Goal: Communication & Community: Answer question/provide support

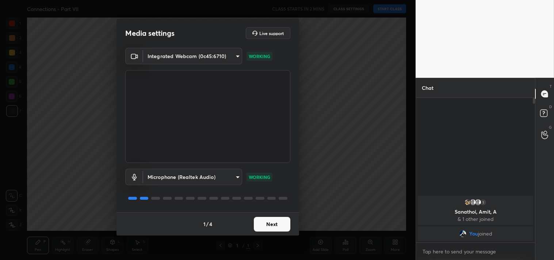
click at [277, 222] on button "Next" at bounding box center [272, 224] width 37 height 15
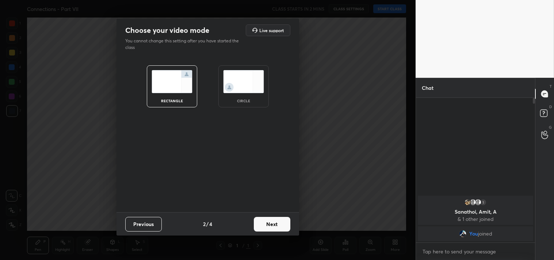
click at [277, 222] on button "Next" at bounding box center [272, 224] width 37 height 15
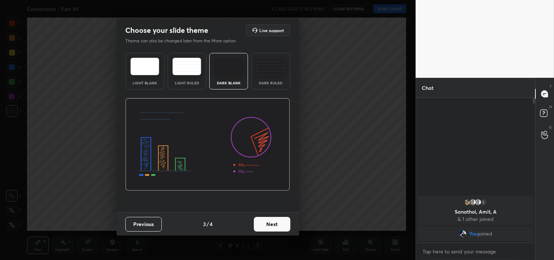
click at [277, 222] on button "Next" at bounding box center [272, 224] width 37 height 15
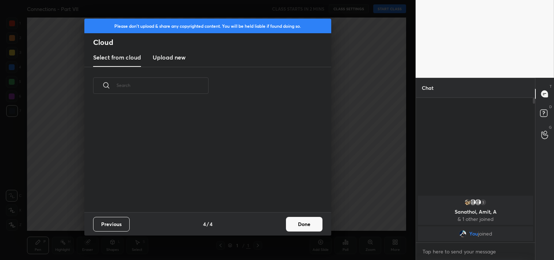
click at [277, 222] on div "Previous 4 / 4 Done" at bounding box center [207, 223] width 247 height 23
click at [305, 224] on button "Done" at bounding box center [304, 224] width 37 height 15
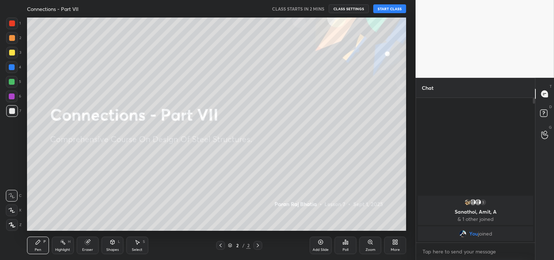
click at [317, 237] on div "Add Slide" at bounding box center [321, 246] width 22 height 18
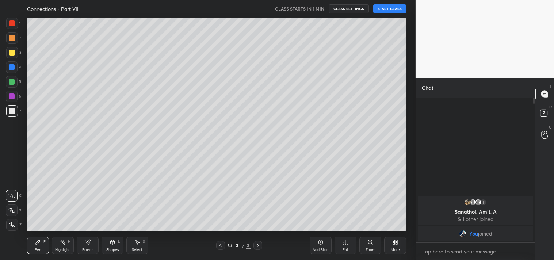
click at [391, 13] on div "Connections - Part VII CLASS STARTS IN 1 MIN CLASS SETTINGS START CLASS" at bounding box center [217, 9] width 380 height 18
click at [391, 9] on button "START CLASS" at bounding box center [390, 8] width 33 height 9
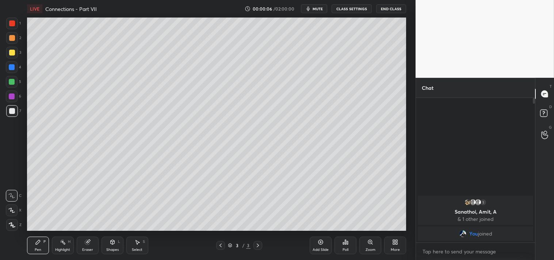
click at [319, 10] on span "mute" at bounding box center [318, 8] width 10 height 5
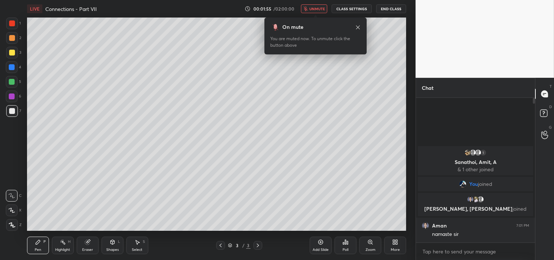
click at [8, 221] on div at bounding box center [12, 225] width 12 height 12
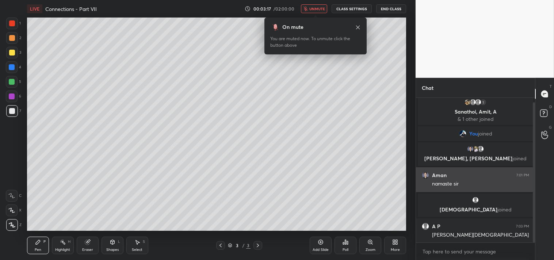
scroll to position [4, 0]
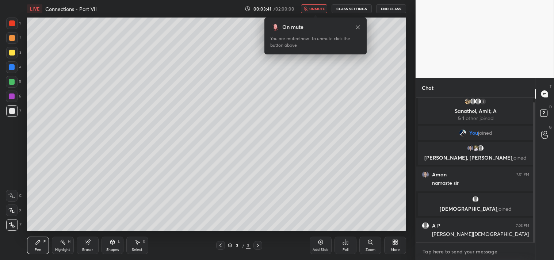
type textarea "x"
click at [447, 251] on textarea at bounding box center [475, 252] width 107 height 12
type textarea "j"
type textarea "x"
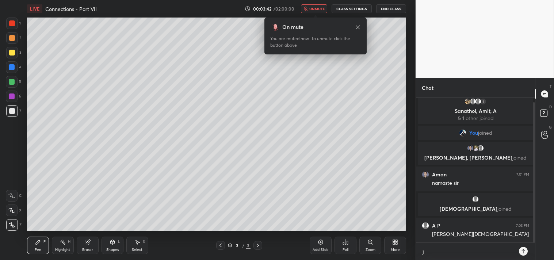
type textarea "jo"
type textarea "x"
type textarea "joi"
type textarea "x"
type textarea "join"
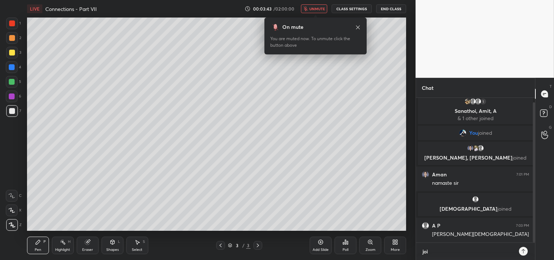
type textarea "x"
type textarea "joini"
type textarea "x"
type textarea "joinin"
type textarea "x"
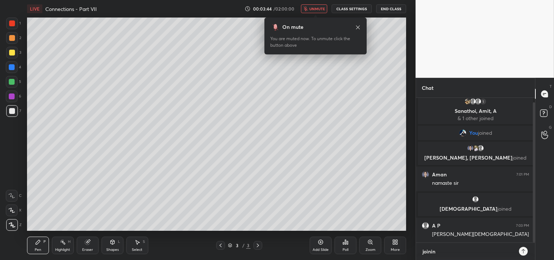
type textarea "joining"
type textarea "x"
type textarea "joining"
type textarea "x"
type textarea "joining w"
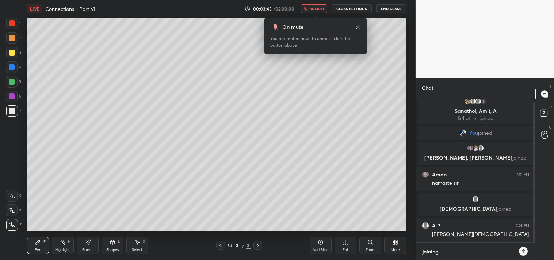
type textarea "x"
type textarea "joining wi"
type textarea "x"
type textarea "joining wit"
type textarea "x"
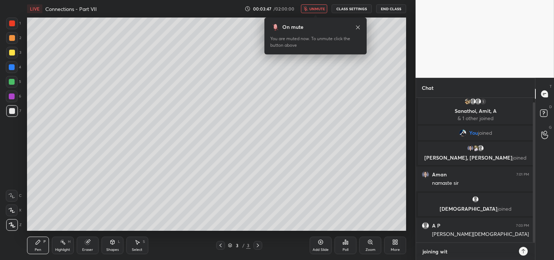
type textarea "joining with"
type textarea "x"
type textarea "joining withi"
type textarea "x"
type textarea "joining within"
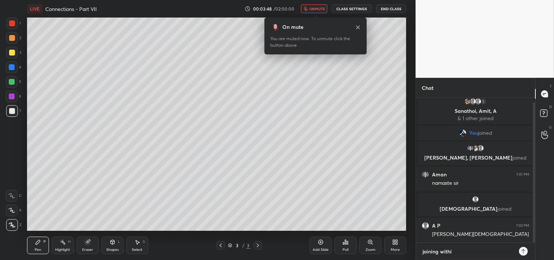
type textarea "x"
type textarea "joining within"
type textarea "x"
type textarea "joining within a"
type textarea "x"
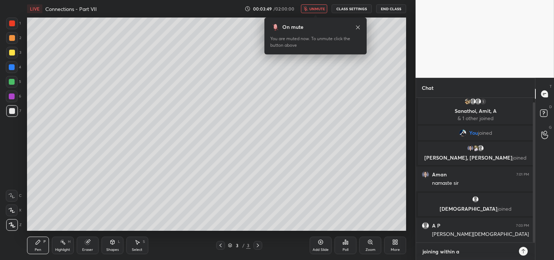
type textarea "joining within a"
type textarea "x"
type textarea "joining within a m"
type textarea "x"
type textarea "joining within a mi"
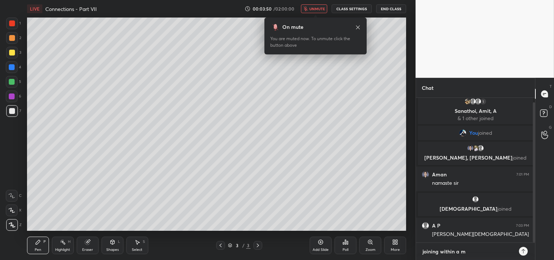
type textarea "x"
type textarea "joining within a min"
type textarea "x"
type textarea "joining within a min"
type textarea "x"
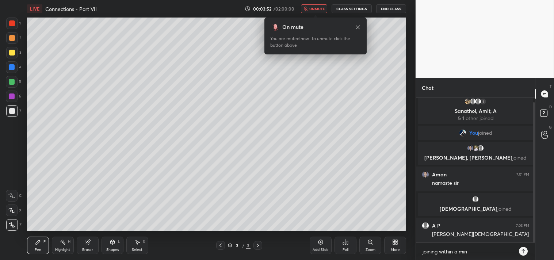
click at [527, 251] on div at bounding box center [523, 251] width 9 height 9
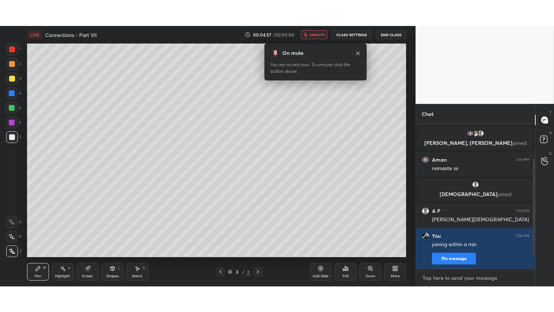
scroll to position [71, 0]
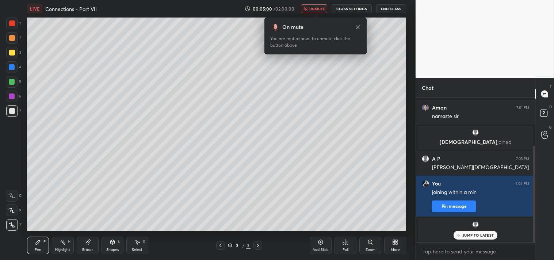
type textarea "x"
click at [355, 10] on button "CLASS SETTINGS" at bounding box center [352, 8] width 40 height 9
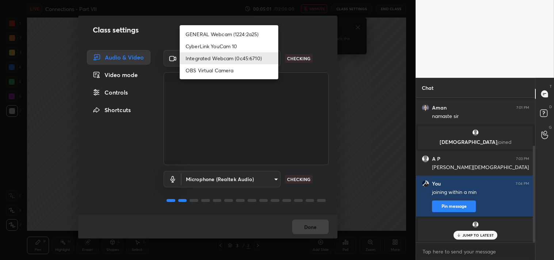
click at [272, 57] on body "1 2 3 4 5 6 7 C X Z C X Z E E Erase all H H LIVE Connections - Part VII 00:05:0…" at bounding box center [277, 130] width 554 height 260
click at [252, 35] on li "GENERAL Webcam (1224:2a25)" at bounding box center [229, 34] width 99 height 12
type input "a804162f24a268607d6802bdfd143bf6309bb53021525fede1067bb20ea62842"
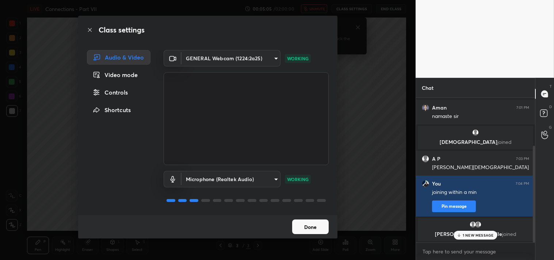
click at [312, 221] on button "Done" at bounding box center [310, 227] width 37 height 15
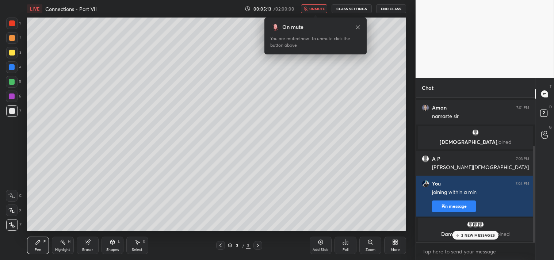
click at [474, 237] on p "2 NEW MESSAGES" at bounding box center [479, 235] width 34 height 4
click at [394, 246] on div "More" at bounding box center [395, 246] width 22 height 18
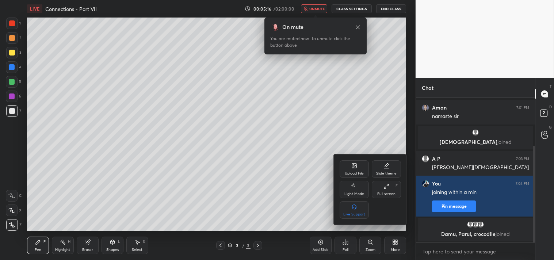
click at [386, 192] on div "Full screen" at bounding box center [387, 194] width 18 height 4
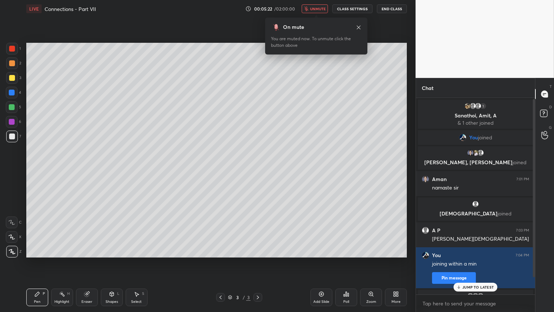
scroll to position [20, 0]
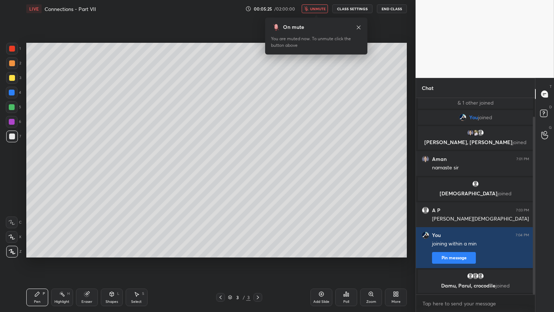
click at [89, 260] on div "Eraser" at bounding box center [87, 297] width 22 height 18
click at [10, 251] on span "Erase all" at bounding box center [11, 251] width 11 height 5
click at [312, 9] on button "unmute" at bounding box center [315, 8] width 26 height 9
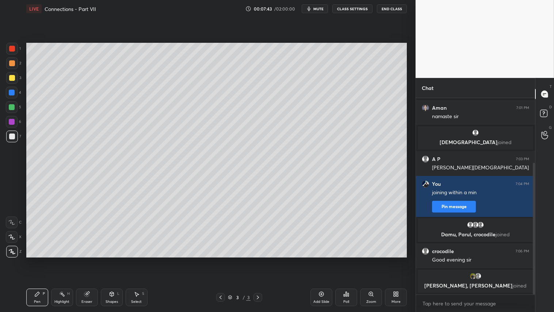
scroll to position [96, 0]
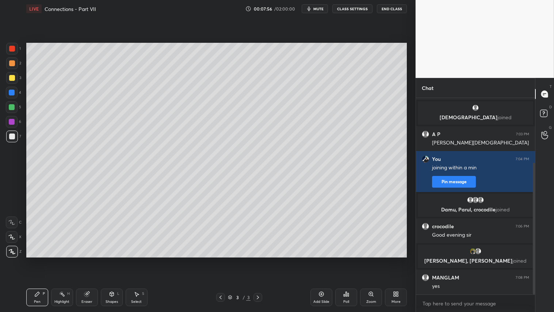
click at [12, 76] on div at bounding box center [12, 78] width 6 height 6
click at [10, 141] on div at bounding box center [12, 136] width 12 height 12
click at [114, 260] on icon at bounding box center [112, 294] width 6 height 6
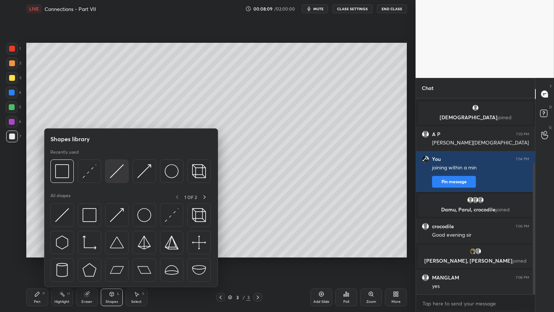
click at [118, 167] on img at bounding box center [117, 171] width 14 height 14
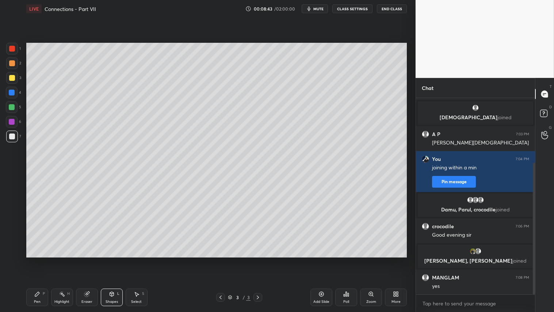
scroll to position [122, 0]
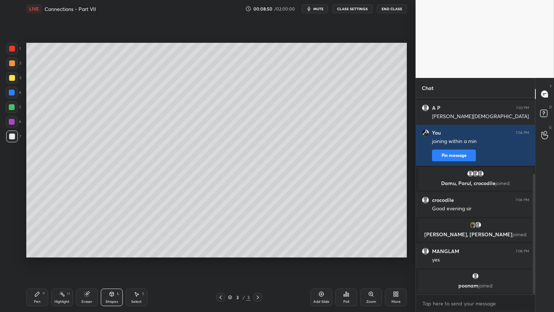
click at [15, 77] on div at bounding box center [12, 78] width 12 height 12
drag, startPoint x: 39, startPoint y: 300, endPoint x: 75, endPoint y: 300, distance: 36.2
click at [42, 260] on div "Pen P" at bounding box center [37, 297] width 22 height 18
click at [103, 260] on div "Shapes L" at bounding box center [112, 297] width 22 height 18
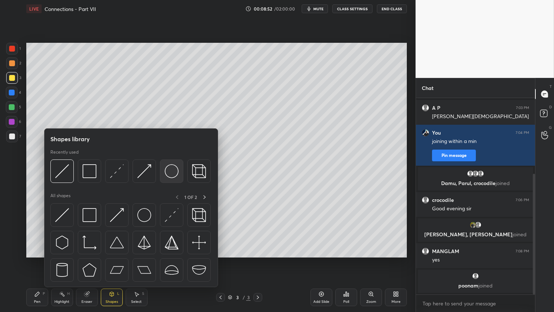
click at [175, 167] on img at bounding box center [172, 171] width 14 height 14
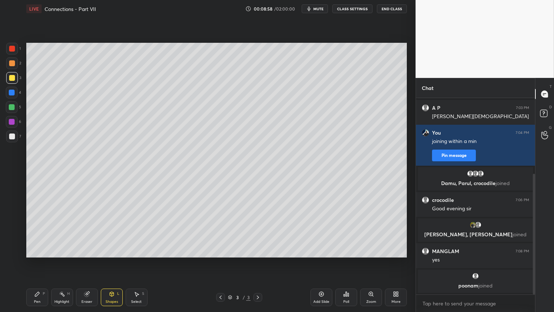
drag, startPoint x: 83, startPoint y: 297, endPoint x: 88, endPoint y: 296, distance: 4.5
click at [86, 260] on div "Eraser" at bounding box center [87, 297] width 22 height 18
drag, startPoint x: 111, startPoint y: 299, endPoint x: 119, endPoint y: 306, distance: 10.4
click at [111, 260] on div "Shapes" at bounding box center [112, 302] width 12 height 4
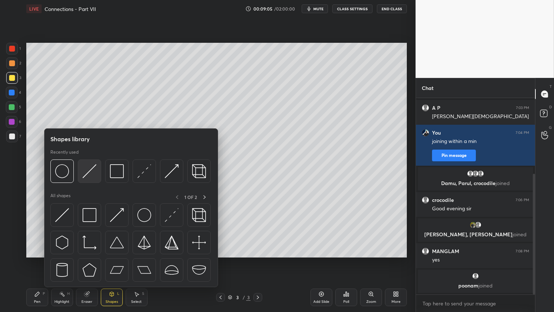
click at [87, 171] on img at bounding box center [90, 171] width 14 height 14
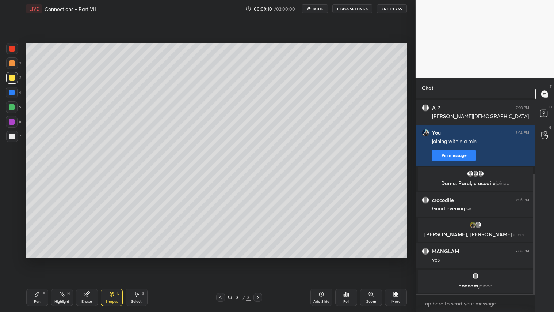
click at [108, 260] on div "Shapes L" at bounding box center [112, 297] width 22 height 18
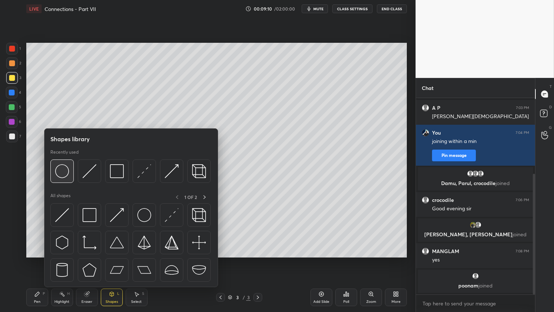
click at [58, 170] on img at bounding box center [62, 171] width 14 height 14
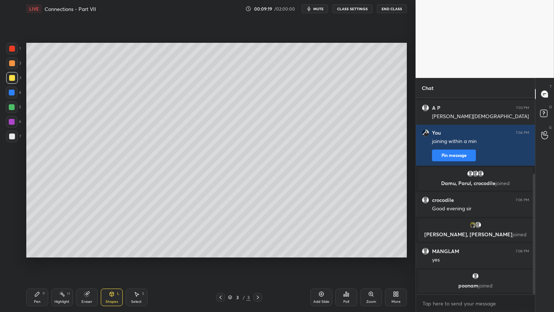
click at [86, 260] on div "Eraser" at bounding box center [87, 302] width 11 height 4
drag, startPoint x: 39, startPoint y: 296, endPoint x: 47, endPoint y: 299, distance: 8.4
click at [39, 260] on div "Pen P" at bounding box center [37, 297] width 22 height 18
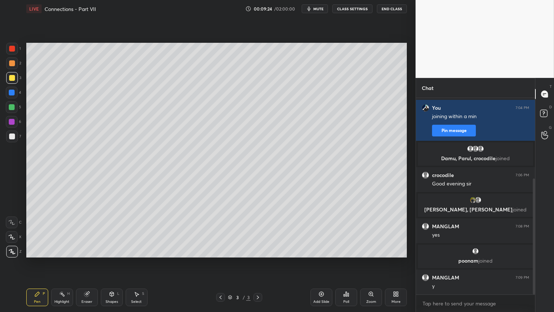
drag, startPoint x: 111, startPoint y: 302, endPoint x: 108, endPoint y: 290, distance: 12.1
click at [111, 260] on div "Shapes" at bounding box center [112, 302] width 12 height 4
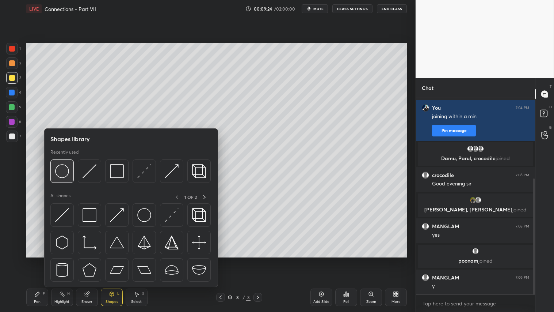
click at [65, 175] on img at bounding box center [62, 171] width 14 height 14
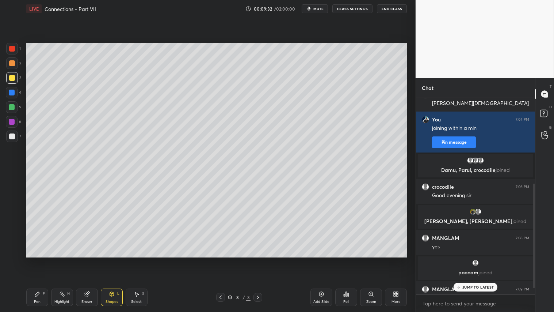
scroll to position [160, 0]
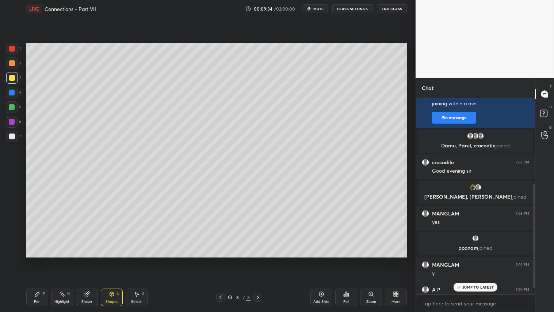
click at [479, 260] on p "JUMP TO LATEST" at bounding box center [478, 287] width 31 height 4
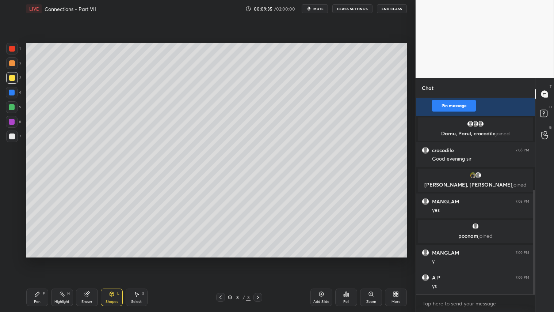
click at [108, 260] on div "Shapes" at bounding box center [112, 302] width 12 height 4
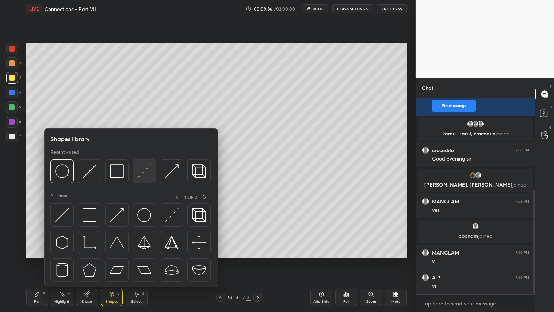
click at [141, 172] on img at bounding box center [144, 171] width 14 height 14
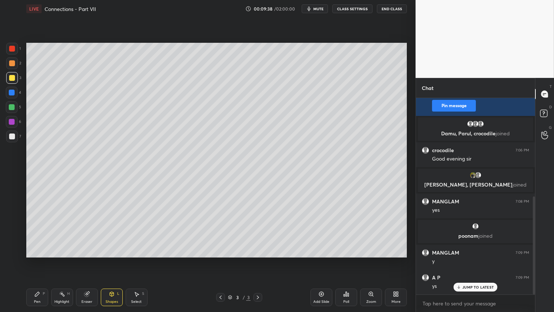
scroll to position [197, 0]
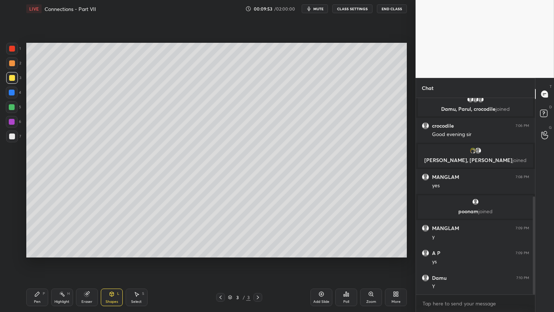
click at [52, 260] on div "Pen P Highlight H Eraser Shapes L Select S" at bounding box center [97, 297] width 142 height 18
click at [46, 260] on div "Pen P" at bounding box center [37, 297] width 22 height 18
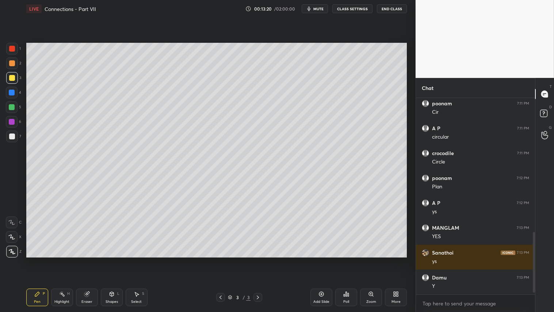
scroll to position [445, 0]
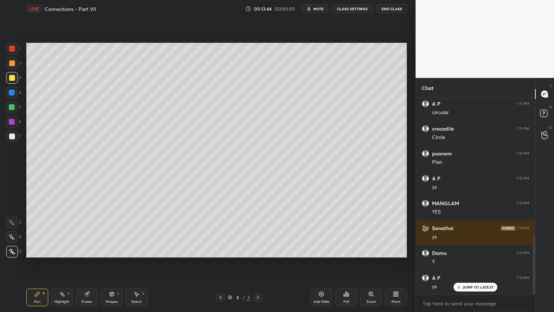
click at [90, 260] on div "Eraser" at bounding box center [87, 297] width 22 height 18
click at [12, 251] on span "Erase all" at bounding box center [11, 251] width 11 height 5
click at [39, 260] on div "Pen P" at bounding box center [37, 297] width 22 height 18
click at [12, 104] on div at bounding box center [12, 107] width 12 height 12
click at [33, 260] on div "Pen P" at bounding box center [37, 297] width 22 height 18
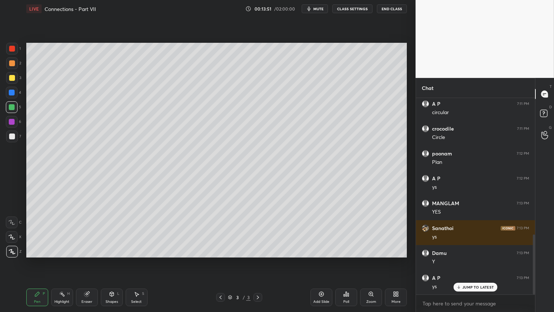
click at [118, 260] on div "Shapes L" at bounding box center [112, 297] width 22 height 18
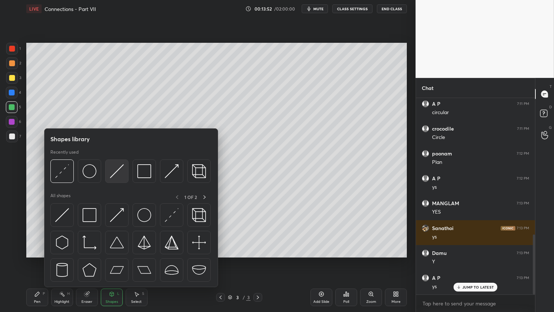
click at [120, 168] on img at bounding box center [117, 171] width 14 height 14
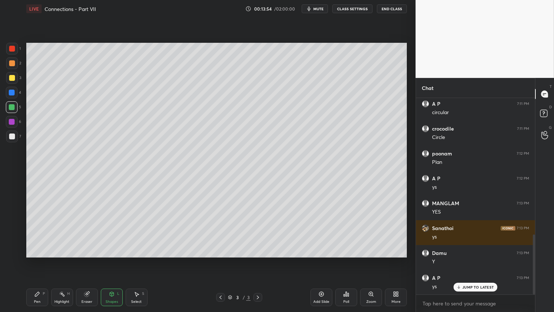
click at [9, 80] on div at bounding box center [12, 78] width 12 height 12
click at [40, 260] on div "Pen P" at bounding box center [37, 297] width 22 height 18
drag, startPoint x: 15, startPoint y: 134, endPoint x: 11, endPoint y: 125, distance: 9.7
click at [14, 134] on div at bounding box center [12, 136] width 12 height 12
click at [38, 260] on icon at bounding box center [37, 294] width 6 height 6
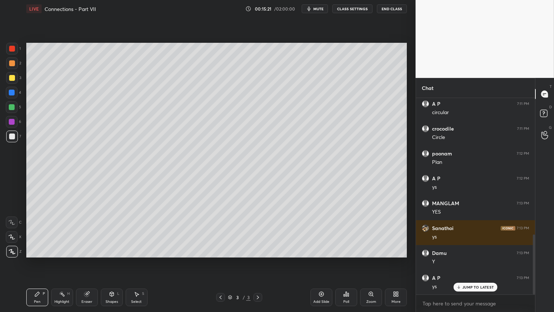
click at [12, 71] on div "2" at bounding box center [13, 64] width 15 height 15
click at [111, 260] on div "Shapes L" at bounding box center [112, 297] width 22 height 18
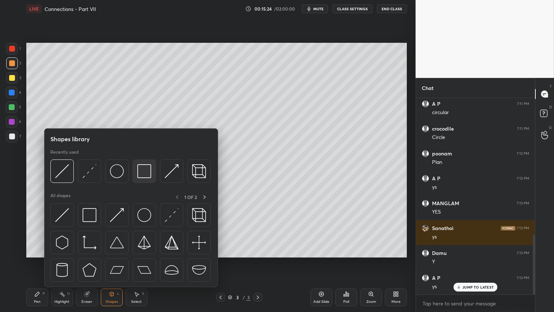
click at [147, 171] on img at bounding box center [144, 171] width 14 height 14
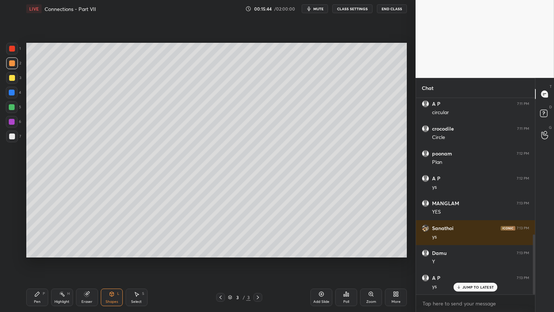
click at [111, 260] on div "Shapes" at bounding box center [112, 302] width 12 height 4
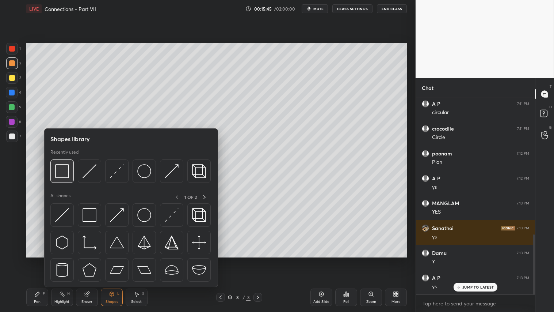
click at [64, 173] on img at bounding box center [62, 171] width 14 height 14
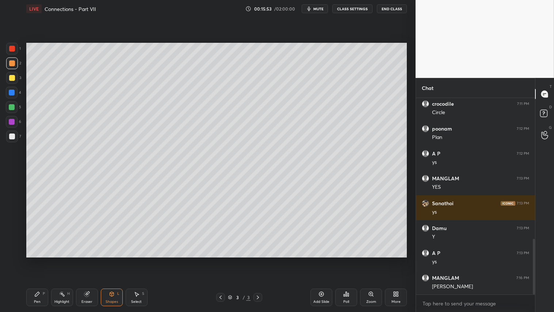
scroll to position [495, 0]
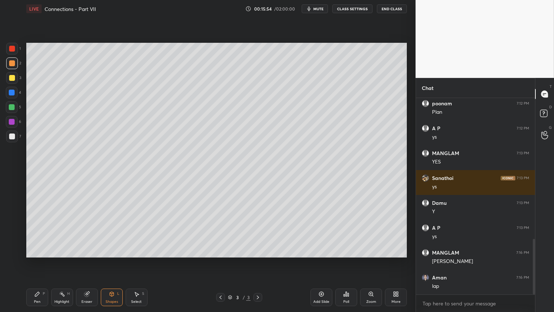
click at [103, 260] on div "Shapes L" at bounding box center [112, 297] width 22 height 18
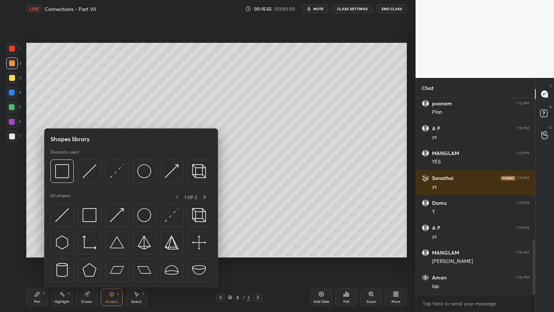
scroll to position [520, 0]
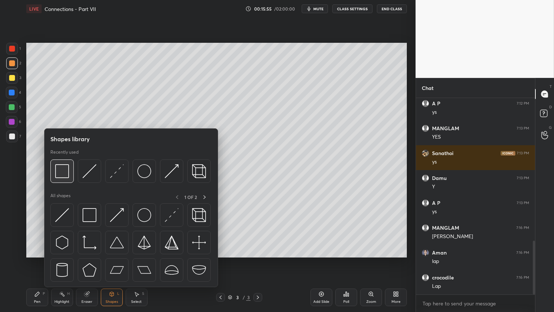
click at [56, 181] on div at bounding box center [61, 170] width 23 height 23
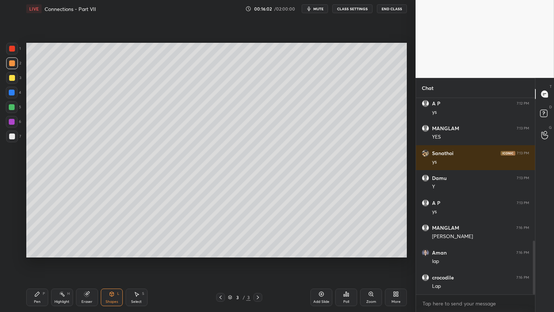
click at [116, 260] on div "Shapes" at bounding box center [112, 302] width 12 height 4
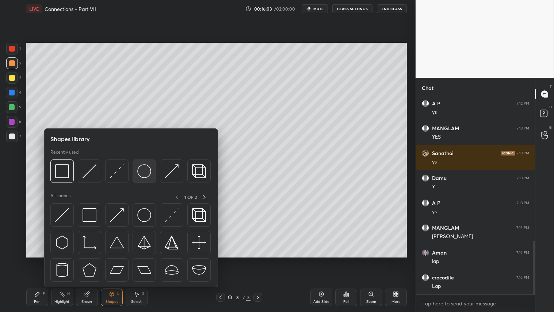
click at [145, 170] on img at bounding box center [144, 171] width 14 height 14
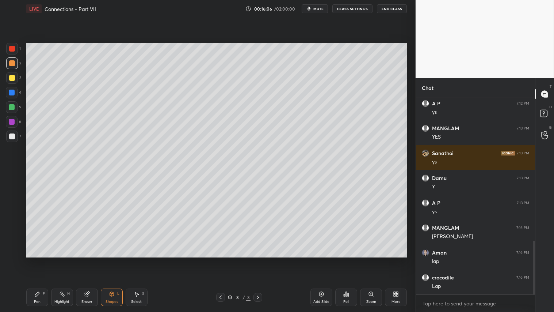
click at [10, 79] on div at bounding box center [12, 78] width 6 height 6
click at [108, 260] on div "Shapes" at bounding box center [112, 302] width 12 height 4
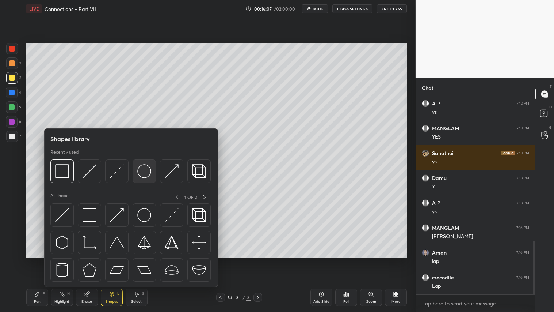
click at [148, 168] on img at bounding box center [144, 171] width 14 height 14
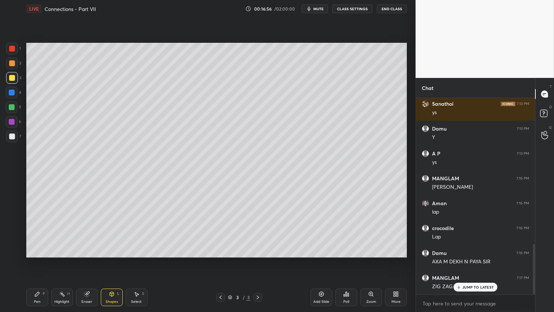
scroll to position [594, 0]
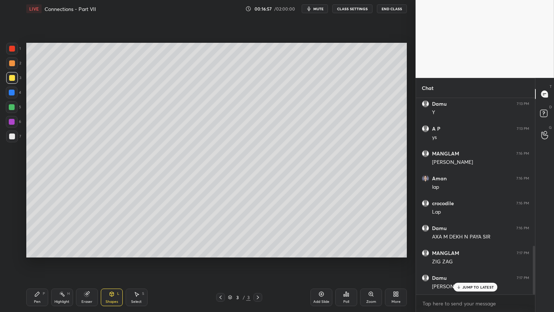
click at [110, 260] on div "Shapes L" at bounding box center [112, 297] width 22 height 18
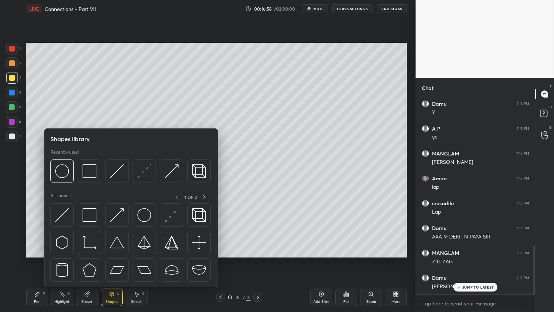
click at [41, 260] on div "Pen P" at bounding box center [37, 297] width 22 height 18
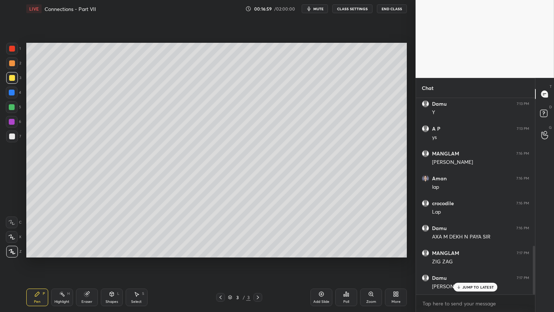
click at [106, 260] on div "Shapes" at bounding box center [112, 302] width 12 height 4
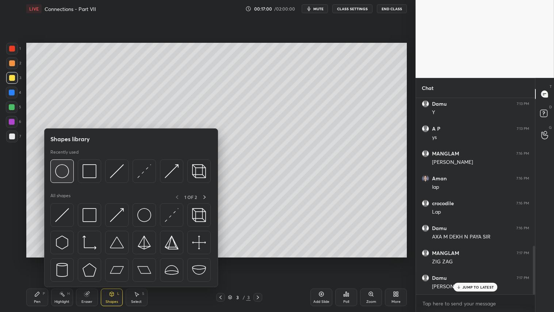
click at [68, 171] on img at bounding box center [62, 171] width 14 height 14
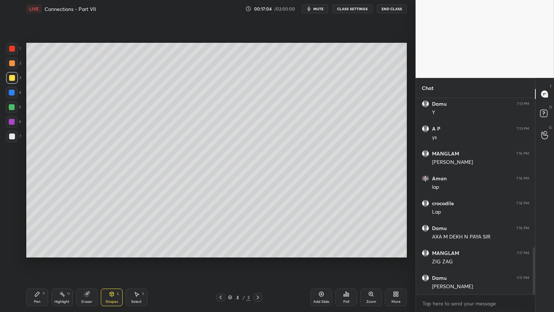
scroll to position [619, 0]
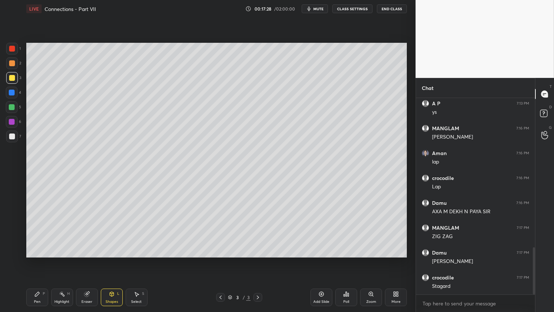
click at [114, 260] on icon at bounding box center [112, 294] width 6 height 6
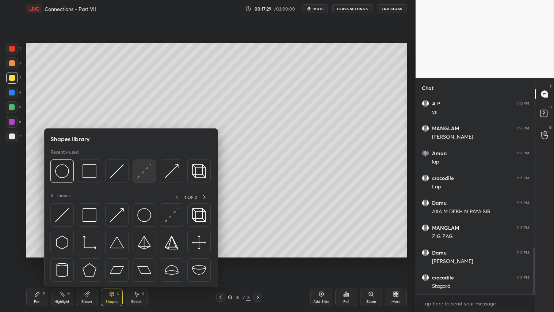
click at [141, 172] on img at bounding box center [144, 171] width 14 height 14
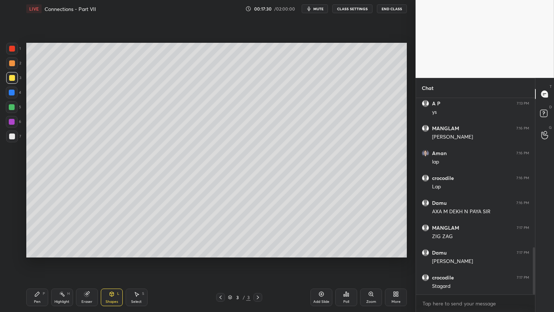
click at [12, 50] on div at bounding box center [12, 49] width 6 height 6
click at [110, 260] on div "Shapes L" at bounding box center [112, 297] width 22 height 18
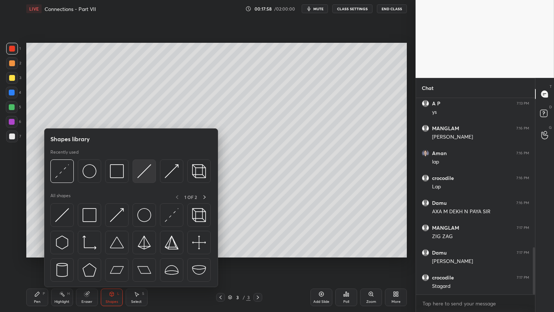
click at [136, 169] on div at bounding box center [144, 170] width 23 height 23
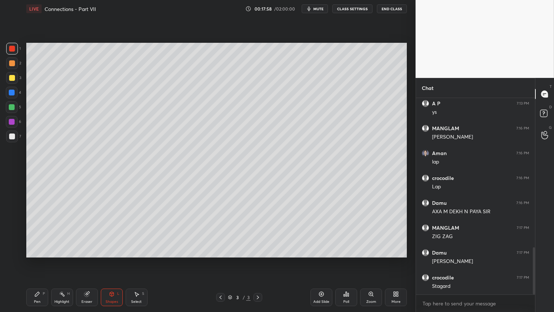
drag, startPoint x: 11, startPoint y: 136, endPoint x: 19, endPoint y: 138, distance: 8.2
click at [11, 134] on div at bounding box center [12, 136] width 6 height 6
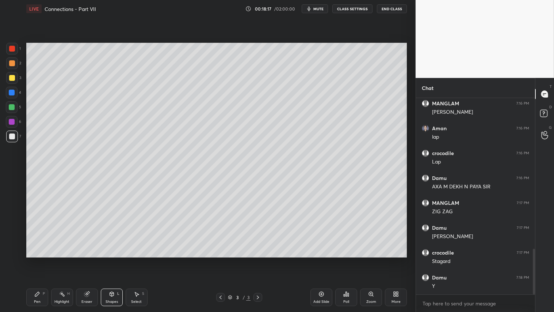
click at [122, 260] on div "Shapes L" at bounding box center [112, 297] width 22 height 18
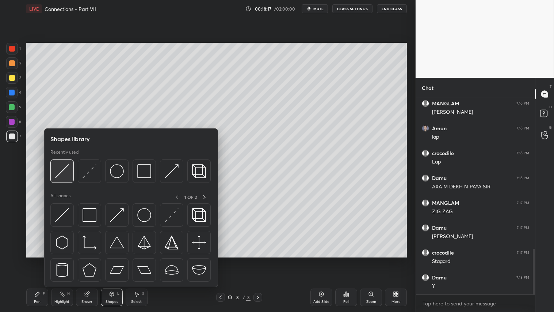
click at [59, 171] on img at bounding box center [62, 171] width 14 height 14
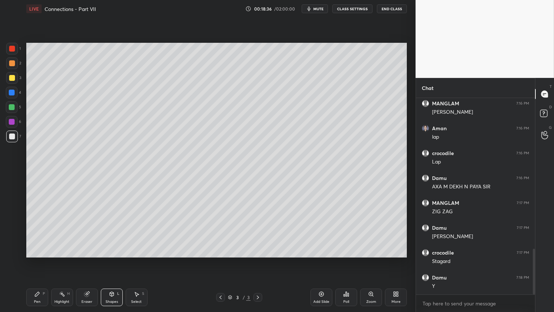
drag, startPoint x: 37, startPoint y: 296, endPoint x: 43, endPoint y: 266, distance: 30.9
click at [38, 260] on icon at bounding box center [37, 294] width 6 height 6
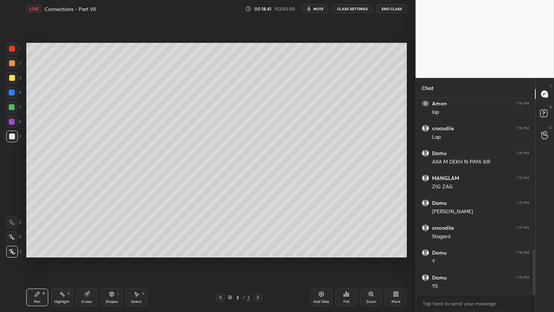
click at [13, 64] on div at bounding box center [12, 63] width 6 height 6
click at [11, 49] on div at bounding box center [12, 49] width 6 height 6
click at [13, 65] on div at bounding box center [12, 63] width 6 height 6
click at [37, 260] on div "Pen P" at bounding box center [37, 297] width 22 height 18
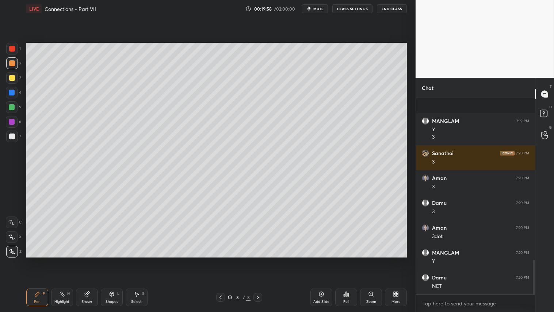
scroll to position [925, 0]
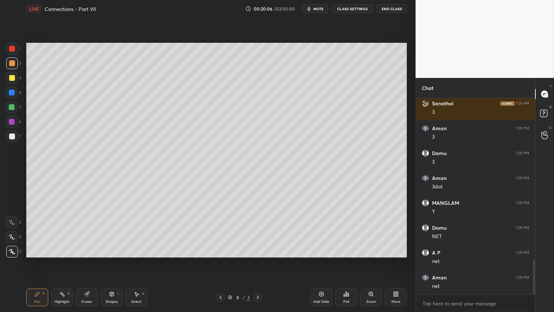
drag, startPoint x: 106, startPoint y: 299, endPoint x: 119, endPoint y: 311, distance: 18.1
click at [107, 260] on div "Shapes L" at bounding box center [112, 297] width 22 height 18
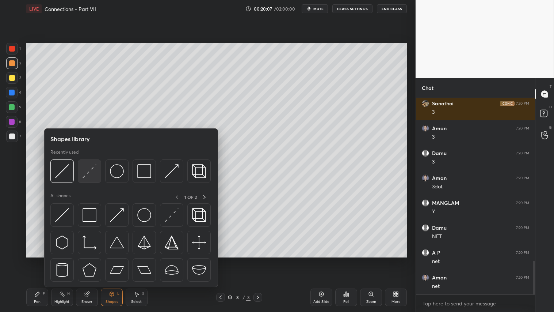
scroll to position [950, 0]
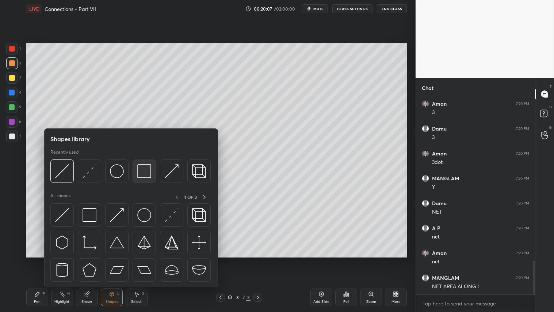
click at [143, 172] on img at bounding box center [144, 171] width 14 height 14
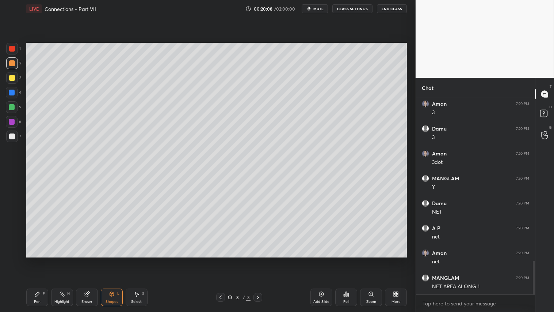
click at [12, 137] on div at bounding box center [12, 136] width 6 height 6
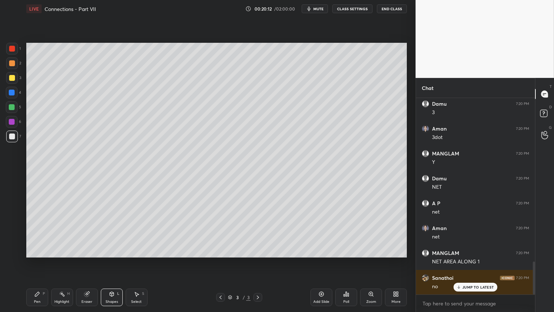
click at [43, 260] on div "Pen P" at bounding box center [37, 297] width 22 height 18
click at [11, 65] on div at bounding box center [12, 63] width 6 height 6
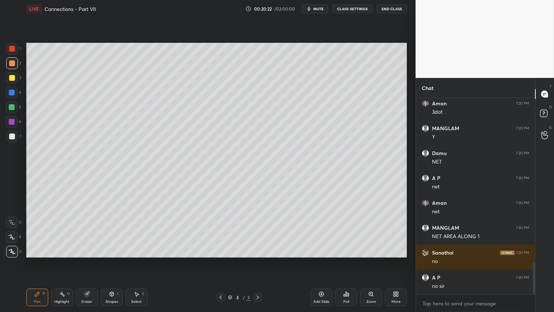
click at [114, 260] on div "Shapes L" at bounding box center [112, 297] width 22 height 18
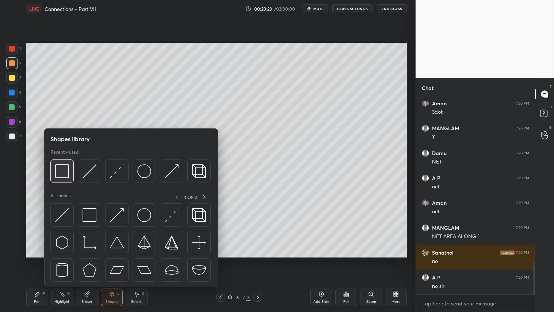
click at [66, 174] on img at bounding box center [62, 171] width 14 height 14
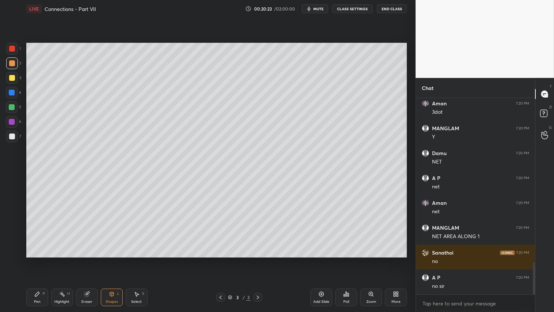
click at [15, 138] on div at bounding box center [12, 136] width 12 height 12
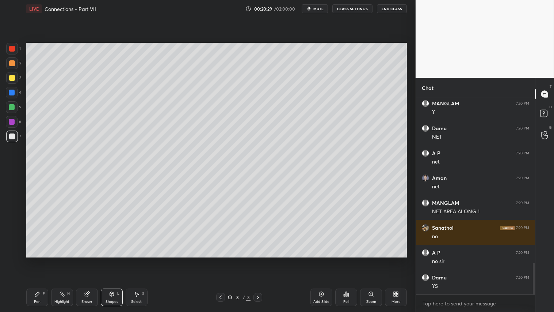
click at [45, 260] on div "Pen P" at bounding box center [37, 297] width 22 height 18
click at [14, 60] on div at bounding box center [12, 63] width 12 height 12
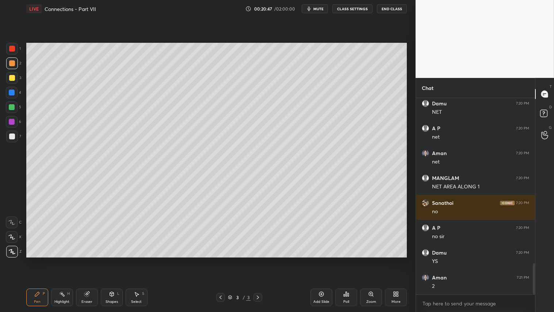
click at [116, 260] on div "Shapes L" at bounding box center [112, 297] width 22 height 18
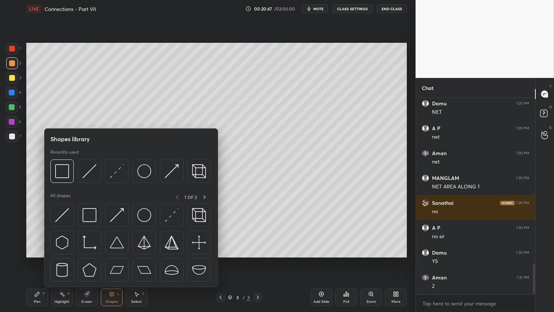
scroll to position [1074, 0]
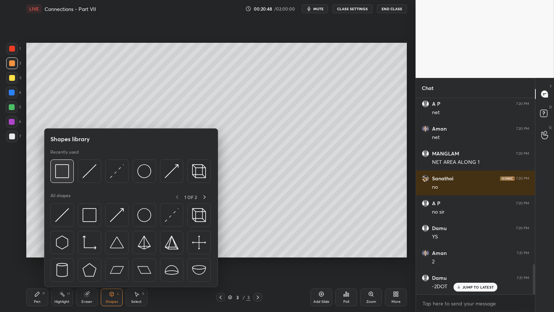
click at [63, 170] on img at bounding box center [62, 171] width 14 height 14
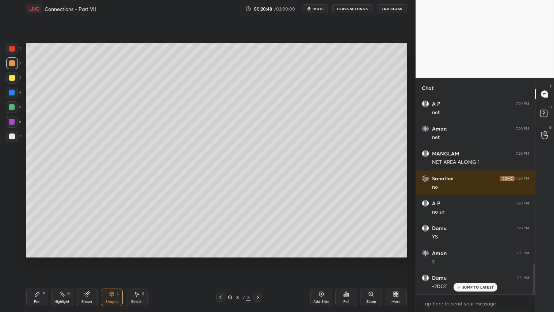
click at [8, 134] on div at bounding box center [12, 136] width 12 height 12
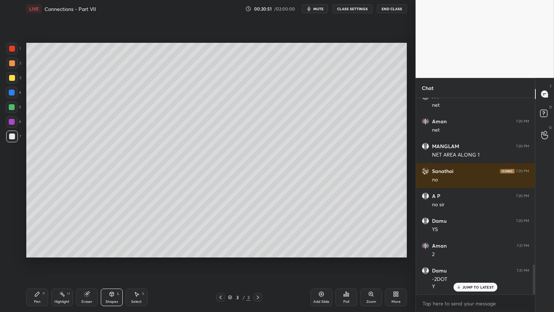
click at [8, 60] on div at bounding box center [12, 63] width 12 height 12
click at [39, 260] on div "Pen" at bounding box center [37, 302] width 7 height 4
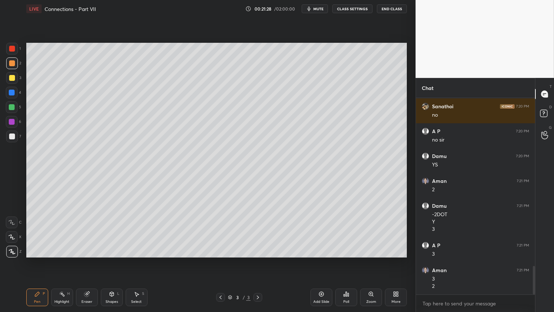
scroll to position [1171, 0]
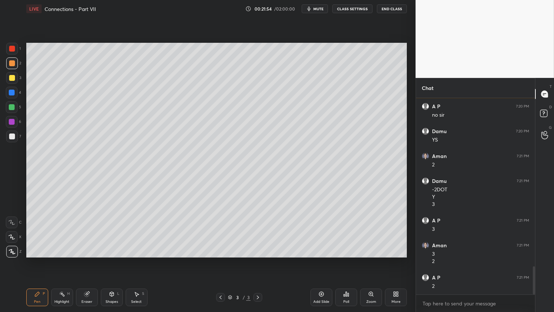
click at [92, 260] on div "Eraser" at bounding box center [87, 302] width 11 height 4
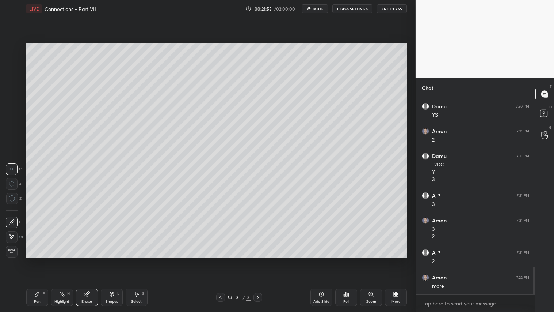
click at [12, 199] on icon at bounding box center [12, 198] width 7 height 7
click at [39, 260] on div "Pen" at bounding box center [37, 302] width 7 height 4
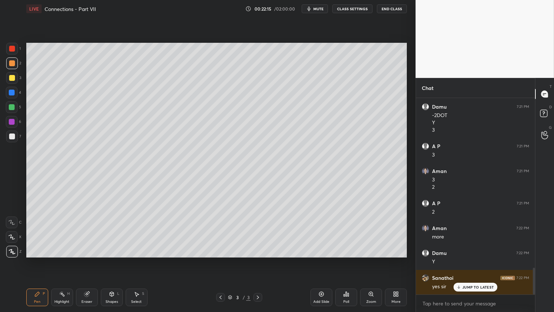
scroll to position [1270, 0]
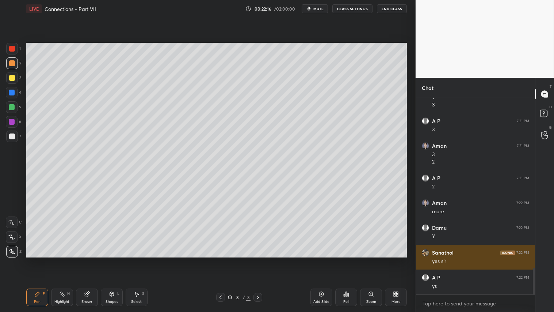
click at [427, 251] on img "grid" at bounding box center [425, 252] width 7 height 7
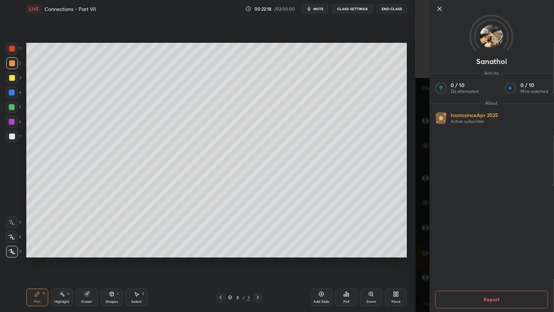
click at [438, 7] on icon at bounding box center [440, 9] width 4 height 4
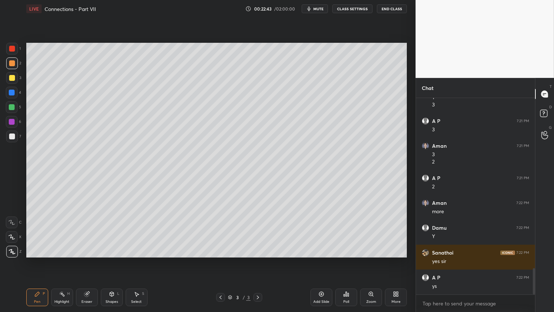
click at [323, 260] on div "Add Slide" at bounding box center [322, 302] width 16 height 4
drag, startPoint x: 114, startPoint y: 300, endPoint x: 116, endPoint y: 289, distance: 11.6
click at [115, 260] on div "Shapes L" at bounding box center [112, 297] width 22 height 18
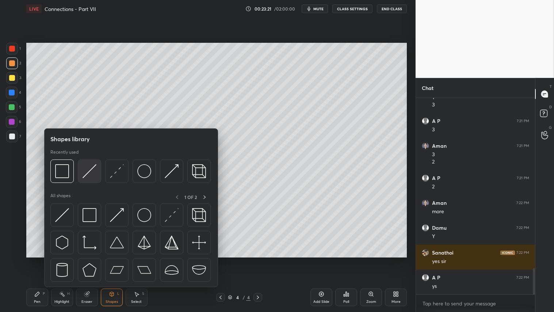
click at [88, 169] on img at bounding box center [90, 171] width 14 height 14
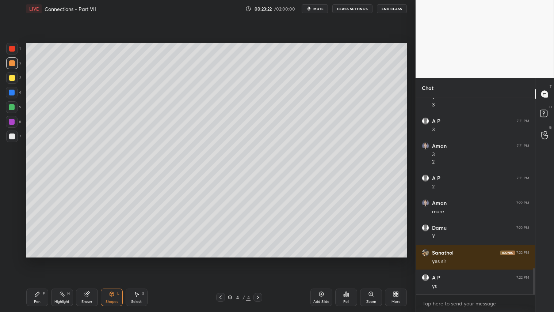
drag, startPoint x: 12, startPoint y: 136, endPoint x: 16, endPoint y: 133, distance: 5.5
click at [14, 134] on div at bounding box center [12, 136] width 6 height 6
drag, startPoint x: 9, startPoint y: 63, endPoint x: 26, endPoint y: 141, distance: 80.3
click at [9, 66] on div at bounding box center [12, 63] width 6 height 6
click at [34, 260] on div "Pen P" at bounding box center [37, 297] width 22 height 18
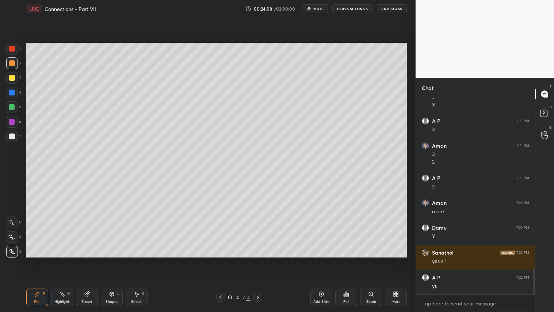
scroll to position [1295, 0]
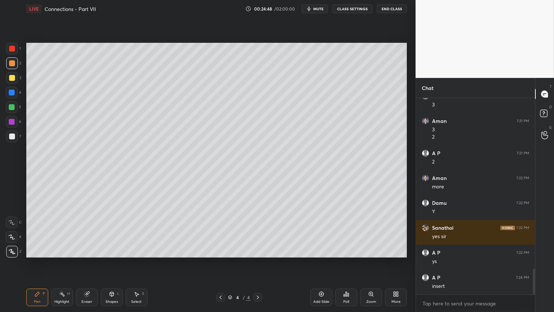
click at [221, 260] on icon at bounding box center [221, 297] width 6 height 6
click at [16, 76] on div at bounding box center [12, 78] width 12 height 12
click at [257, 260] on icon at bounding box center [258, 297] width 6 height 6
click at [222, 260] on icon at bounding box center [221, 297] width 6 height 6
click at [16, 78] on div at bounding box center [12, 78] width 12 height 12
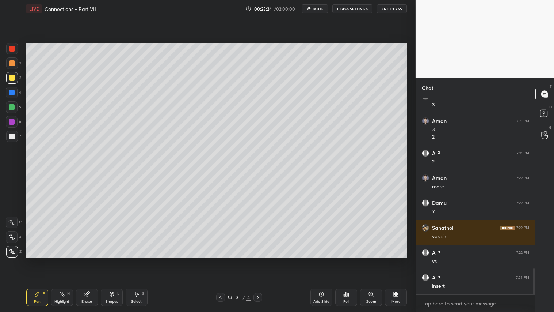
drag, startPoint x: 111, startPoint y: 297, endPoint x: 114, endPoint y: 293, distance: 4.6
click at [113, 260] on div "Shapes L" at bounding box center [112, 297] width 22 height 18
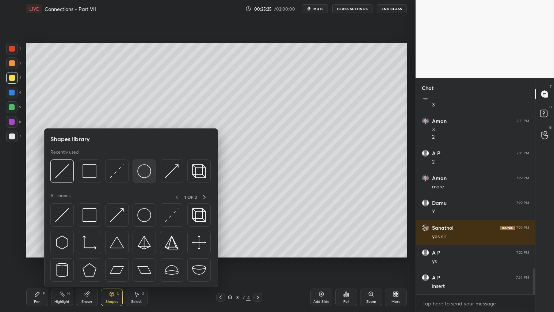
click at [145, 167] on img at bounding box center [144, 171] width 14 height 14
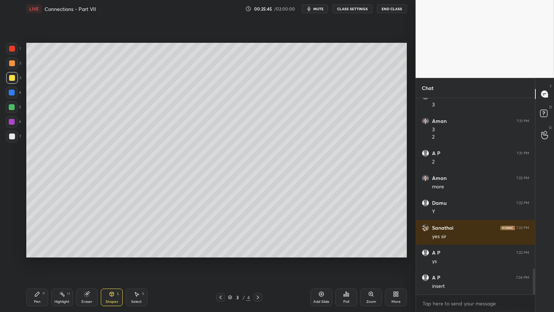
click at [258, 260] on icon at bounding box center [258, 297] width 6 height 6
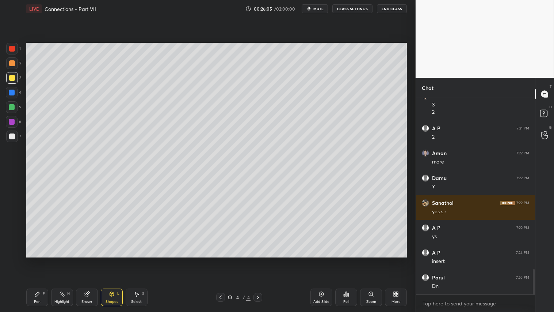
click at [220, 260] on icon at bounding box center [221, 297] width 6 height 6
click at [257, 260] on icon at bounding box center [258, 297] width 6 height 6
click at [321, 260] on div "Add Slide" at bounding box center [322, 297] width 22 height 18
click at [14, 136] on div at bounding box center [12, 136] width 6 height 6
click at [39, 260] on div "Pen" at bounding box center [37, 302] width 7 height 4
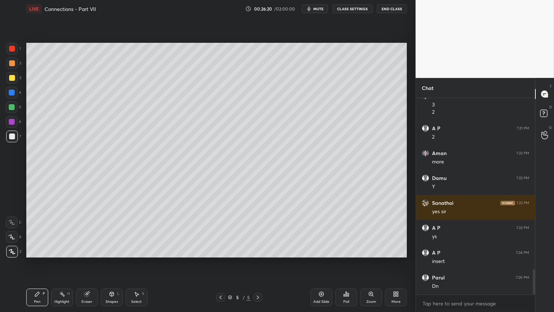
click at [45, 260] on div "Pen P" at bounding box center [37, 297] width 22 height 18
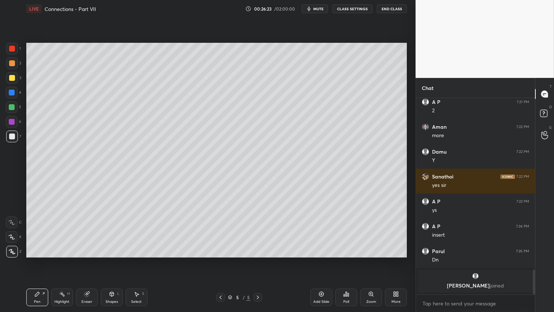
click at [220, 260] on icon at bounding box center [221, 297] width 6 height 6
click at [258, 260] on icon at bounding box center [258, 297] width 6 height 6
click at [118, 260] on div "Shapes L" at bounding box center [112, 297] width 22 height 18
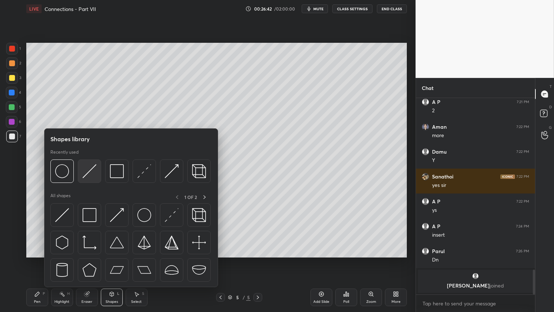
click at [88, 168] on img at bounding box center [90, 171] width 14 height 14
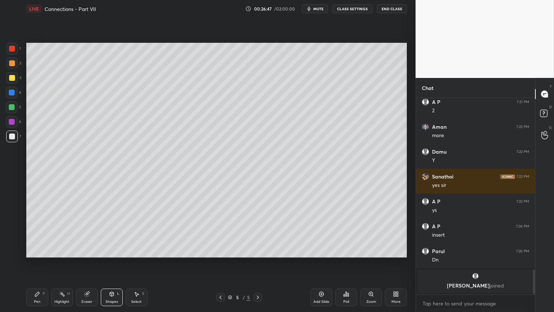
click at [12, 59] on div at bounding box center [12, 63] width 12 height 12
click at [12, 77] on div at bounding box center [12, 78] width 6 height 6
click at [37, 260] on div "Pen P" at bounding box center [37, 297] width 22 height 18
click at [12, 82] on div at bounding box center [12, 78] width 12 height 12
click at [41, 260] on div "Pen P" at bounding box center [37, 297] width 22 height 18
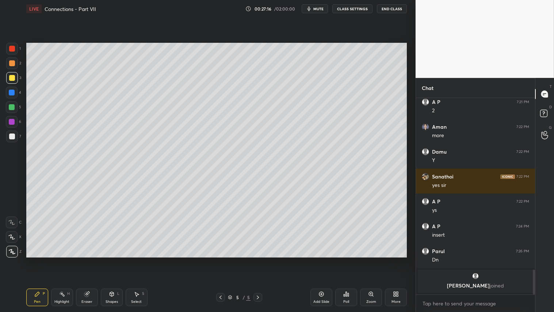
click at [109, 260] on icon at bounding box center [112, 294] width 6 height 6
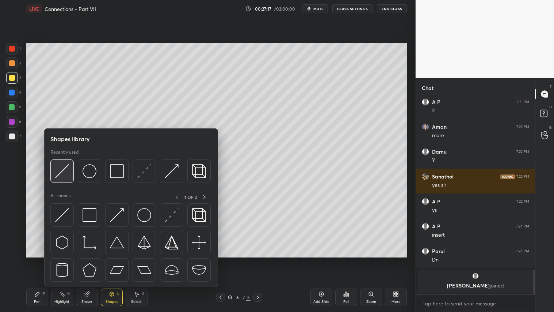
click at [62, 173] on img at bounding box center [62, 171] width 14 height 14
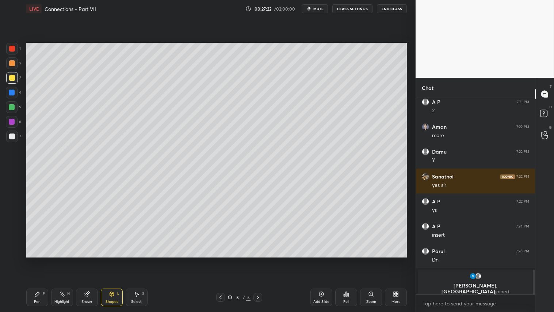
click at [37, 260] on div "Pen P" at bounding box center [37, 297] width 22 height 18
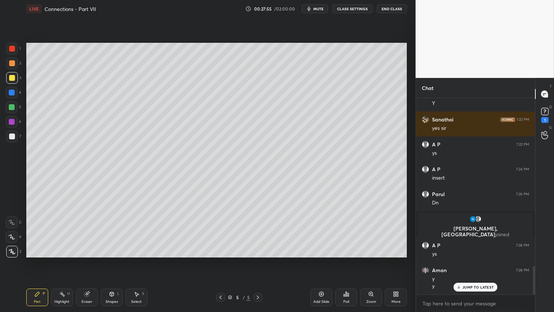
scroll to position [1150, 0]
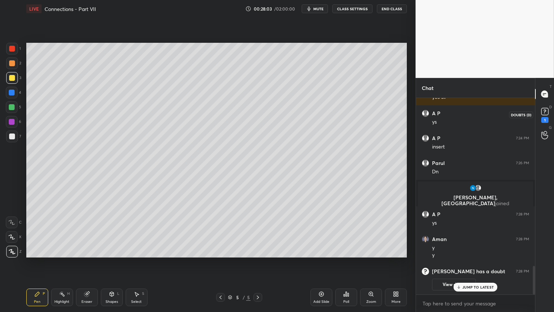
click at [546, 111] on rect at bounding box center [545, 111] width 7 height 7
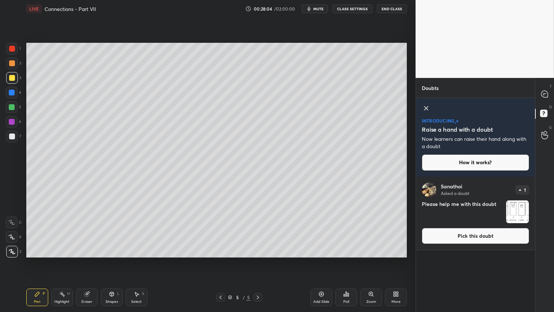
click at [519, 212] on img "grid" at bounding box center [518, 211] width 23 height 23
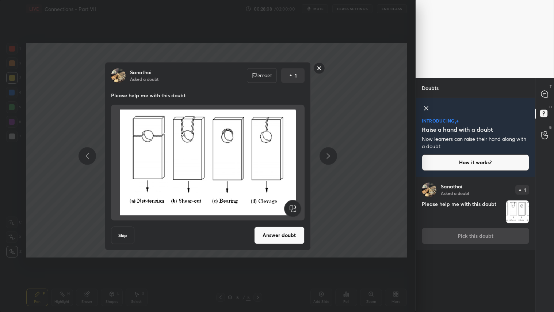
click at [319, 66] on rect at bounding box center [319, 67] width 11 height 11
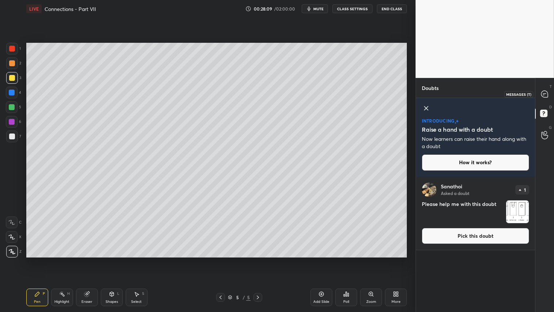
click at [547, 96] on icon at bounding box center [545, 94] width 7 height 7
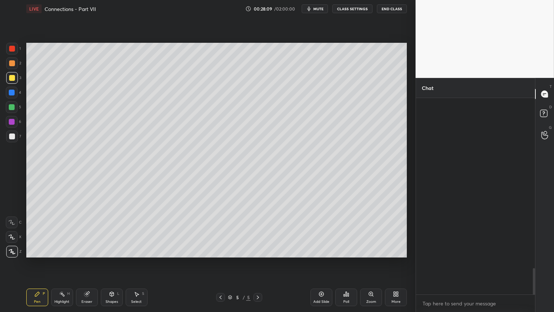
scroll to position [194, 117]
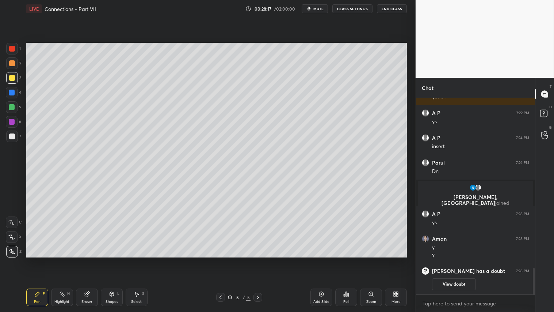
click at [117, 260] on div "Shapes L" at bounding box center [112, 297] width 22 height 18
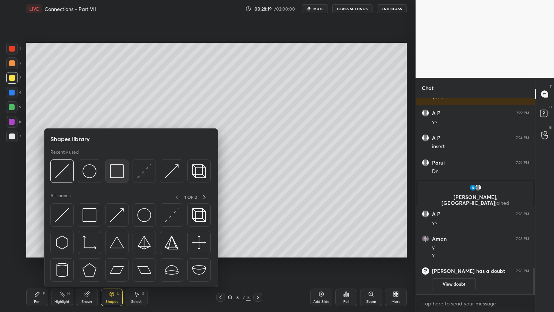
click at [122, 172] on img at bounding box center [117, 171] width 14 height 14
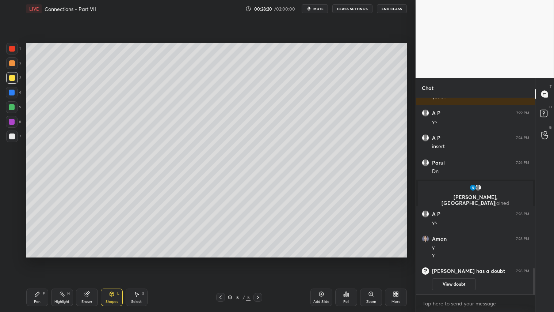
click at [12, 64] on div at bounding box center [12, 63] width 6 height 6
drag, startPoint x: 110, startPoint y: 296, endPoint x: 115, endPoint y: 293, distance: 6.5
click at [110, 260] on icon at bounding box center [112, 294] width 6 height 6
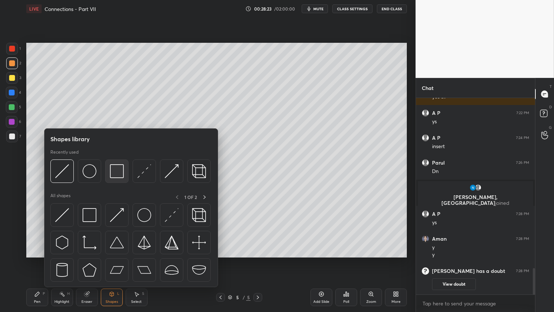
click at [118, 166] on img at bounding box center [117, 171] width 14 height 14
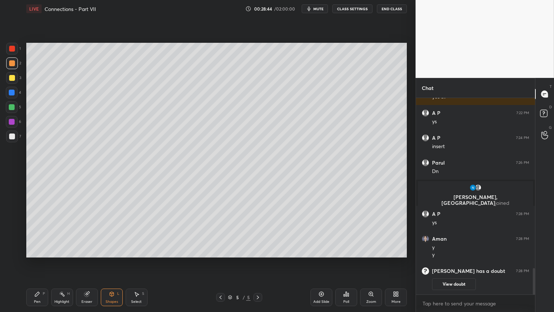
click at [12, 62] on div at bounding box center [12, 63] width 6 height 6
click at [113, 260] on icon at bounding box center [112, 294] width 4 height 4
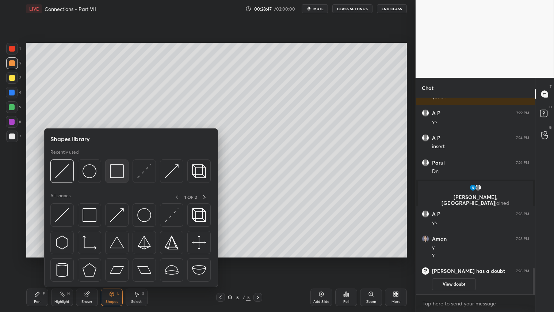
click at [118, 172] on img at bounding box center [117, 171] width 14 height 14
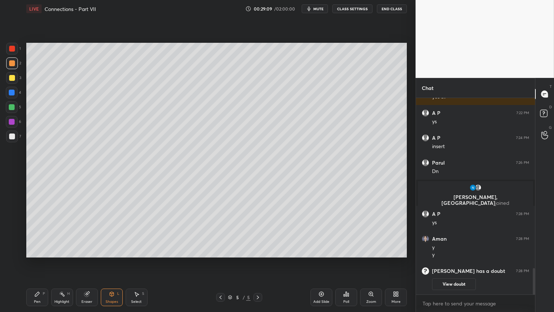
click at [115, 260] on div "Shapes L" at bounding box center [112, 297] width 22 height 18
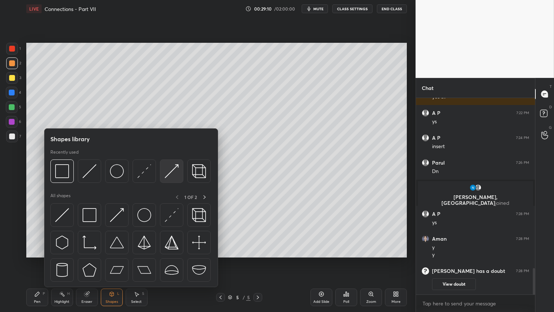
click at [182, 163] on div at bounding box center [171, 170] width 23 height 23
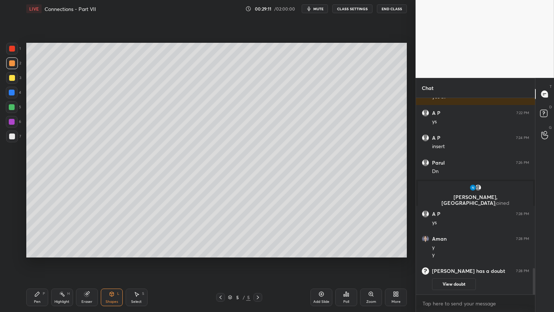
click at [9, 50] on div at bounding box center [12, 49] width 12 height 12
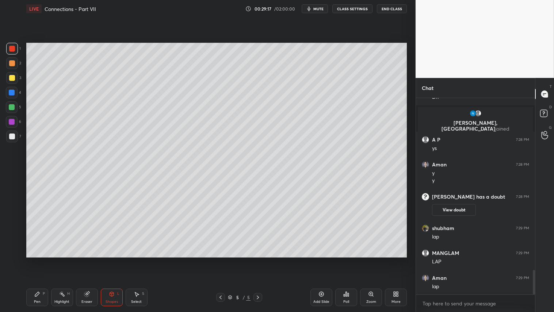
scroll to position [1369, 0]
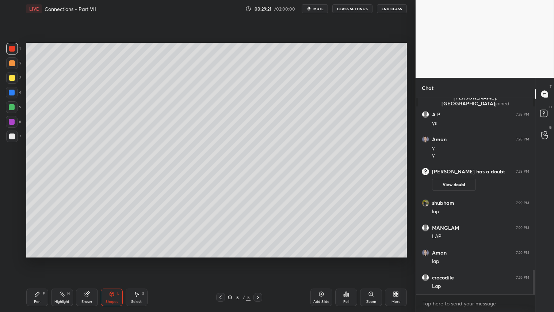
click at [109, 260] on div "Shapes L" at bounding box center [112, 297] width 22 height 18
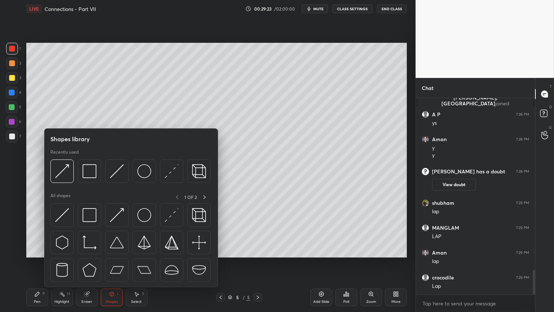
drag, startPoint x: 11, startPoint y: 77, endPoint x: 16, endPoint y: 77, distance: 4.8
click at [12, 78] on div at bounding box center [12, 78] width 6 height 6
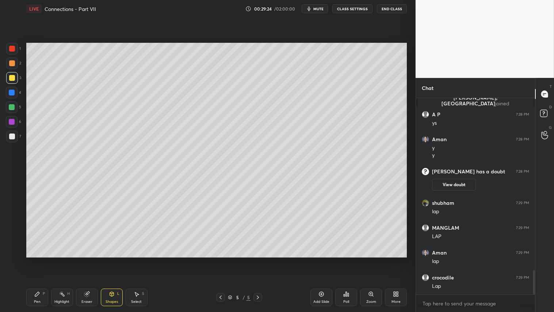
drag, startPoint x: 110, startPoint y: 295, endPoint x: 112, endPoint y: 289, distance: 6.0
click at [111, 260] on icon at bounding box center [112, 294] width 6 height 6
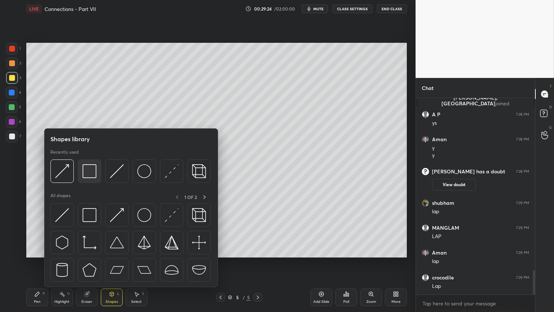
click at [92, 170] on img at bounding box center [90, 171] width 14 height 14
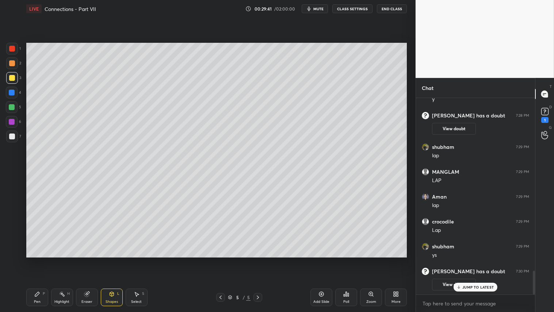
scroll to position [1212, 0]
drag, startPoint x: 114, startPoint y: 307, endPoint x: 114, endPoint y: 297, distance: 9.9
click at [114, 260] on div "Pen P Highlight H Eraser Shapes L Select S 5 / 5 Add Slide Poll Zoom More" at bounding box center [216, 297] width 381 height 29
drag, startPoint x: 115, startPoint y: 297, endPoint x: 115, endPoint y: 289, distance: 8.0
click at [115, 260] on div "Shapes L" at bounding box center [112, 297] width 22 height 18
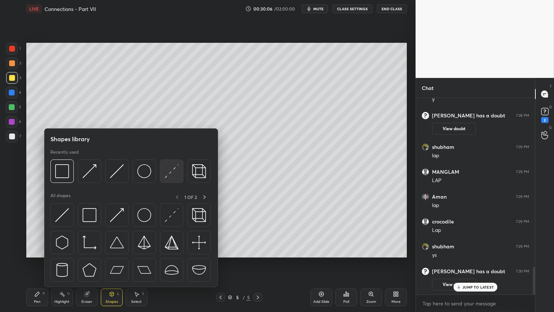
click at [175, 166] on img at bounding box center [172, 171] width 14 height 14
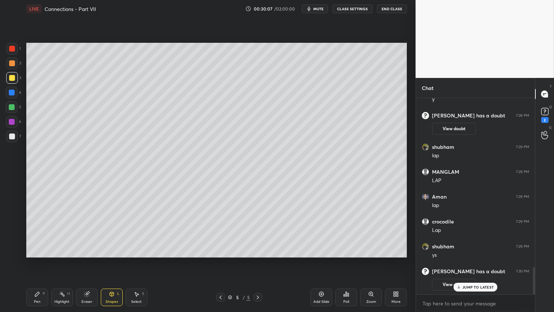
drag, startPoint x: 8, startPoint y: 137, endPoint x: 19, endPoint y: 140, distance: 11.3
click at [10, 138] on div at bounding box center [12, 136] width 12 height 12
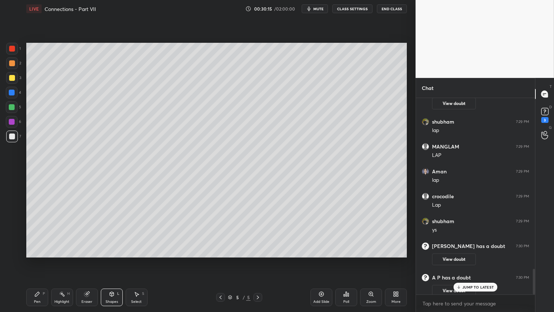
scroll to position [1300, 0]
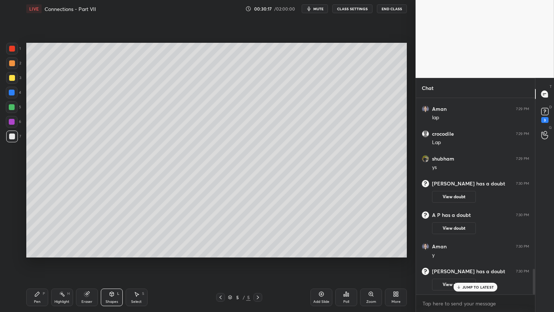
click at [546, 114] on rect at bounding box center [545, 111] width 7 height 7
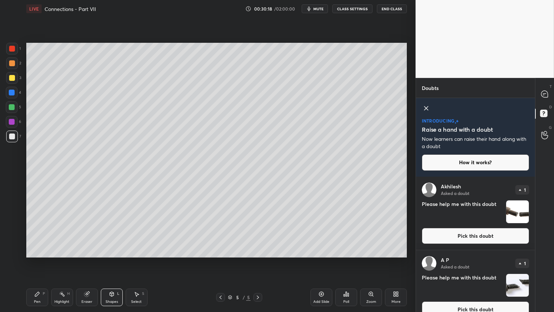
click at [518, 260] on img "grid" at bounding box center [518, 285] width 23 height 23
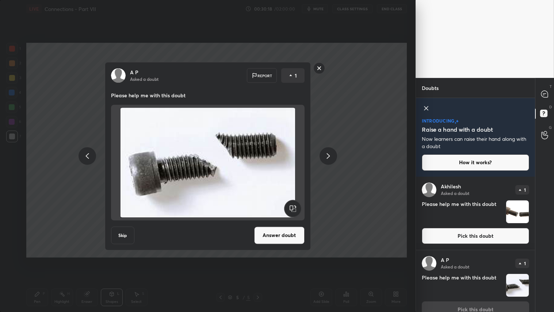
scroll to position [12, 0]
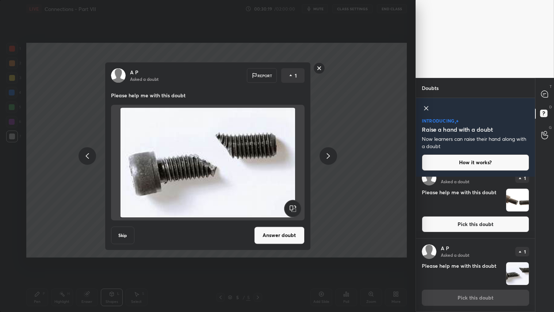
click at [276, 231] on button "Answer doubt" at bounding box center [279, 235] width 50 height 18
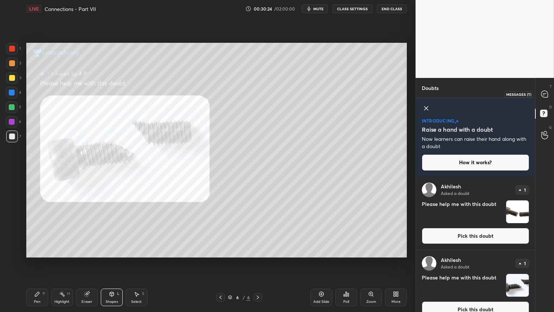
click at [546, 94] on icon at bounding box center [545, 94] width 7 height 7
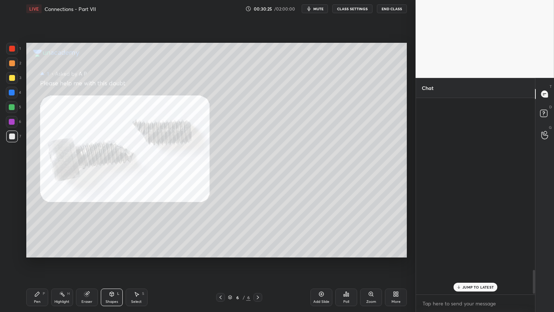
scroll to position [194, 117]
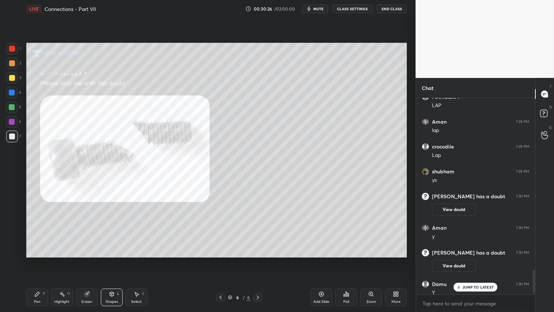
click at [480, 260] on p "JUMP TO LATEST" at bounding box center [478, 287] width 31 height 4
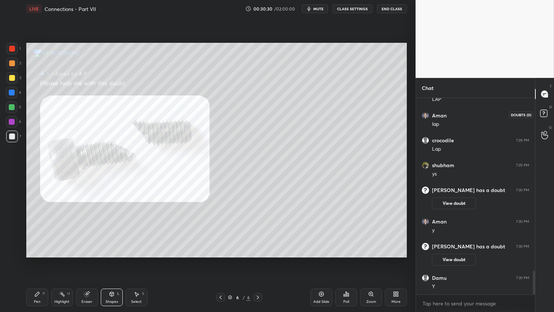
drag, startPoint x: 543, startPoint y: 109, endPoint x: 545, endPoint y: 115, distance: 6.7
click at [543, 110] on icon at bounding box center [545, 114] width 13 height 13
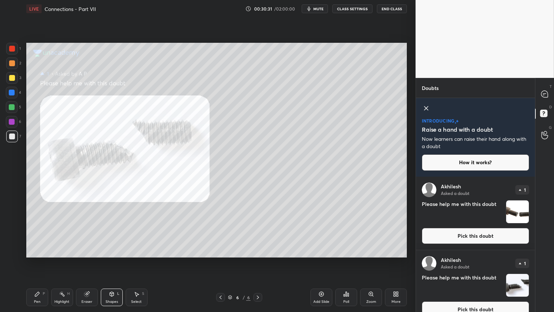
click at [518, 214] on img "grid" at bounding box center [518, 211] width 23 height 23
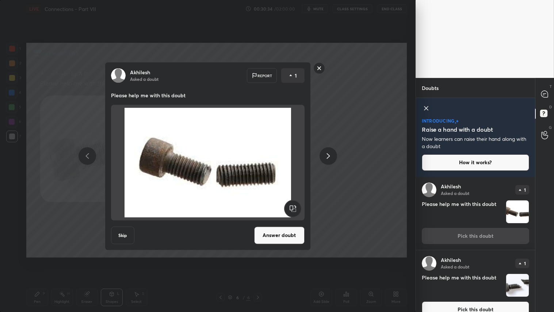
click at [314, 68] on rect at bounding box center [319, 67] width 11 height 11
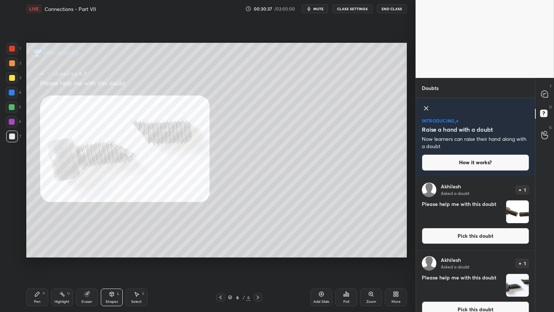
click at [516, 260] on img "grid" at bounding box center [518, 285] width 23 height 23
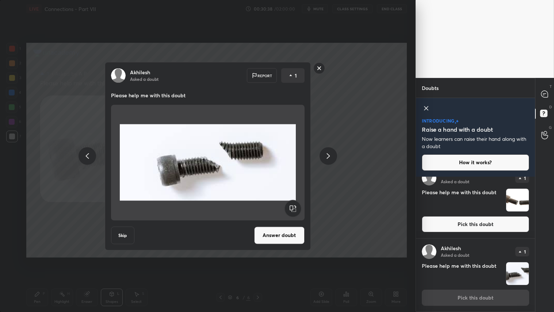
click at [319, 67] on rect at bounding box center [319, 67] width 11 height 11
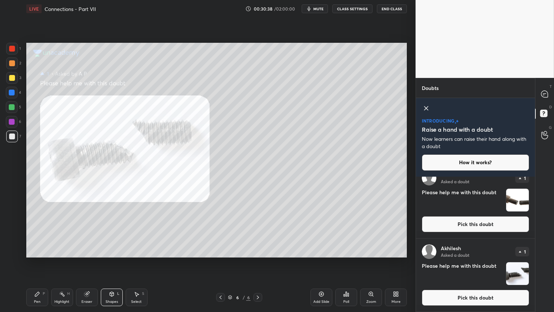
scroll to position [0, 0]
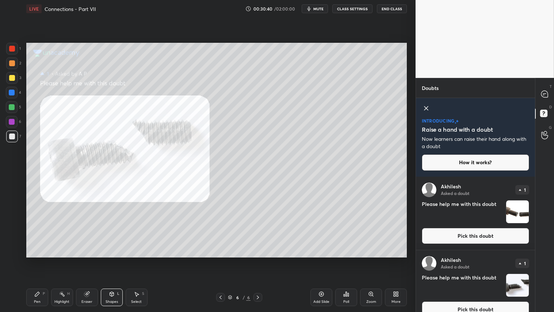
click at [521, 213] on img "grid" at bounding box center [518, 211] width 23 height 23
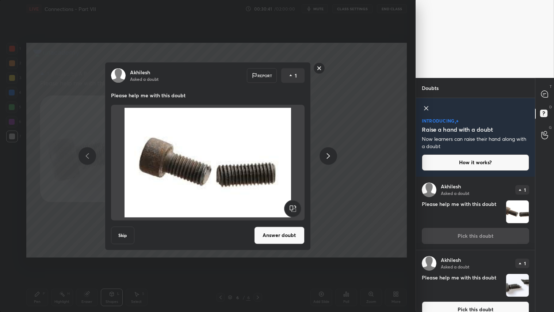
click at [319, 68] on rect at bounding box center [319, 67] width 11 height 11
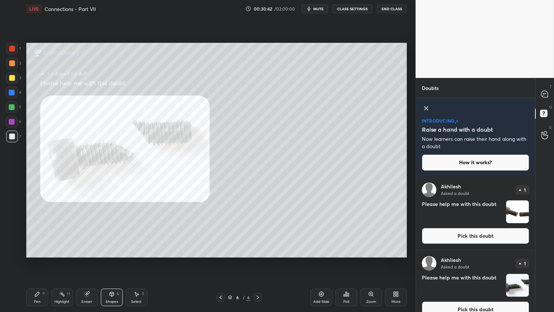
click at [546, 94] on icon at bounding box center [545, 94] width 7 height 7
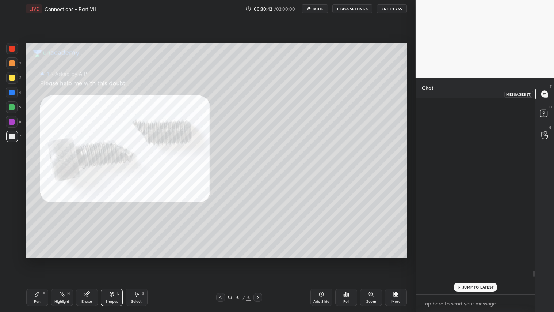
scroll to position [194, 117]
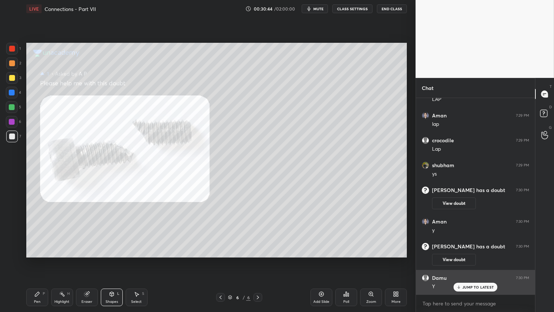
click at [468, 260] on div "JUMP TO LATEST" at bounding box center [476, 287] width 44 height 9
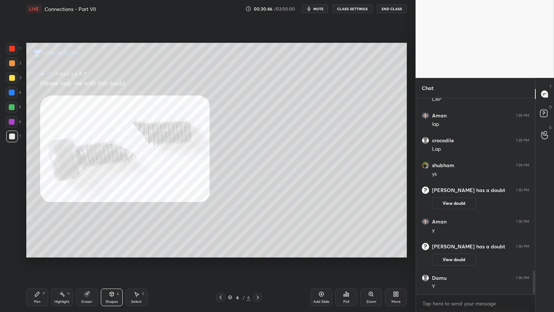
click at [220, 260] on icon at bounding box center [221, 297] width 6 height 6
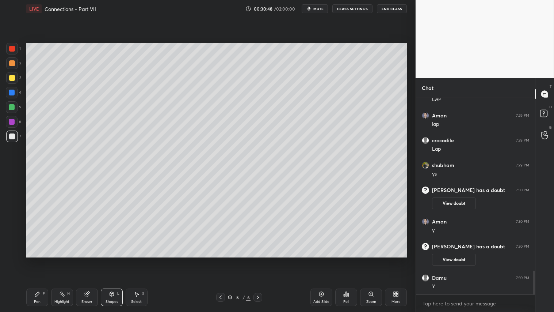
click at [121, 260] on div "Shapes L" at bounding box center [112, 297] width 22 height 18
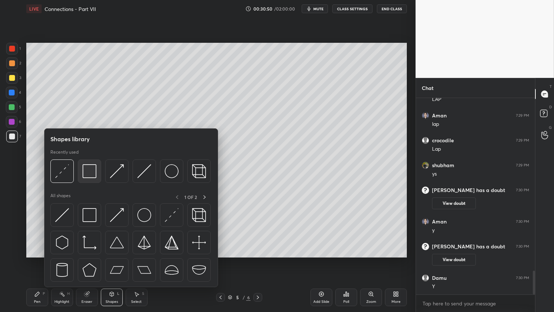
click at [92, 172] on img at bounding box center [90, 171] width 14 height 14
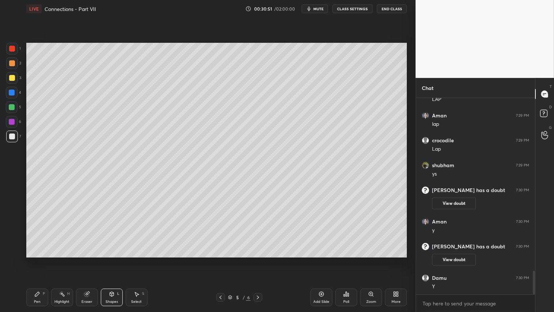
click at [11, 62] on div at bounding box center [12, 63] width 6 height 6
click at [119, 260] on div "Shapes L" at bounding box center [112, 297] width 22 height 18
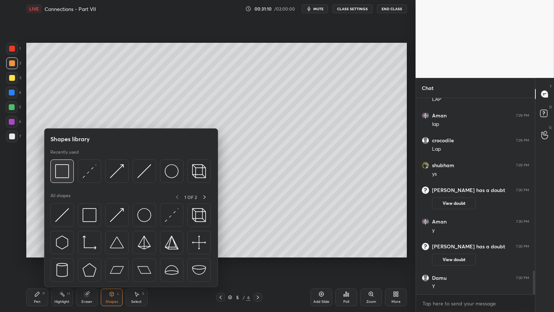
click at [62, 182] on div at bounding box center [61, 170] width 23 height 23
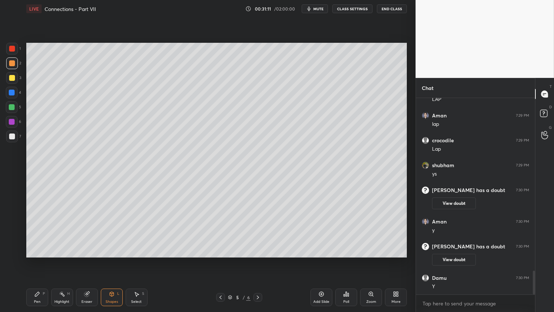
click at [8, 136] on div at bounding box center [12, 136] width 12 height 12
click at [114, 260] on div "Shapes L" at bounding box center [112, 297] width 22 height 18
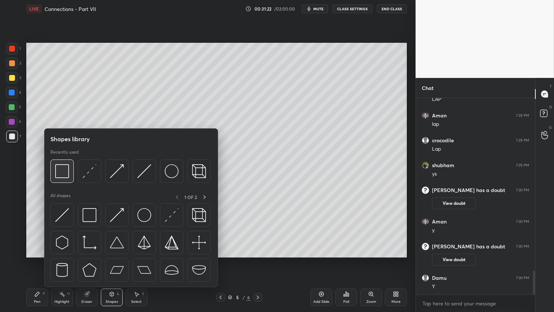
click at [70, 169] on div at bounding box center [61, 170] width 23 height 23
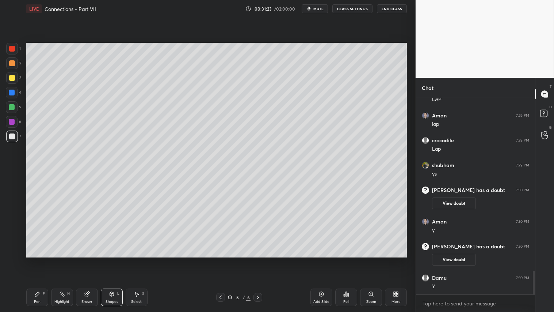
click at [13, 79] on div at bounding box center [12, 78] width 6 height 6
click at [113, 260] on div "Shapes" at bounding box center [112, 302] width 12 height 4
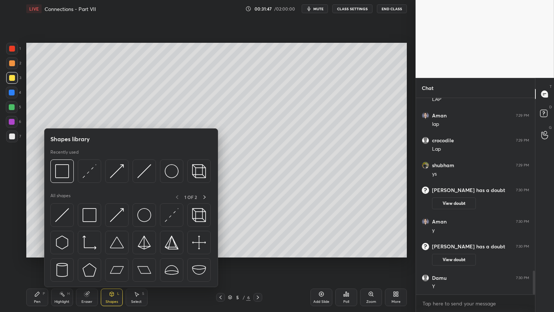
click at [41, 260] on div "Pen P" at bounding box center [37, 297] width 22 height 18
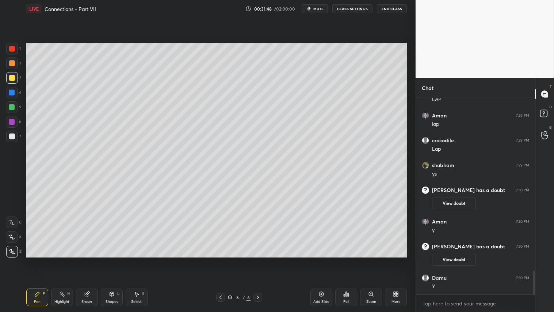
click at [115, 260] on div "Shapes L" at bounding box center [112, 297] width 22 height 18
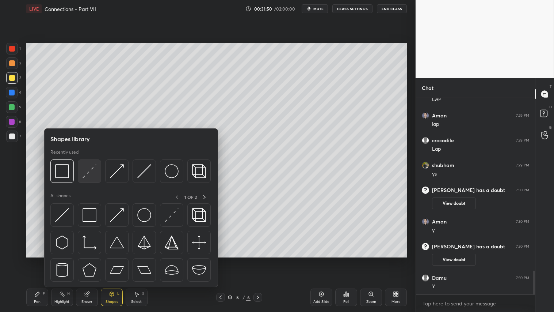
click at [90, 173] on img at bounding box center [90, 171] width 14 height 14
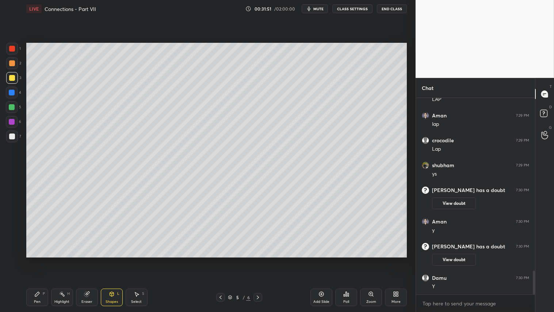
click at [12, 105] on div at bounding box center [12, 107] width 6 height 6
click at [12, 136] on div at bounding box center [12, 136] width 6 height 6
click at [13, 107] on div at bounding box center [12, 107] width 6 height 6
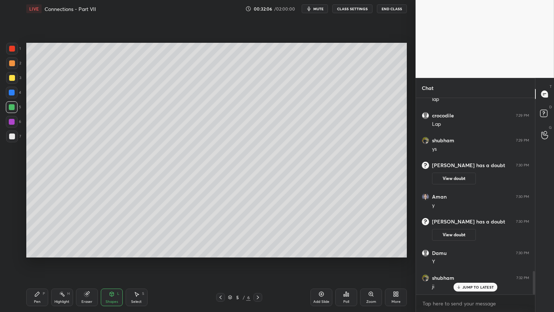
drag, startPoint x: 41, startPoint y: 296, endPoint x: 36, endPoint y: 295, distance: 5.1
click at [39, 260] on div "Pen P" at bounding box center [37, 297] width 22 height 18
click at [12, 64] on div at bounding box center [12, 63] width 6 height 6
click at [114, 260] on div "Shapes L" at bounding box center [112, 297] width 22 height 18
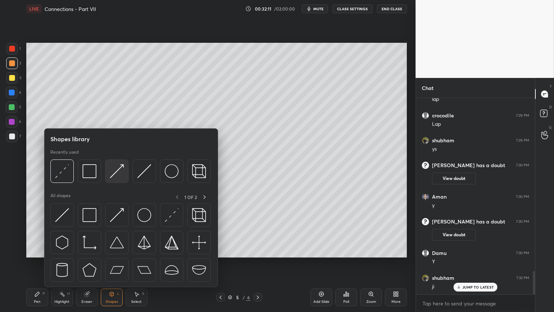
click at [114, 170] on img at bounding box center [117, 171] width 14 height 14
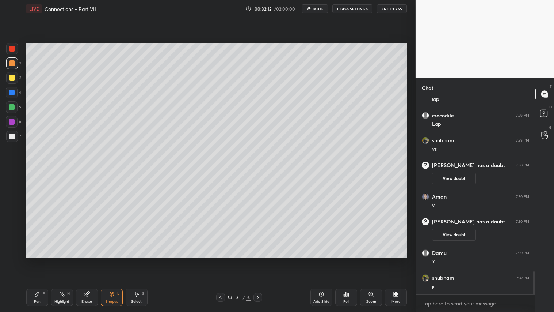
scroll to position [1475, 0]
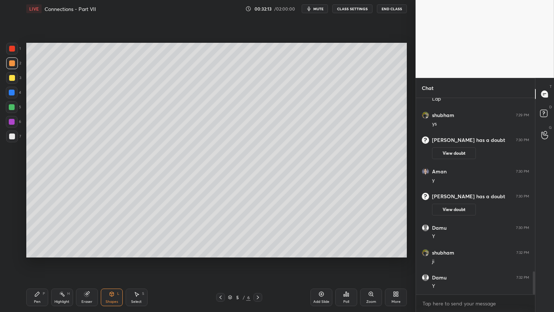
click at [13, 48] on div at bounding box center [12, 49] width 6 height 6
click at [11, 59] on div at bounding box center [12, 63] width 12 height 12
drag, startPoint x: 10, startPoint y: 63, endPoint x: 11, endPoint y: 77, distance: 14.3
click at [10, 67] on div at bounding box center [12, 63] width 12 height 12
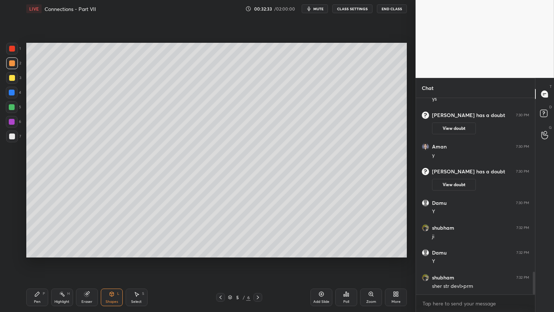
click at [35, 260] on div "Pen P" at bounding box center [37, 297] width 22 height 18
drag, startPoint x: 87, startPoint y: 297, endPoint x: 86, endPoint y: 293, distance: 4.8
click at [87, 260] on div "Eraser" at bounding box center [87, 297] width 22 height 18
drag, startPoint x: 39, startPoint y: 295, endPoint x: 39, endPoint y: 291, distance: 4.0
click at [39, 260] on icon at bounding box center [37, 294] width 6 height 6
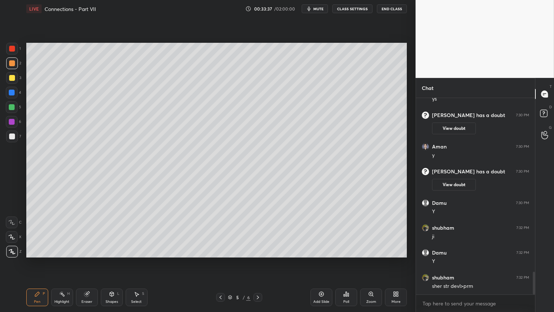
click at [259, 260] on icon at bounding box center [258, 297] width 6 height 6
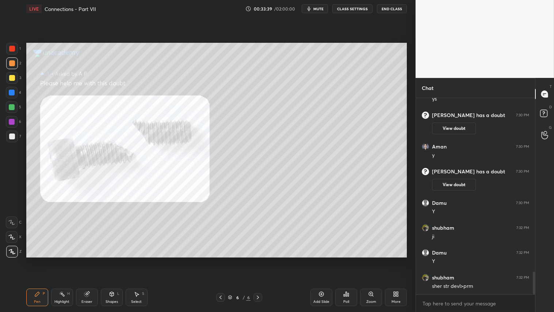
click at [112, 260] on div "Shapes" at bounding box center [112, 302] width 12 height 4
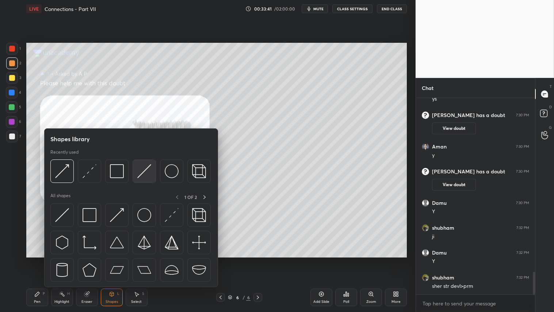
click at [144, 168] on img at bounding box center [144, 171] width 14 height 14
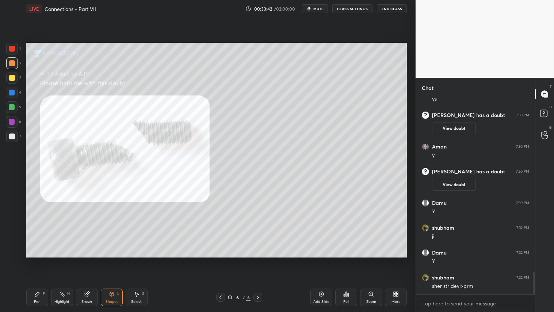
drag, startPoint x: 11, startPoint y: 45, endPoint x: 14, endPoint y: 49, distance: 4.2
click at [11, 46] on div at bounding box center [12, 49] width 6 height 6
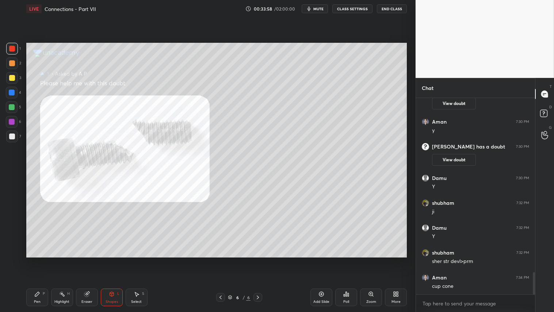
click at [12, 134] on div at bounding box center [12, 136] width 6 height 6
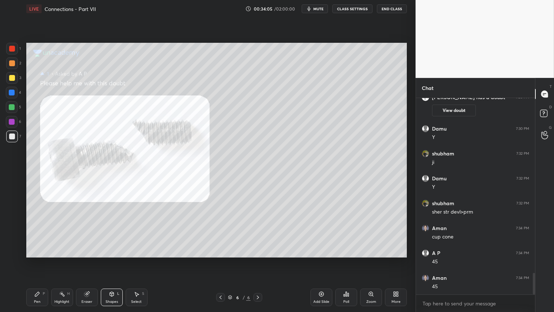
scroll to position [1599, 0]
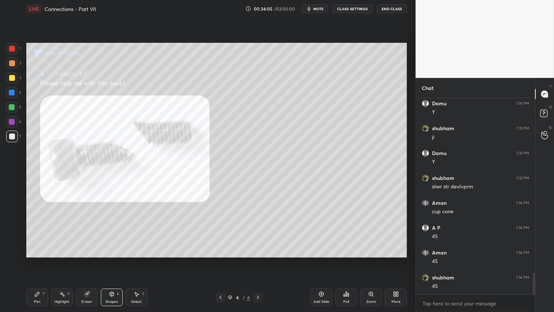
click at [86, 260] on div "Eraser" at bounding box center [87, 297] width 22 height 18
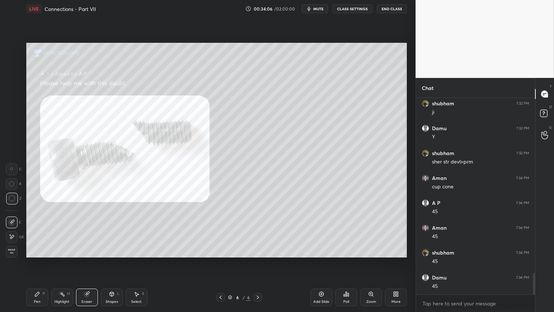
click at [13, 249] on span "Erase all" at bounding box center [11, 251] width 11 height 5
click at [223, 260] on icon at bounding box center [221, 297] width 6 height 6
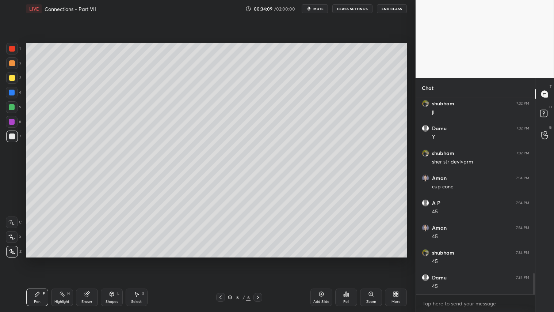
click at [11, 65] on div at bounding box center [12, 63] width 6 height 6
click at [44, 260] on div "Pen P" at bounding box center [37, 297] width 22 height 18
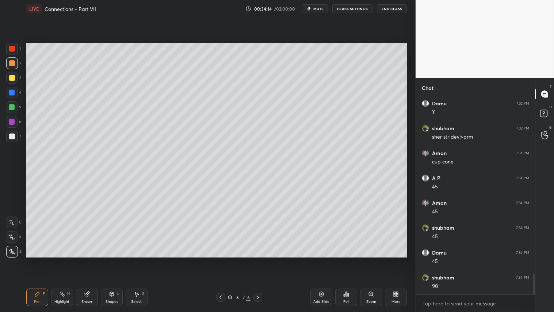
click at [14, 63] on div at bounding box center [12, 63] width 6 height 6
click at [45, 260] on div "Pen P" at bounding box center [37, 297] width 22 height 18
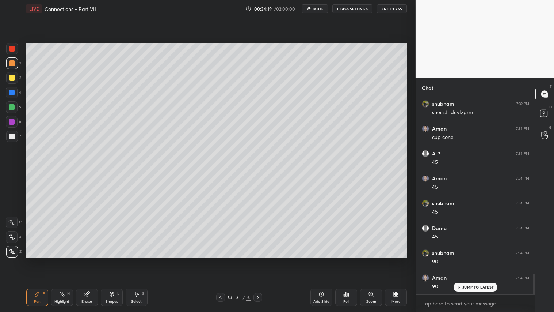
click at [35, 260] on icon at bounding box center [37, 294] width 6 height 6
drag, startPoint x: 13, startPoint y: 58, endPoint x: 24, endPoint y: 103, distance: 47.0
click at [14, 61] on div at bounding box center [12, 63] width 12 height 12
click at [38, 260] on div "Pen P" at bounding box center [37, 297] width 22 height 18
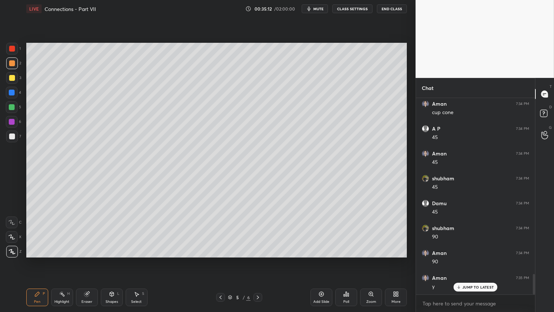
click at [259, 260] on icon at bounding box center [258, 297] width 6 height 6
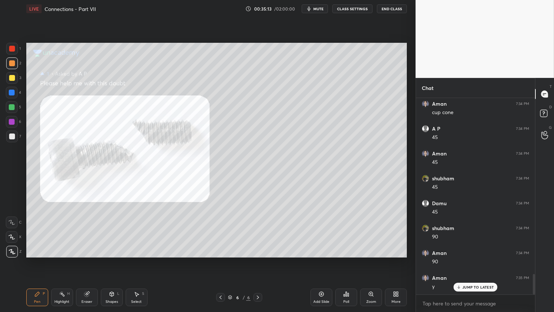
click at [217, 260] on div at bounding box center [220, 297] width 9 height 9
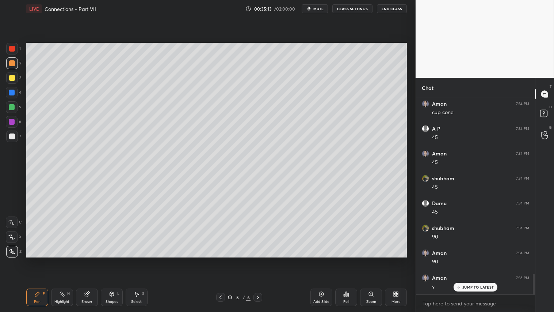
click at [323, 260] on div "Add Slide" at bounding box center [322, 297] width 22 height 18
click at [4, 145] on div "1 2 3 4 5 6 7 C X Z C X Z E E Erase all H H" at bounding box center [11, 150] width 23 height 214
click at [11, 137] on div at bounding box center [12, 136] width 6 height 6
click at [12, 65] on div at bounding box center [12, 63] width 6 height 6
click at [41, 260] on div "Pen P" at bounding box center [37, 297] width 22 height 18
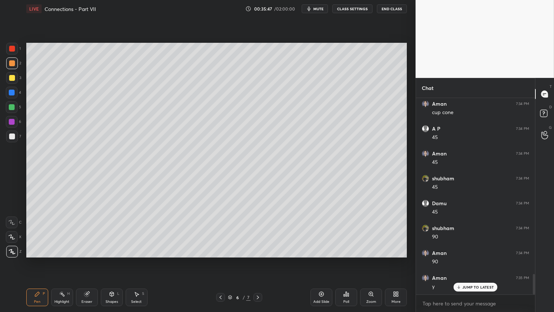
click at [11, 137] on div at bounding box center [12, 136] width 6 height 6
click at [13, 63] on div at bounding box center [12, 63] width 6 height 6
click at [15, 61] on div at bounding box center [12, 63] width 12 height 12
click at [221, 260] on icon at bounding box center [221, 297] width 6 height 6
click at [257, 260] on icon at bounding box center [258, 297] width 6 height 6
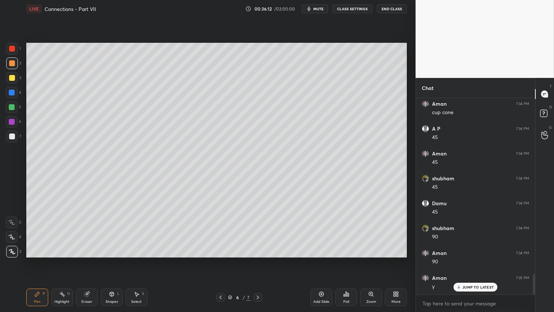
click at [258, 260] on icon at bounding box center [258, 297] width 6 height 6
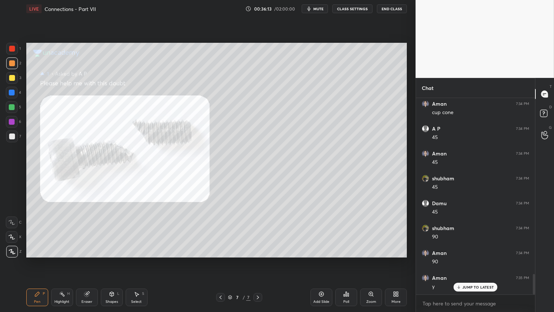
click at [225, 260] on div "7 / 7" at bounding box center [239, 297] width 46 height 9
click at [220, 260] on icon at bounding box center [221, 297] width 6 height 6
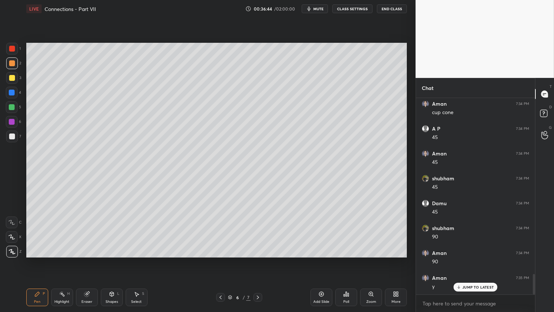
scroll to position [1723, 0]
click at [113, 260] on icon at bounding box center [112, 294] width 4 height 4
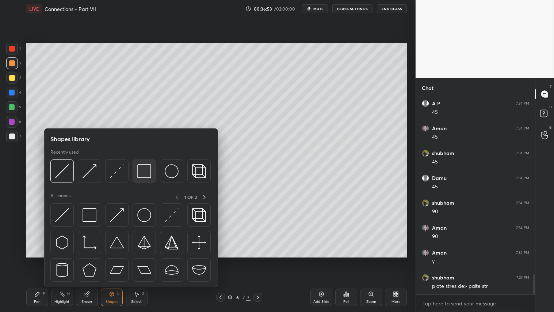
click at [145, 166] on img at bounding box center [144, 171] width 14 height 14
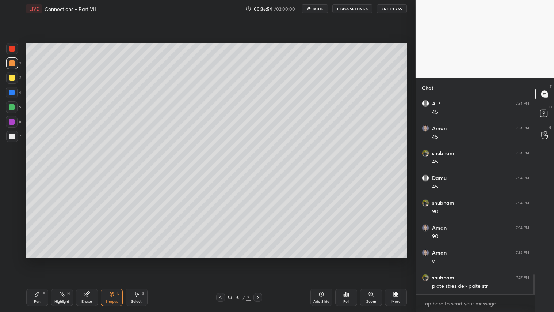
click at [11, 137] on div at bounding box center [12, 136] width 6 height 6
click at [111, 260] on div "Shapes" at bounding box center [112, 302] width 12 height 4
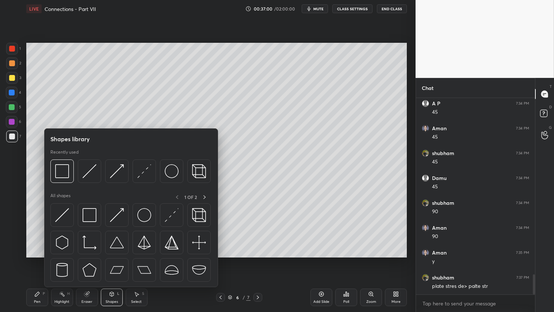
click at [35, 260] on icon at bounding box center [37, 294] width 4 height 4
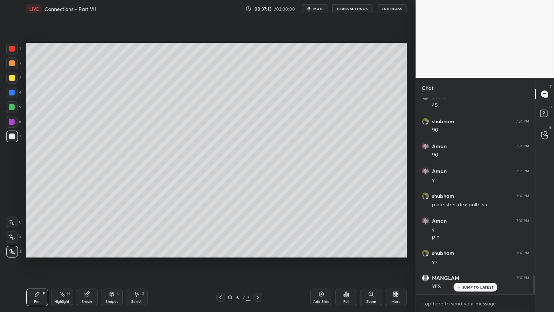
scroll to position [1830, 0]
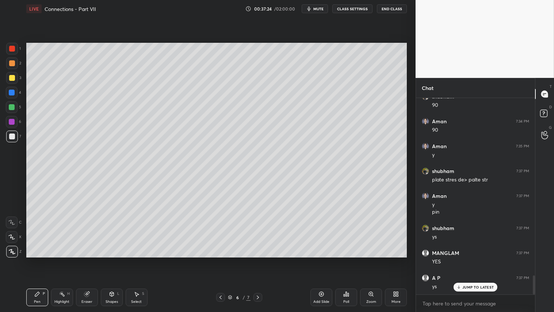
drag, startPoint x: 14, startPoint y: 133, endPoint x: 17, endPoint y: 130, distance: 4.3
click at [14, 132] on div at bounding box center [12, 136] width 12 height 12
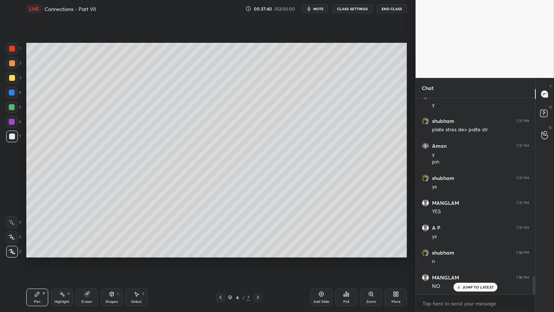
scroll to position [1929, 0]
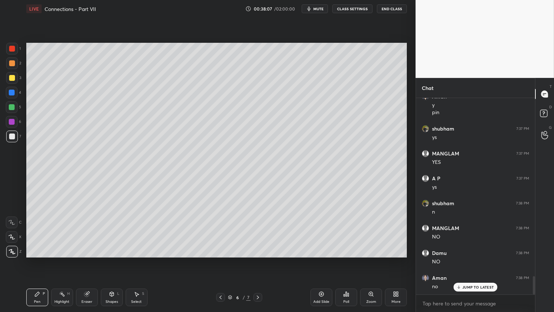
click at [84, 260] on icon at bounding box center [87, 294] width 6 height 6
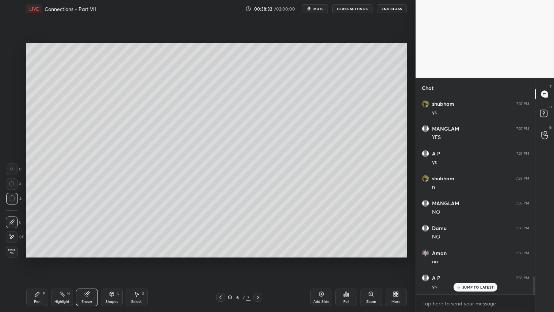
click at [36, 260] on icon at bounding box center [37, 294] width 6 height 6
click at [88, 260] on div "Eraser" at bounding box center [87, 302] width 11 height 4
click at [138, 260] on icon at bounding box center [137, 294] width 6 height 6
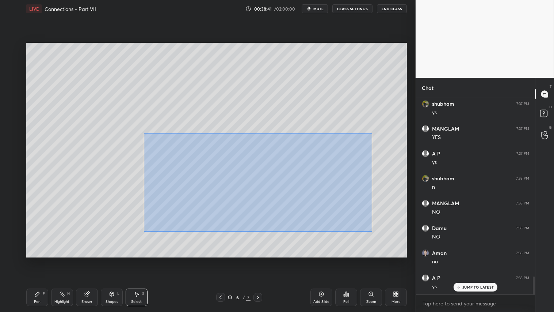
drag, startPoint x: 144, startPoint y: 133, endPoint x: 371, endPoint y: 230, distance: 246.8
click at [372, 231] on div "0 ° Undo Copy Duplicate Duplicate to new slide Delete" at bounding box center [216, 150] width 381 height 214
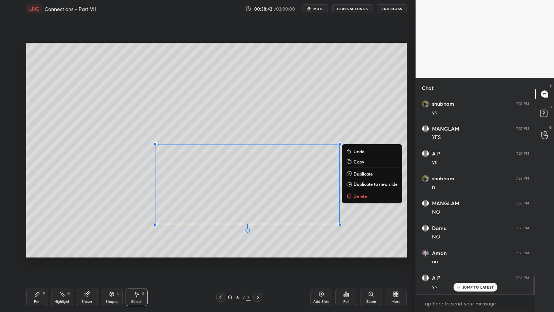
click at [377, 195] on button "Delete" at bounding box center [372, 196] width 54 height 9
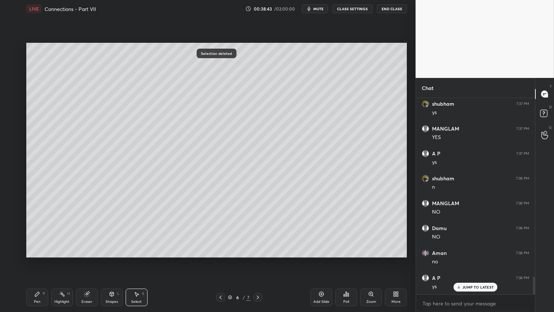
click at [38, 260] on icon at bounding box center [37, 294] width 6 height 6
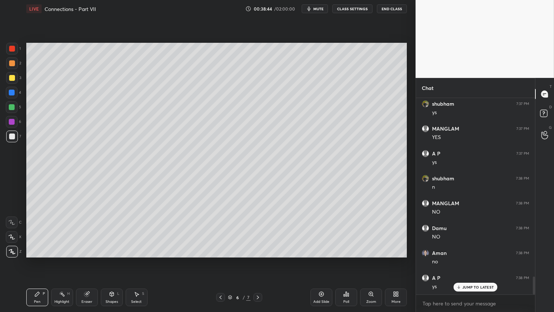
drag, startPoint x: 11, startPoint y: 63, endPoint x: 12, endPoint y: 70, distance: 7.0
click at [11, 64] on div at bounding box center [12, 63] width 6 height 6
click at [222, 260] on icon at bounding box center [221, 297] width 6 height 6
click at [261, 260] on icon at bounding box center [258, 297] width 6 height 6
drag, startPoint x: 13, startPoint y: 77, endPoint x: 15, endPoint y: 113, distance: 35.2
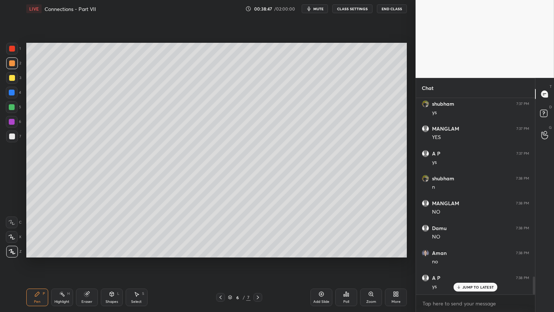
click at [13, 78] on div at bounding box center [12, 78] width 6 height 6
click at [37, 260] on icon at bounding box center [37, 294] width 6 height 6
click at [546, 109] on rect at bounding box center [545, 111] width 7 height 7
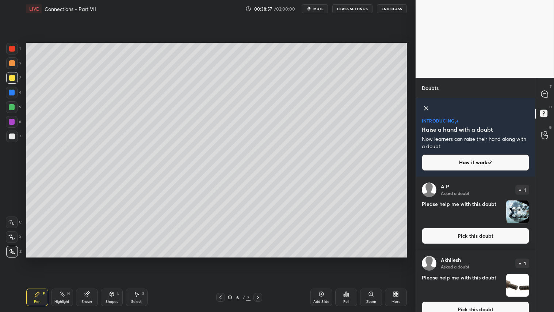
click at [518, 214] on img "grid" at bounding box center [518, 211] width 23 height 23
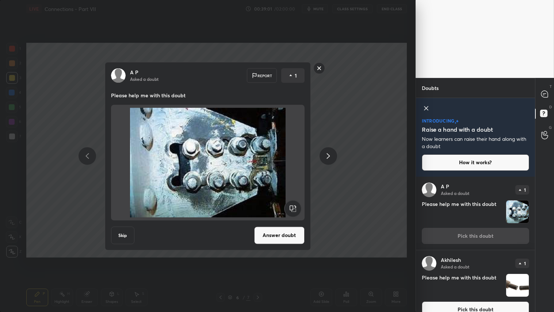
click at [319, 66] on rect at bounding box center [319, 67] width 11 height 11
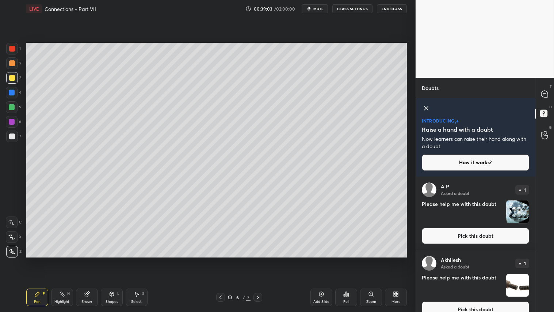
click at [513, 208] on img "grid" at bounding box center [518, 211] width 23 height 23
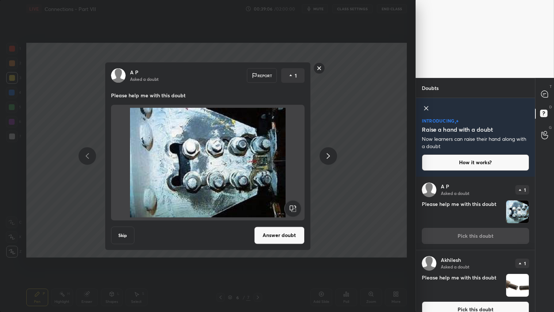
click at [322, 68] on rect at bounding box center [319, 67] width 11 height 11
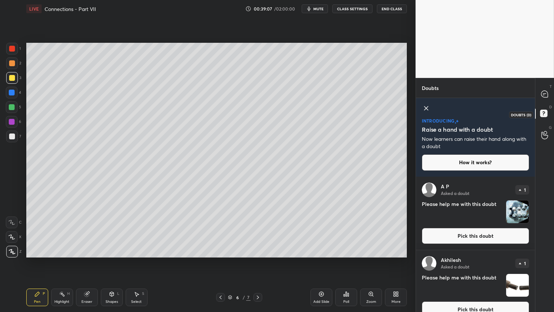
click at [544, 112] on rect at bounding box center [544, 113] width 7 height 7
click at [544, 95] on icon at bounding box center [543, 95] width 1 height 0
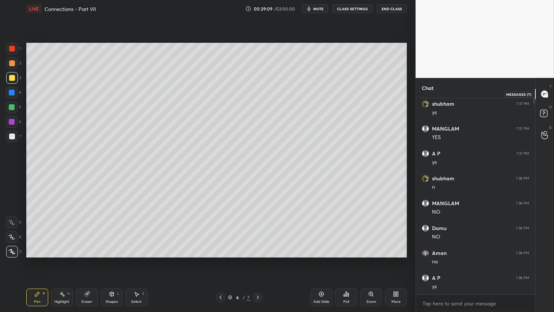
scroll to position [194, 117]
click at [485, 260] on p "JUMP TO LATEST" at bounding box center [478, 287] width 31 height 4
click at [34, 260] on div "Pen P" at bounding box center [37, 297] width 22 height 18
click at [114, 260] on div "Shapes" at bounding box center [112, 302] width 12 height 4
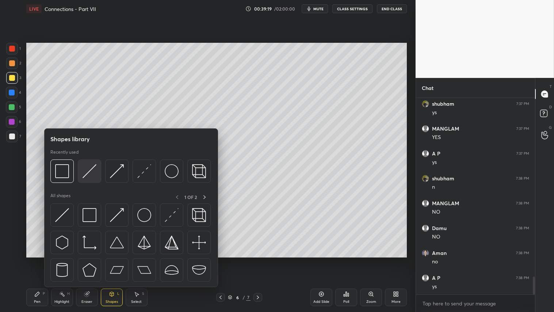
click at [86, 171] on img at bounding box center [90, 171] width 14 height 14
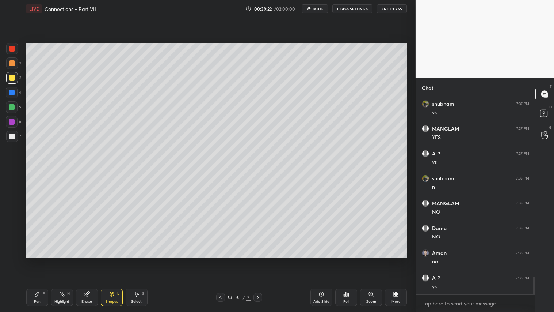
click at [14, 63] on div at bounding box center [12, 63] width 6 height 6
drag, startPoint x: 118, startPoint y: 297, endPoint x: 116, endPoint y: 293, distance: 3.8
click at [118, 260] on div "Shapes L" at bounding box center [112, 297] width 22 height 18
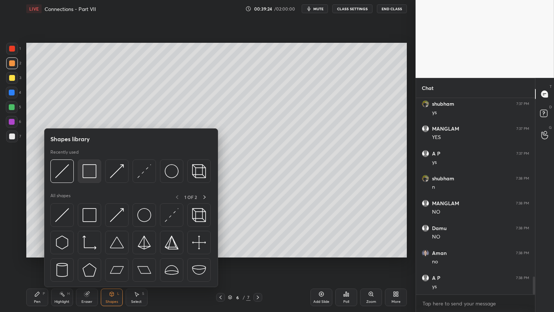
click at [92, 172] on img at bounding box center [90, 171] width 14 height 14
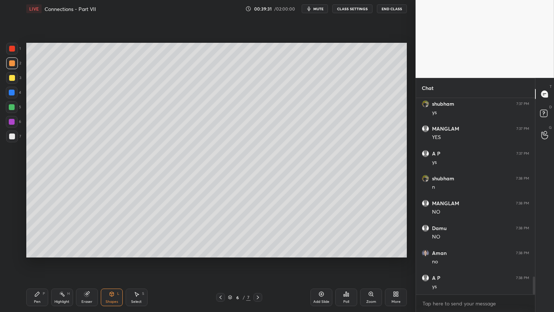
click at [115, 260] on div "Shapes L" at bounding box center [112, 297] width 22 height 18
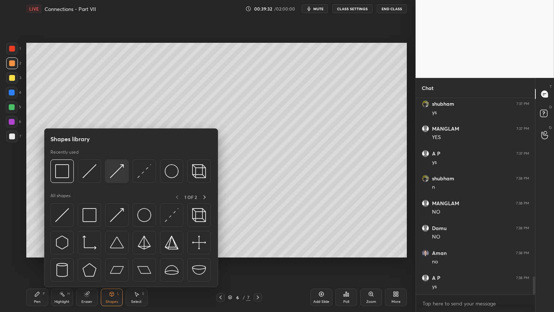
click at [112, 172] on img at bounding box center [117, 171] width 14 height 14
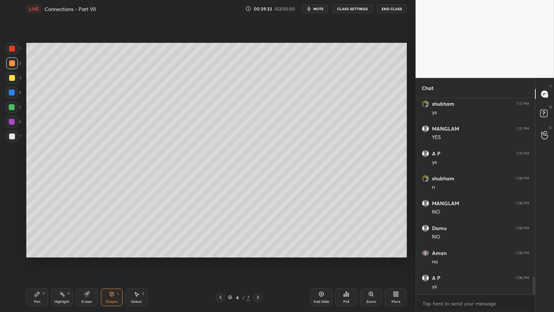
click at [14, 48] on div at bounding box center [12, 49] width 6 height 6
click at [111, 260] on icon at bounding box center [112, 293] width 4 height 1
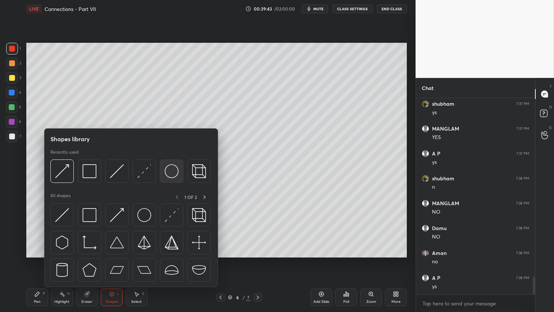
click at [173, 172] on img at bounding box center [172, 171] width 14 height 14
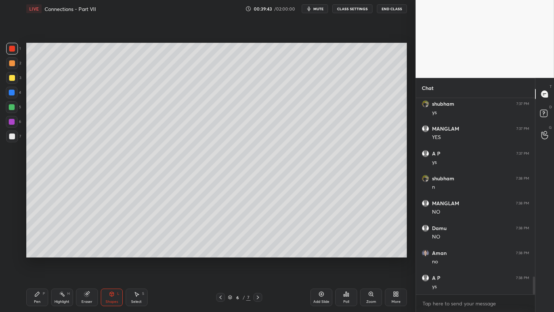
click at [11, 78] on div at bounding box center [12, 78] width 6 height 6
click at [41, 260] on div "Pen P" at bounding box center [37, 297] width 22 height 18
click at [12, 63] on div at bounding box center [12, 63] width 6 height 6
click at [13, 79] on div at bounding box center [12, 78] width 6 height 6
click at [15, 66] on div at bounding box center [12, 63] width 12 height 12
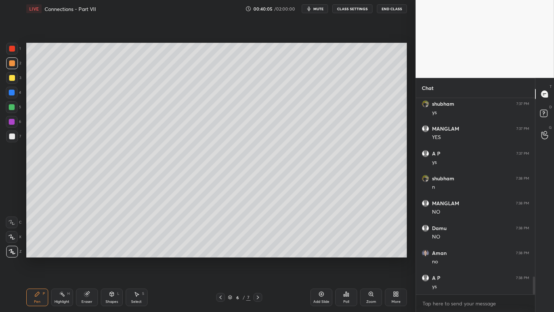
click at [38, 260] on icon at bounding box center [37, 294] width 6 height 6
click at [14, 79] on div at bounding box center [12, 78] width 12 height 12
click at [40, 260] on div "Pen" at bounding box center [37, 302] width 7 height 4
click at [12, 63] on div at bounding box center [12, 63] width 6 height 6
click at [14, 231] on div at bounding box center [12, 237] width 12 height 12
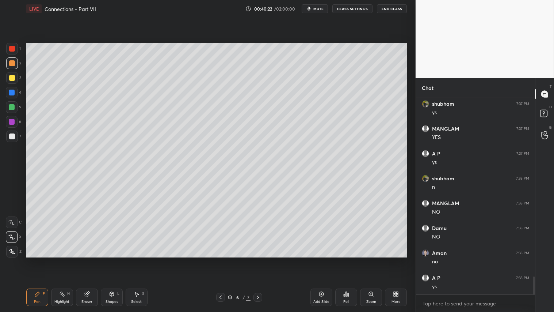
click at [114, 260] on div "Shapes L" at bounding box center [112, 297] width 22 height 18
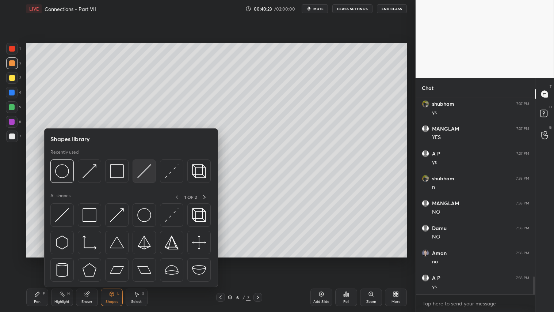
click at [143, 170] on img at bounding box center [144, 171] width 14 height 14
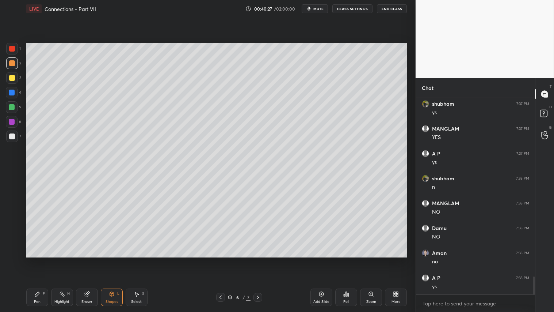
click at [39, 260] on icon at bounding box center [37, 294] width 6 height 6
click at [12, 61] on div at bounding box center [12, 63] width 6 height 6
click at [41, 260] on div "Pen P" at bounding box center [37, 297] width 22 height 18
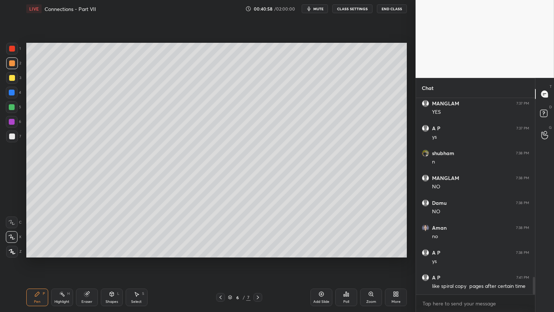
click at [15, 64] on div at bounding box center [12, 63] width 12 height 12
drag, startPoint x: 38, startPoint y: 300, endPoint x: 34, endPoint y: 294, distance: 6.7
click at [37, 260] on div "Pen" at bounding box center [37, 302] width 7 height 4
click at [13, 61] on div at bounding box center [12, 63] width 6 height 6
click at [39, 260] on div "Pen P" at bounding box center [37, 297] width 22 height 18
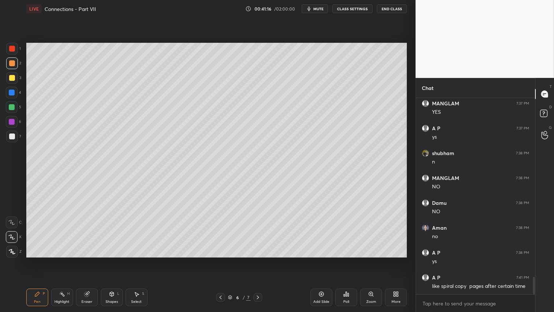
click at [39, 260] on div "Pen P" at bounding box center [37, 297] width 22 height 18
click at [40, 260] on div "Pen P" at bounding box center [37, 297] width 22 height 18
drag, startPoint x: 86, startPoint y: 297, endPoint x: 161, endPoint y: 261, distance: 83.5
click at [88, 260] on div "Eraser" at bounding box center [87, 297] width 22 height 18
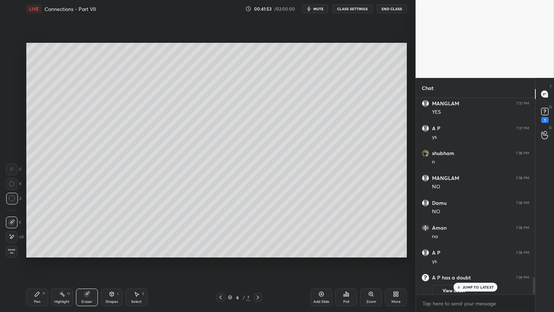
scroll to position [2042, 0]
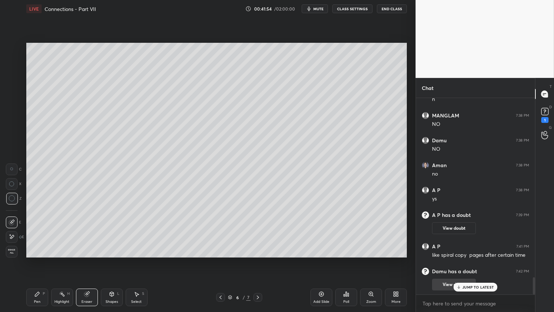
click at [472, 260] on div "JUMP TO LATEST" at bounding box center [476, 287] width 44 height 9
click at [547, 111] on rect at bounding box center [545, 111] width 7 height 7
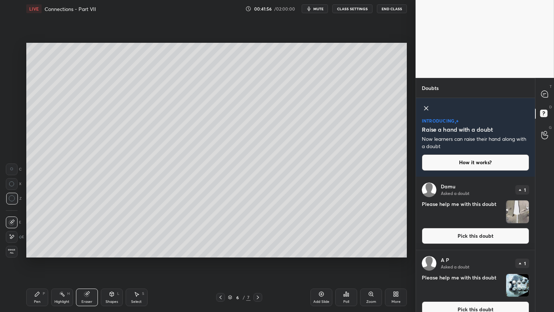
click at [519, 215] on img "grid" at bounding box center [518, 211] width 23 height 23
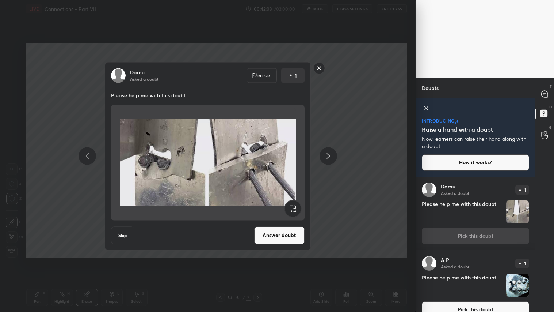
click at [280, 236] on button "Answer doubt" at bounding box center [279, 235] width 50 height 18
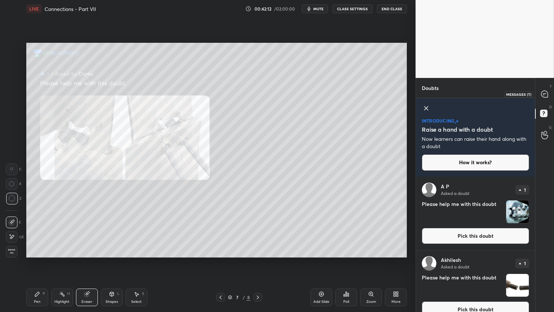
click at [546, 95] on icon at bounding box center [545, 94] width 7 height 7
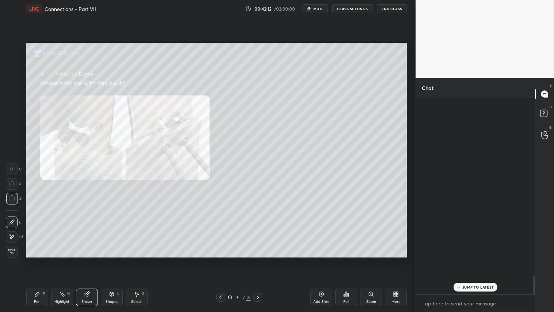
scroll to position [194, 117]
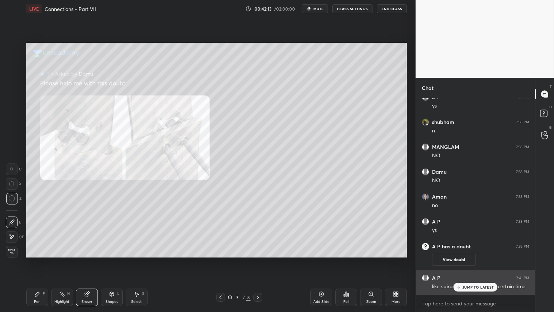
click at [466, 260] on p "JUMP TO LATEST" at bounding box center [478, 287] width 31 height 4
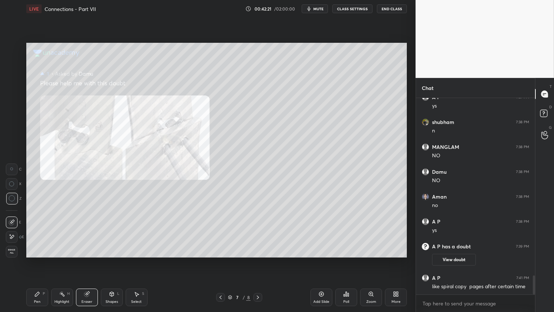
click at [43, 260] on div "Pen P" at bounding box center [37, 297] width 22 height 18
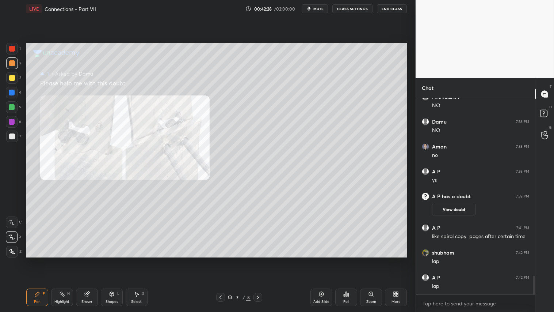
scroll to position [1912, 0]
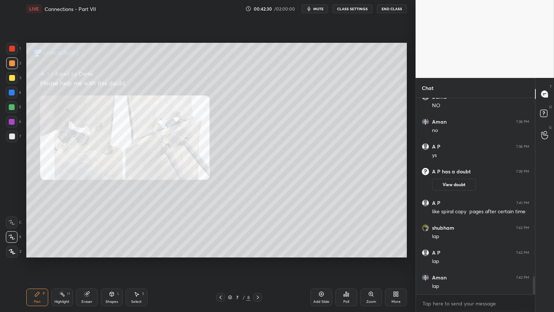
drag, startPoint x: 109, startPoint y: 298, endPoint x: 116, endPoint y: 293, distance: 8.9
click at [109, 260] on div "Shapes L" at bounding box center [112, 297] width 22 height 18
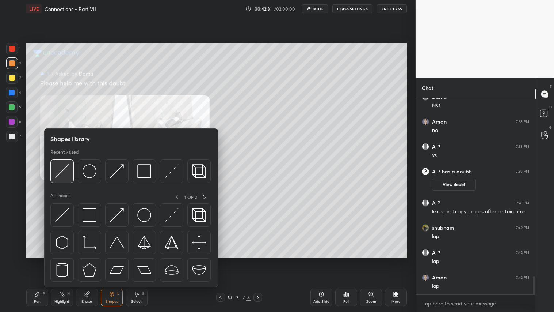
click at [66, 162] on div at bounding box center [61, 170] width 23 height 23
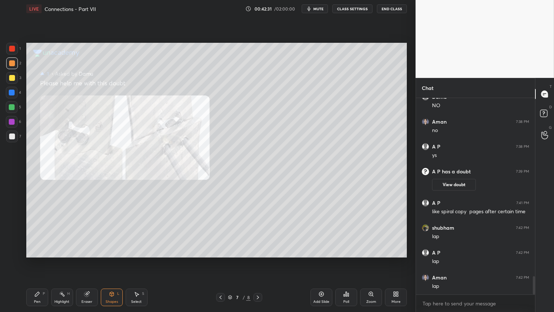
click at [11, 48] on div at bounding box center [12, 49] width 6 height 6
click at [41, 260] on div "Pen P" at bounding box center [37, 297] width 22 height 18
click at [12, 249] on icon at bounding box center [12, 251] width 7 height 5
drag, startPoint x: 111, startPoint y: 295, endPoint x: 111, endPoint y: 291, distance: 4.4
click at [111, 260] on icon at bounding box center [112, 294] width 6 height 6
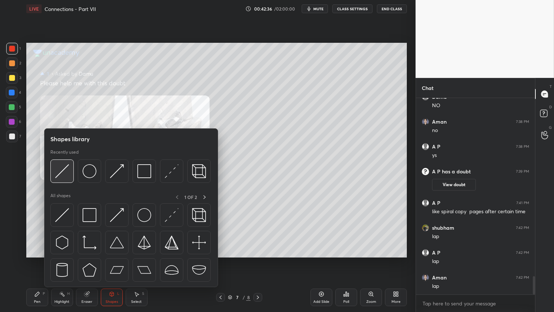
click at [66, 166] on img at bounding box center [62, 171] width 14 height 14
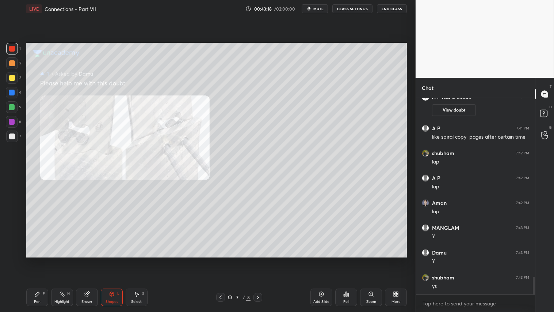
scroll to position [2011, 0]
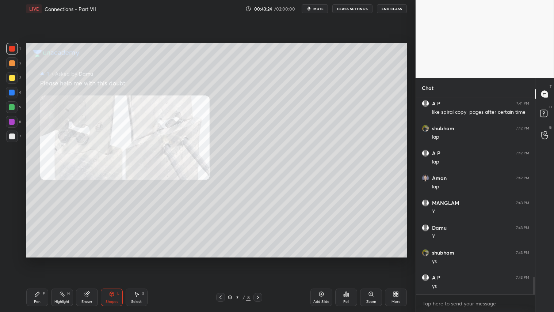
drag, startPoint x: 47, startPoint y: 295, endPoint x: 65, endPoint y: 276, distance: 25.8
click at [51, 260] on div "Pen P Highlight H Eraser Shapes L Select S" at bounding box center [97, 297] width 142 height 18
drag, startPoint x: 44, startPoint y: 293, endPoint x: 46, endPoint y: 289, distance: 4.3
click at [46, 260] on div "Pen P" at bounding box center [37, 297] width 22 height 18
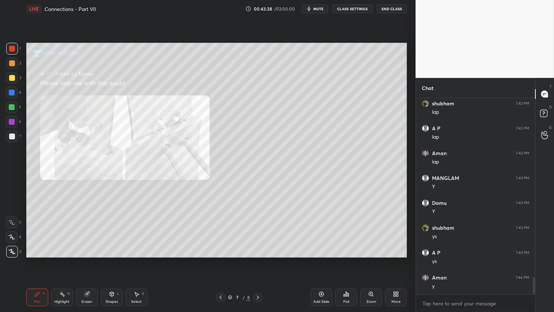
click at [94, 260] on div "Eraser" at bounding box center [87, 297] width 22 height 18
click at [11, 254] on div "Erase all" at bounding box center [12, 252] width 12 height 12
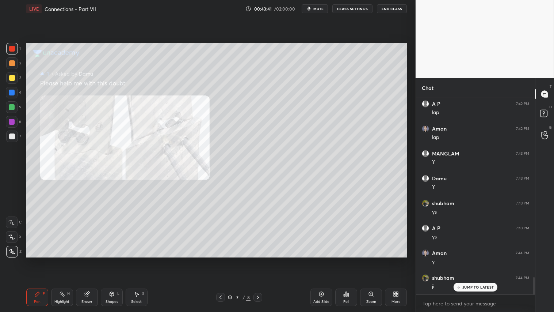
click at [222, 260] on icon at bounding box center [221, 297] width 6 height 6
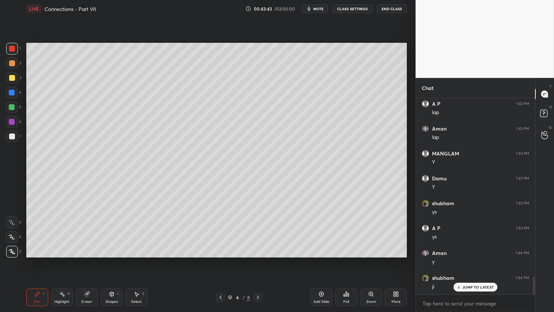
drag, startPoint x: 13, startPoint y: 63, endPoint x: 45, endPoint y: 258, distance: 197.1
click at [13, 64] on div at bounding box center [12, 63] width 6 height 6
click at [14, 246] on div "C X Z" at bounding box center [14, 235] width 16 height 44
drag, startPoint x: 39, startPoint y: 305, endPoint x: 39, endPoint y: 299, distance: 6.3
click at [39, 260] on div "Pen P" at bounding box center [37, 297] width 22 height 18
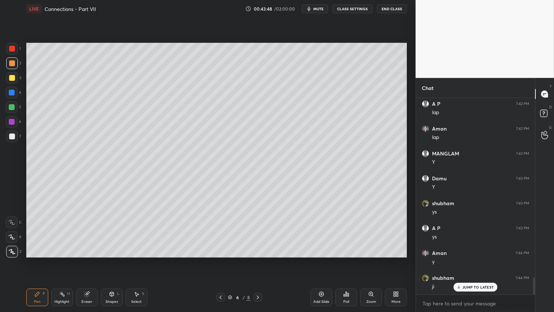
drag, startPoint x: 15, startPoint y: 238, endPoint x: 39, endPoint y: 304, distance: 70.7
click at [16, 240] on div at bounding box center [12, 237] width 12 height 12
click at [39, 260] on div "Pen" at bounding box center [37, 302] width 7 height 4
drag, startPoint x: 90, startPoint y: 294, endPoint x: 130, endPoint y: 283, distance: 41.1
click at [90, 260] on div "Eraser" at bounding box center [87, 297] width 22 height 18
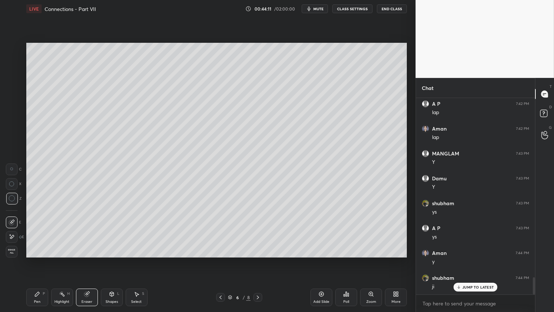
click at [45, 260] on div "Pen P" at bounding box center [37, 297] width 22 height 18
click at [321, 260] on div "Add Slide" at bounding box center [322, 297] width 22 height 18
click at [221, 260] on icon at bounding box center [221, 297] width 6 height 6
drag, startPoint x: 220, startPoint y: 297, endPoint x: 224, endPoint y: 296, distance: 4.5
click at [220, 260] on icon at bounding box center [221, 297] width 2 height 4
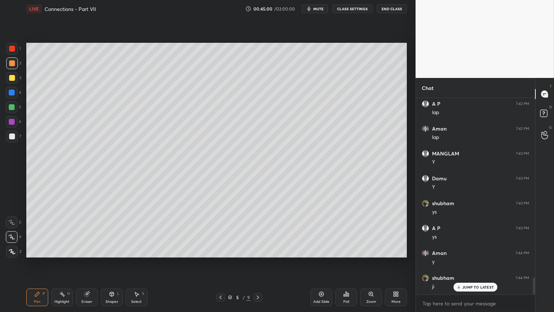
click at [257, 260] on icon at bounding box center [258, 297] width 6 height 6
click at [258, 260] on icon at bounding box center [258, 297] width 6 height 6
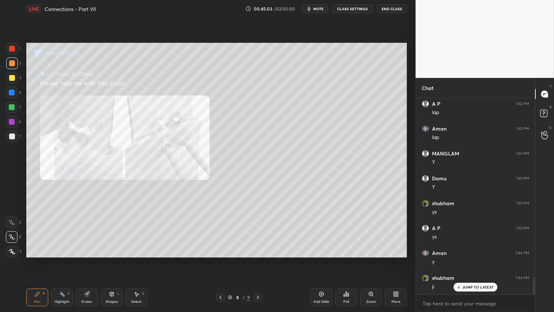
click at [10, 46] on div at bounding box center [12, 49] width 6 height 6
click at [259, 260] on icon at bounding box center [258, 297] width 6 height 6
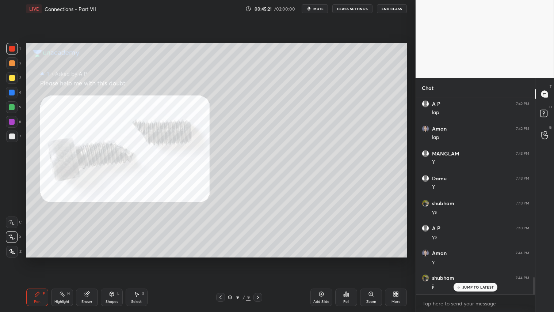
click at [258, 260] on icon at bounding box center [258, 297] width 6 height 6
click at [322, 260] on div "Add Slide" at bounding box center [322, 297] width 22 height 18
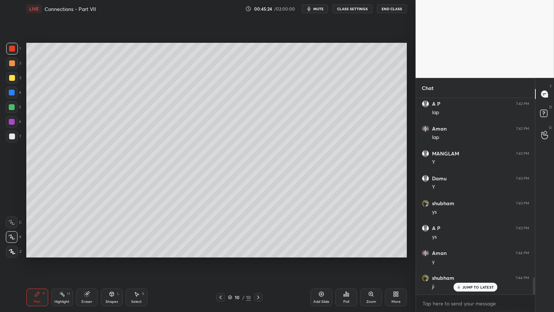
click at [12, 77] on div at bounding box center [12, 78] width 12 height 12
drag, startPoint x: 10, startPoint y: 250, endPoint x: 15, endPoint y: 257, distance: 8.8
click at [11, 251] on icon at bounding box center [12, 251] width 7 height 5
click at [38, 260] on div "Pen" at bounding box center [37, 302] width 7 height 4
click at [90, 260] on div "Eraser" at bounding box center [87, 297] width 22 height 18
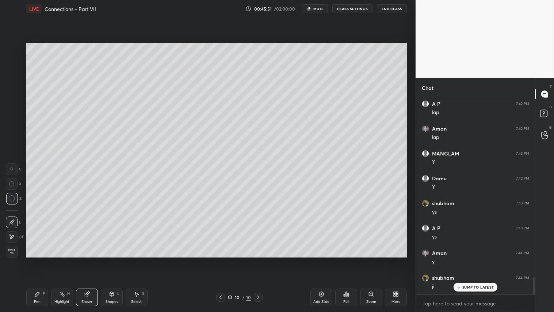
click at [13, 254] on div "Erase all" at bounding box center [12, 252] width 12 height 12
click at [45, 260] on div "Pen P" at bounding box center [37, 297] width 22 height 18
click at [42, 259] on div "Setting up your live class Poll for secs No correct answer Start poll" at bounding box center [216, 150] width 387 height 265
click at [111, 260] on div "Shapes" at bounding box center [112, 302] width 12 height 4
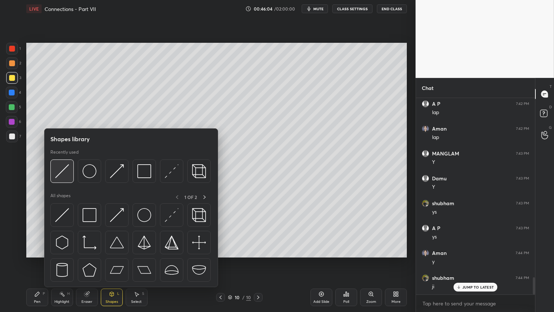
click at [66, 165] on img at bounding box center [62, 171] width 14 height 14
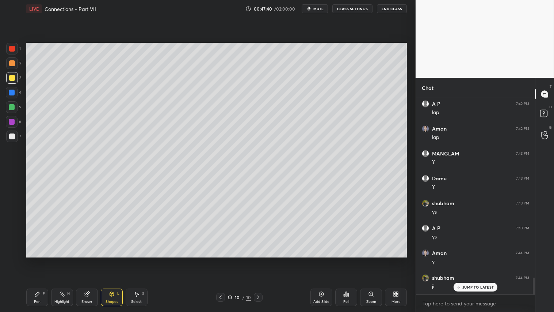
scroll to position [2085, 0]
click at [44, 260] on div "Pen P" at bounding box center [37, 297] width 22 height 18
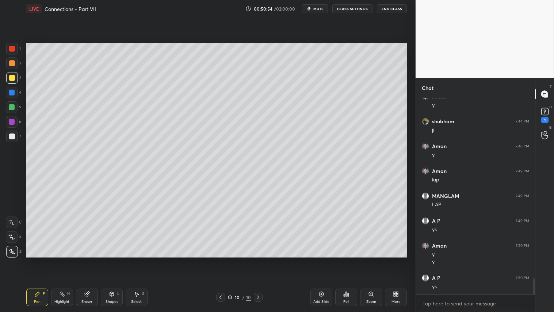
scroll to position [2242, 0]
click at [546, 110] on icon at bounding box center [545, 111] width 11 height 11
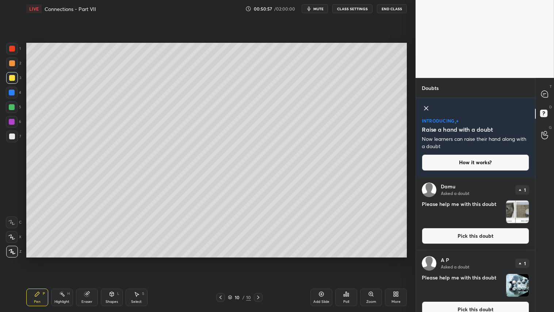
click at [521, 211] on img "grid" at bounding box center [518, 211] width 23 height 23
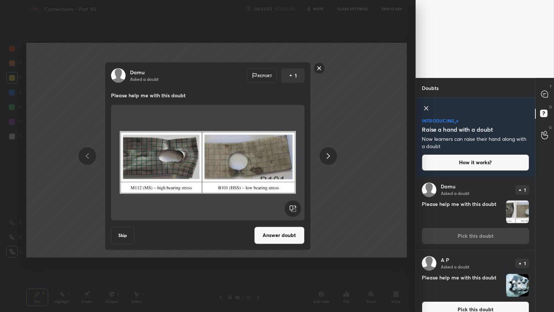
click at [516, 260] on img "grid" at bounding box center [518, 285] width 23 height 23
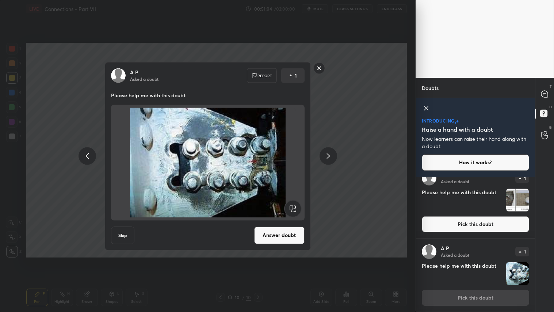
click at [518, 207] on img "grid" at bounding box center [518, 200] width 23 height 23
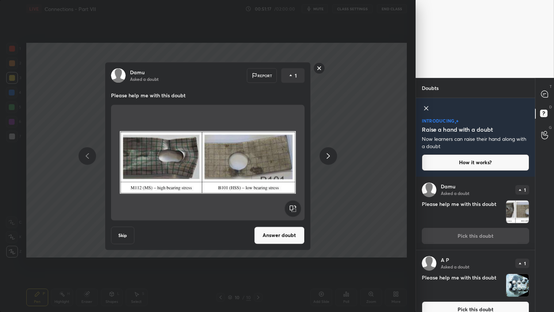
click at [282, 234] on button "Answer doubt" at bounding box center [279, 235] width 50 height 18
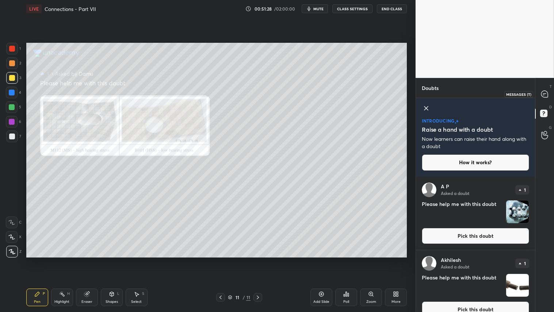
click at [546, 94] on icon at bounding box center [544, 94] width 3 height 0
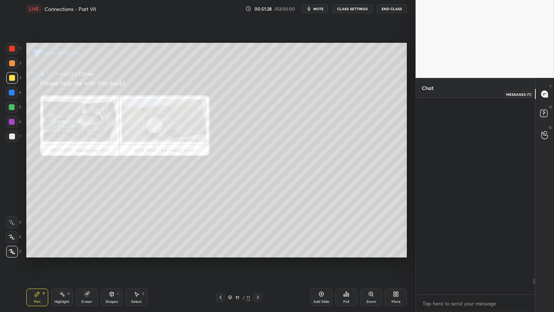
scroll to position [194, 117]
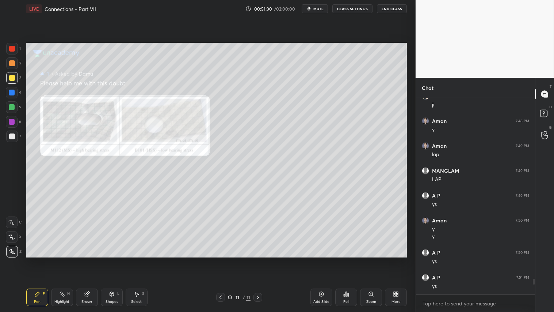
click at [10, 48] on div at bounding box center [12, 49] width 6 height 6
click at [111, 260] on div "Shapes L" at bounding box center [112, 297] width 22 height 18
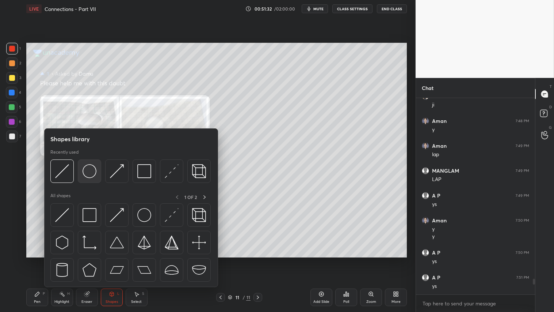
click at [93, 173] on img at bounding box center [90, 171] width 14 height 14
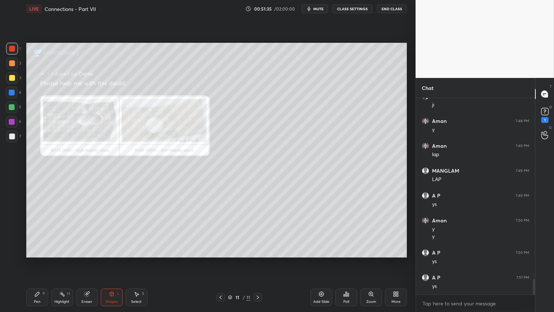
scroll to position [2274, 0]
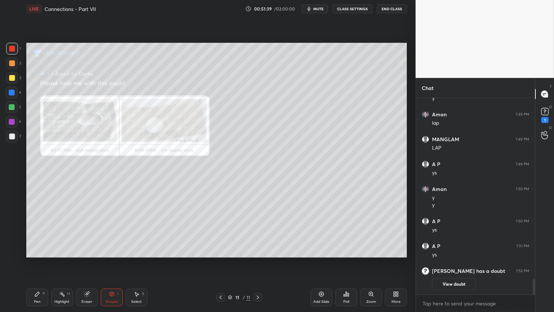
drag, startPoint x: 38, startPoint y: 299, endPoint x: 52, endPoint y: 258, distance: 43.5
click at [39, 260] on div "Pen P" at bounding box center [37, 297] width 22 height 18
click at [549, 107] on icon at bounding box center [545, 111] width 11 height 11
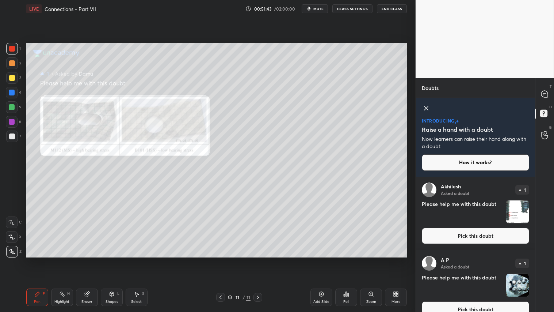
click at [509, 210] on img "grid" at bounding box center [518, 211] width 23 height 23
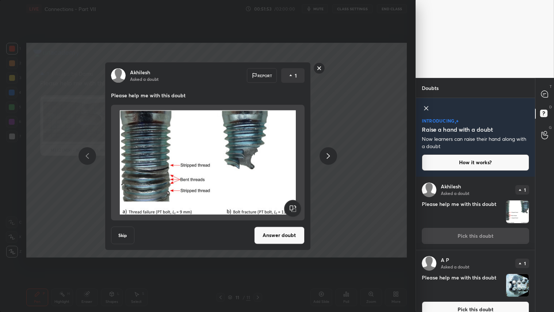
click at [285, 238] on button "Answer doubt" at bounding box center [279, 235] width 50 height 18
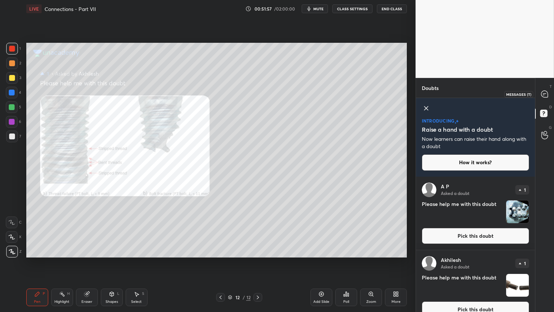
click at [545, 95] on icon at bounding box center [545, 94] width 7 height 7
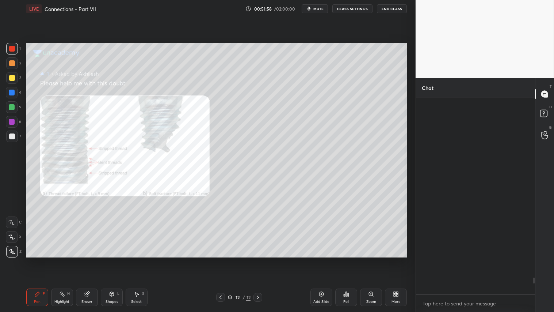
scroll to position [194, 117]
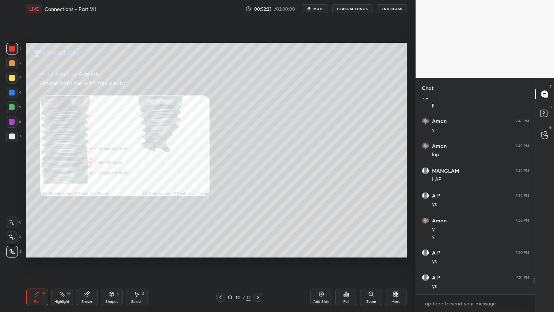
click at [86, 260] on div "Eraser" at bounding box center [87, 302] width 11 height 4
click at [9, 250] on span "Erase all" at bounding box center [11, 251] width 11 height 5
click at [221, 260] on icon at bounding box center [221, 297] width 2 height 4
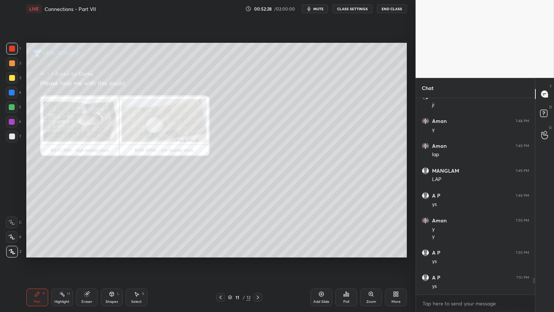
click at [89, 260] on div "Eraser" at bounding box center [87, 302] width 11 height 4
click at [12, 253] on span "Erase all" at bounding box center [11, 251] width 11 height 5
click at [222, 260] on icon at bounding box center [221, 297] width 6 height 6
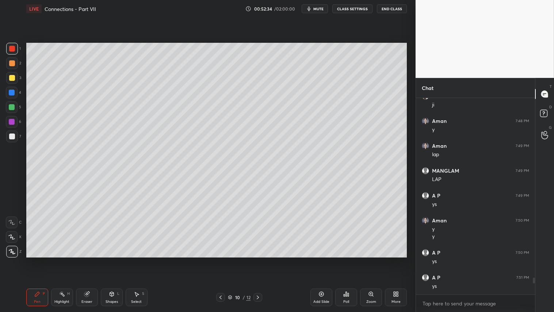
click at [222, 260] on icon at bounding box center [221, 297] width 6 height 6
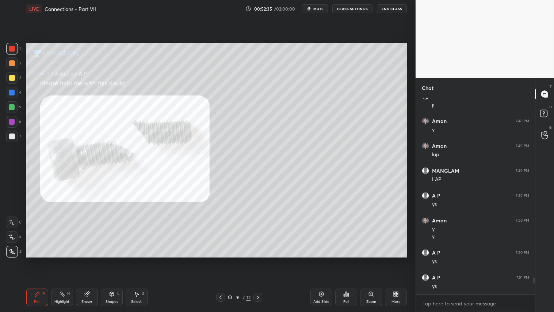
drag, startPoint x: 257, startPoint y: 297, endPoint x: 261, endPoint y: 295, distance: 4.3
click at [257, 260] on icon at bounding box center [258, 297] width 6 height 6
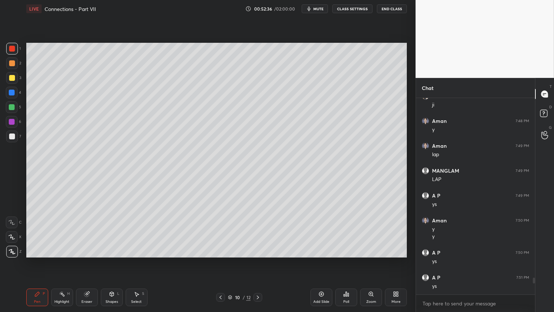
drag, startPoint x: 138, startPoint y: 299, endPoint x: 192, endPoint y: 266, distance: 63.0
click at [140, 260] on div "Select S" at bounding box center [137, 297] width 22 height 18
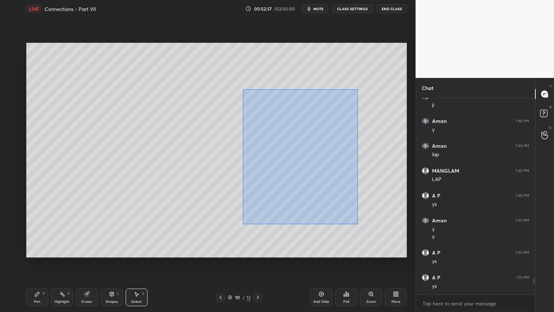
drag, startPoint x: 258, startPoint y: 141, endPoint x: 364, endPoint y: 212, distance: 127.0
click at [362, 221] on div "0 ° Undo Copy Duplicate Duplicate to new slide Delete" at bounding box center [216, 150] width 381 height 214
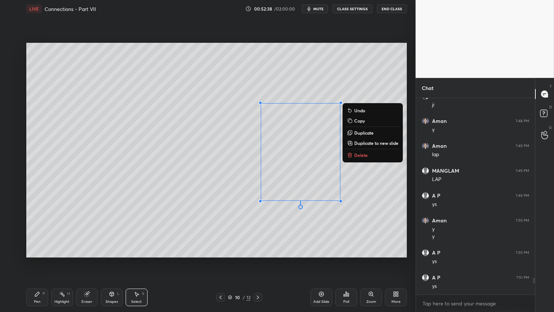
click at [352, 152] on icon at bounding box center [350, 155] width 6 height 6
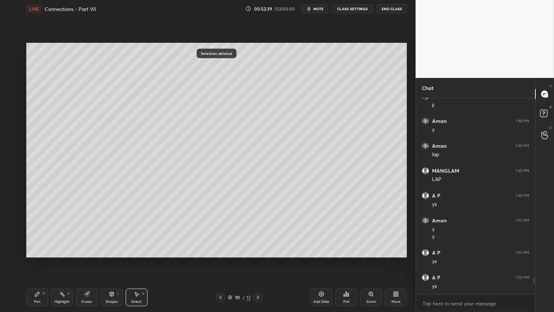
click at [42, 260] on div "Pen P" at bounding box center [37, 297] width 22 height 18
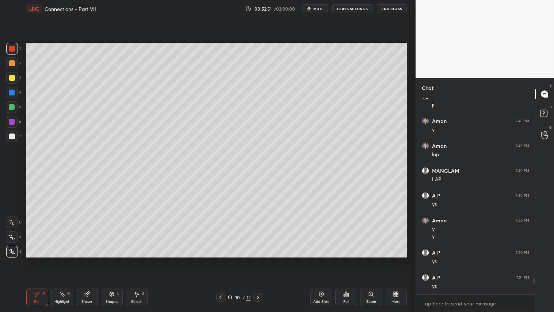
click at [12, 62] on div at bounding box center [12, 63] width 6 height 6
click at [34, 260] on div "Pen P" at bounding box center [37, 297] width 22 height 18
click at [113, 260] on icon at bounding box center [112, 294] width 6 height 6
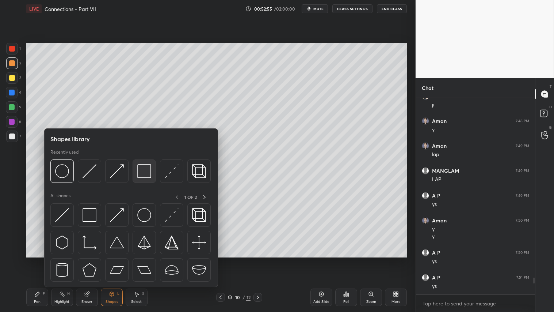
click at [148, 170] on img at bounding box center [144, 171] width 14 height 14
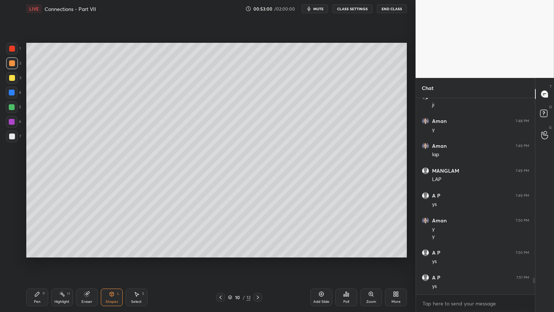
click at [114, 260] on div "Shapes L" at bounding box center [112, 297] width 22 height 18
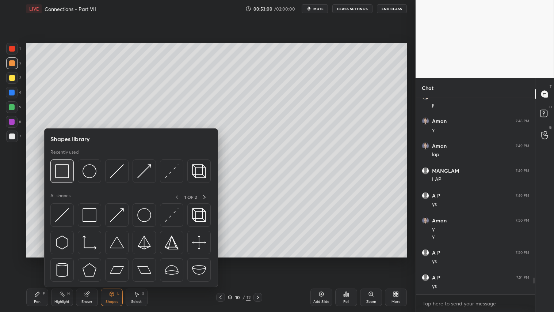
click at [61, 170] on img at bounding box center [62, 171] width 14 height 14
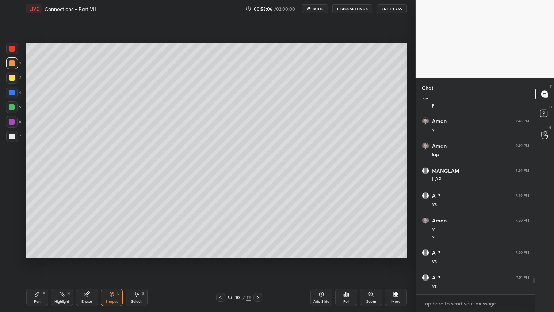
click at [86, 260] on div "Eraser" at bounding box center [87, 297] width 22 height 18
click at [12, 169] on div at bounding box center [12, 169] width 12 height 12
click at [31, 260] on div "Pen P" at bounding box center [37, 297] width 22 height 18
drag, startPoint x: 12, startPoint y: 77, endPoint x: 19, endPoint y: 140, distance: 62.8
click at [13, 76] on div at bounding box center [12, 78] width 6 height 6
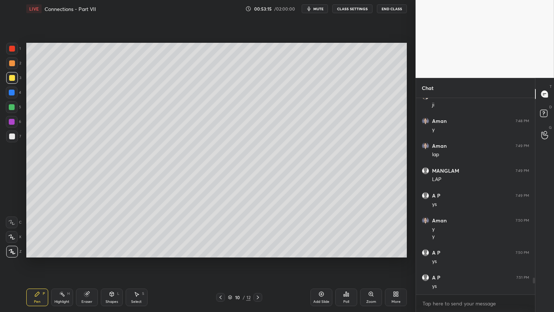
click at [12, 65] on div at bounding box center [12, 63] width 6 height 6
click at [12, 78] on div at bounding box center [12, 78] width 6 height 6
click at [13, 67] on div at bounding box center [12, 63] width 12 height 12
click at [45, 260] on div "Pen P" at bounding box center [37, 297] width 22 height 18
click at [11, 64] on div at bounding box center [12, 63] width 6 height 6
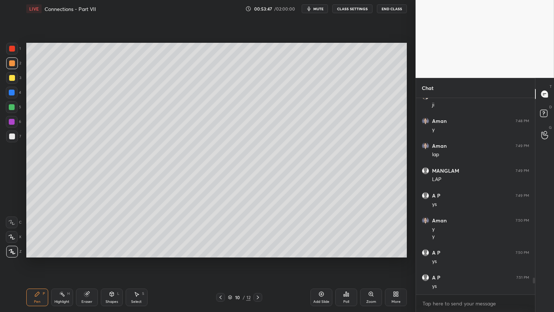
click at [38, 260] on div "Pen" at bounding box center [37, 302] width 7 height 4
click at [11, 65] on div at bounding box center [12, 63] width 6 height 6
click at [81, 260] on div "Eraser" at bounding box center [87, 297] width 22 height 18
click at [41, 260] on div "Pen P" at bounding box center [37, 297] width 22 height 18
click at [258, 260] on icon at bounding box center [258, 297] width 6 height 6
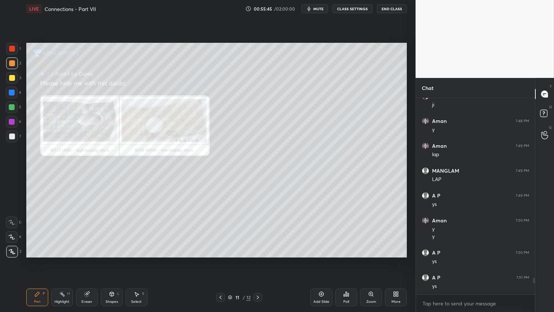
click at [259, 260] on icon at bounding box center [258, 297] width 6 height 6
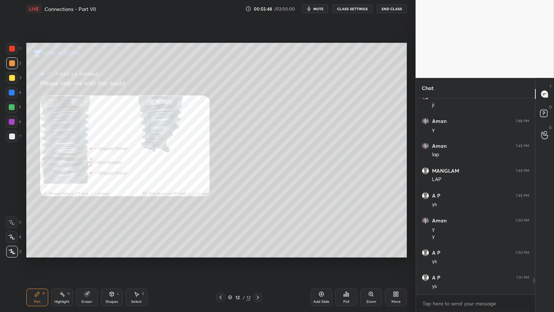
click at [221, 260] on icon at bounding box center [221, 297] width 2 height 4
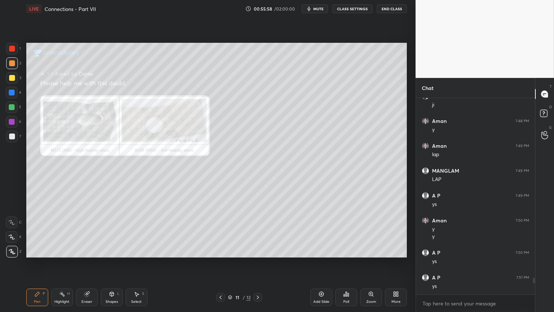
drag, startPoint x: 90, startPoint y: 295, endPoint x: 90, endPoint y: 287, distance: 8.0
click at [90, 260] on icon at bounding box center [87, 294] width 6 height 6
click at [44, 260] on div "Pen P" at bounding box center [37, 297] width 22 height 18
click at [222, 260] on icon at bounding box center [221, 297] width 6 height 6
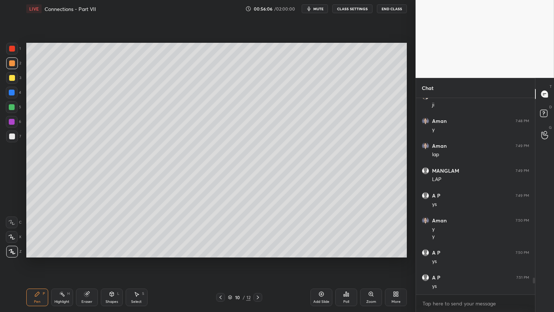
click at [14, 81] on div at bounding box center [12, 78] width 12 height 12
click at [38, 260] on div "Pen" at bounding box center [37, 302] width 7 height 4
click at [70, 260] on div "Highlight H" at bounding box center [62, 297] width 22 height 18
click at [258, 260] on icon at bounding box center [258, 297] width 6 height 6
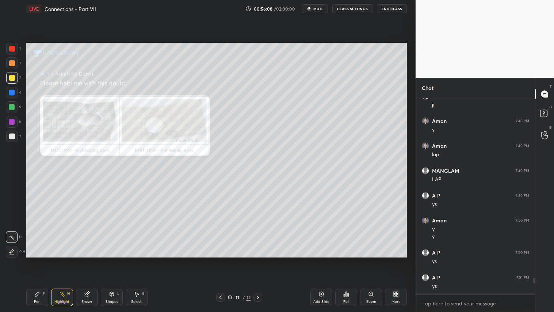
click at [220, 260] on icon at bounding box center [221, 297] width 6 height 6
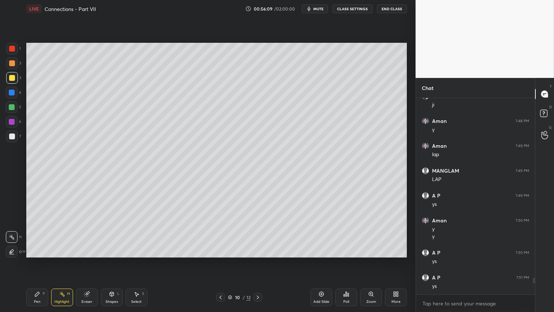
drag, startPoint x: 325, startPoint y: 294, endPoint x: 322, endPoint y: 290, distance: 4.6
click at [325, 260] on div "Add Slide" at bounding box center [322, 297] width 22 height 18
click at [38, 260] on div "Pen P" at bounding box center [37, 297] width 22 height 18
click at [115, 260] on div "Shapes L" at bounding box center [112, 297] width 22 height 18
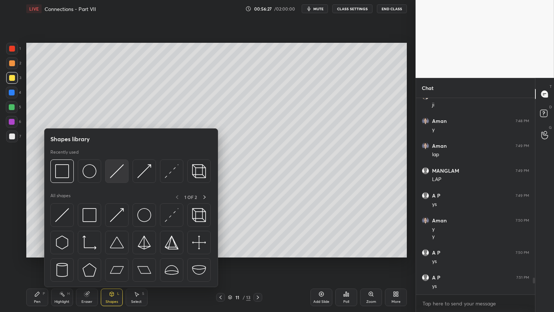
click at [114, 170] on img at bounding box center [117, 171] width 14 height 14
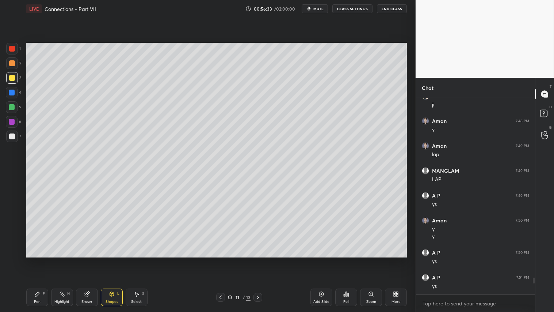
drag, startPoint x: 42, startPoint y: 305, endPoint x: 44, endPoint y: 301, distance: 4.6
click at [44, 260] on div "Pen P" at bounding box center [37, 297] width 22 height 18
click at [12, 64] on div at bounding box center [12, 63] width 6 height 6
click at [117, 260] on div "Shapes" at bounding box center [112, 302] width 12 height 4
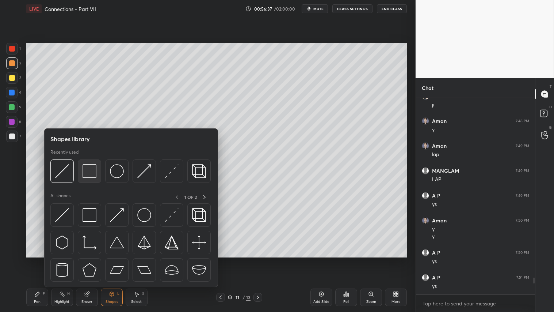
click at [92, 172] on img at bounding box center [90, 171] width 14 height 14
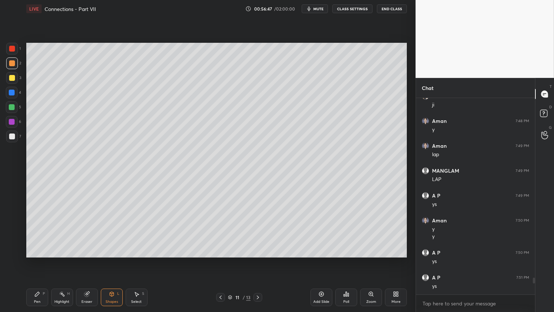
click at [110, 260] on div "Shapes" at bounding box center [112, 302] width 12 height 4
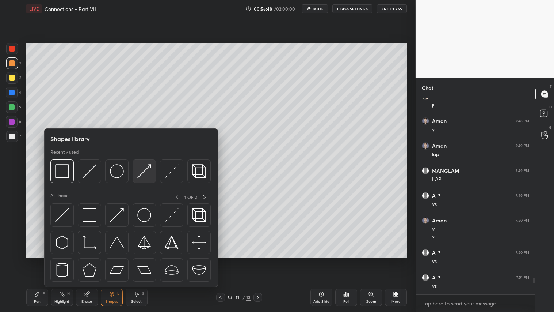
click at [137, 170] on img at bounding box center [144, 171] width 14 height 14
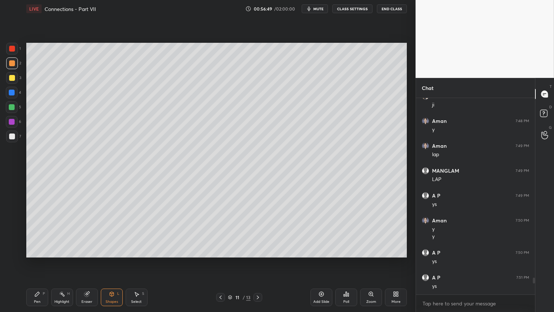
click at [8, 50] on div at bounding box center [12, 49] width 12 height 12
click at [34, 260] on div "Pen P" at bounding box center [37, 297] width 22 height 18
click at [10, 77] on div at bounding box center [12, 78] width 6 height 6
click at [110, 260] on div "Shapes" at bounding box center [112, 302] width 12 height 4
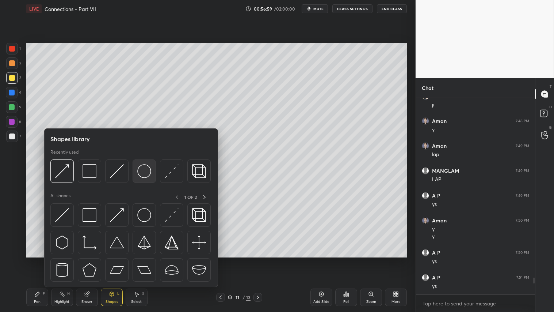
click at [143, 171] on img at bounding box center [144, 171] width 14 height 14
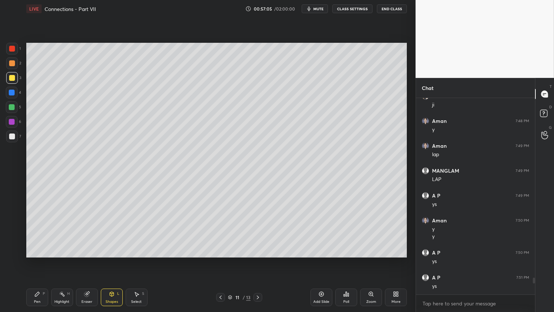
drag, startPoint x: 11, startPoint y: 61, endPoint x: 19, endPoint y: 87, distance: 26.9
click at [11, 62] on div at bounding box center [12, 63] width 6 height 6
click at [39, 260] on icon at bounding box center [37, 294] width 6 height 6
click at [115, 260] on div "Shapes L" at bounding box center [112, 297] width 22 height 18
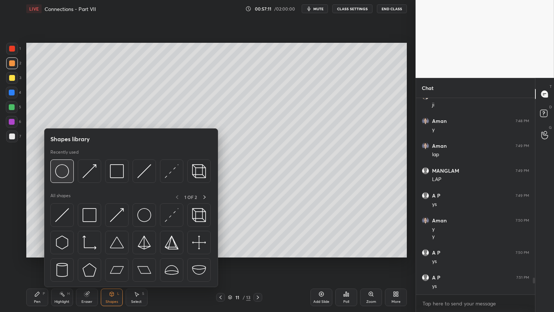
click at [64, 171] on img at bounding box center [62, 171] width 14 height 14
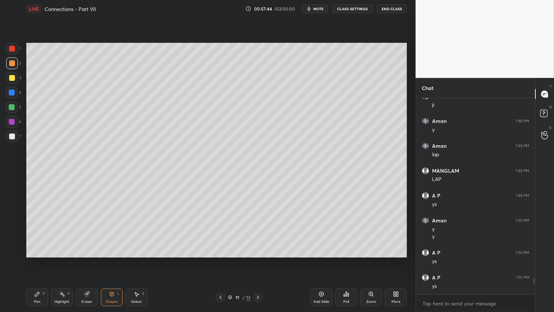
click at [93, 260] on div "Eraser" at bounding box center [87, 297] width 22 height 18
click at [114, 260] on div "Shapes L" at bounding box center [112, 297] width 22 height 18
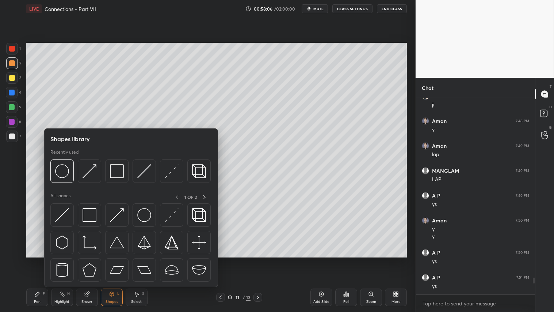
click at [48, 260] on div "Pen P" at bounding box center [37, 297] width 22 height 18
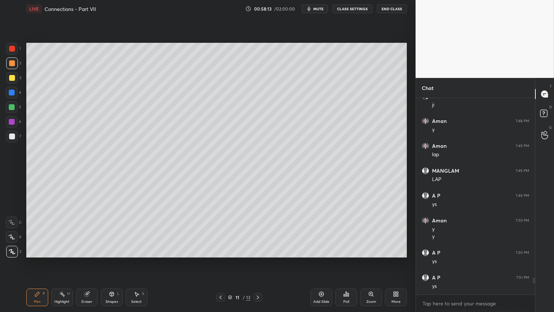
click at [258, 260] on icon at bounding box center [258, 297] width 6 height 6
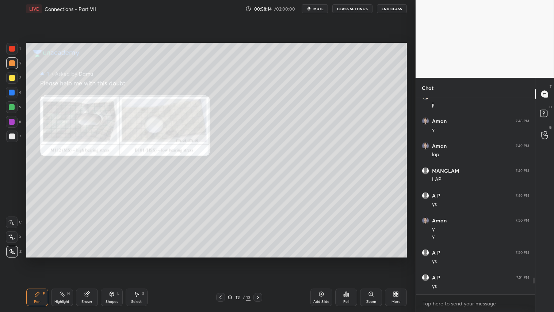
click at [221, 260] on div at bounding box center [220, 297] width 9 height 9
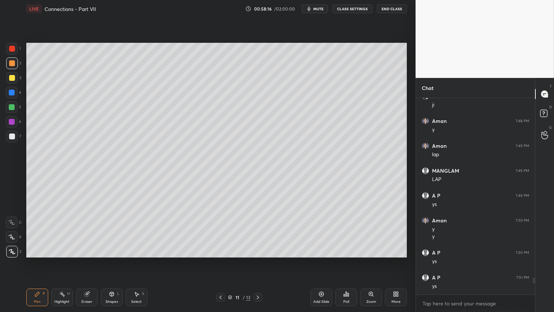
click at [94, 260] on div "Eraser" at bounding box center [87, 297] width 22 height 18
click at [38, 260] on div "Pen" at bounding box center [37, 302] width 7 height 4
drag, startPoint x: 12, startPoint y: 58, endPoint x: 15, endPoint y: 72, distance: 14.6
click at [12, 60] on div at bounding box center [12, 63] width 12 height 12
drag, startPoint x: 38, startPoint y: 294, endPoint x: 36, endPoint y: 290, distance: 4.3
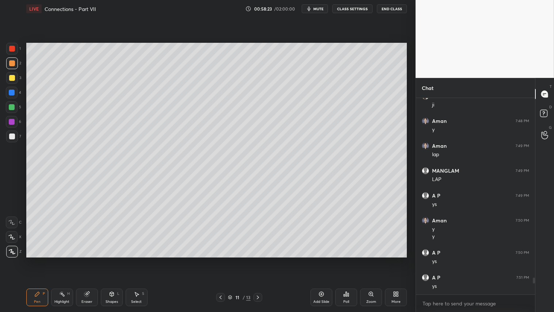
click at [38, 260] on icon at bounding box center [37, 294] width 4 height 4
click at [11, 66] on div at bounding box center [12, 63] width 6 height 6
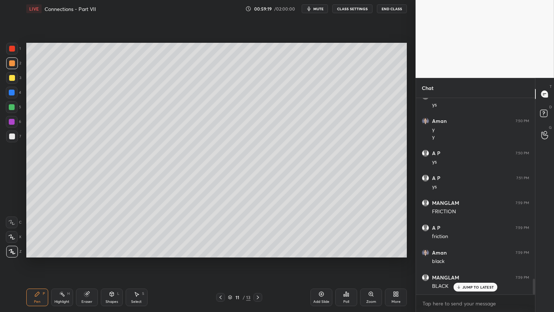
scroll to position [2235, 0]
click at [220, 260] on icon at bounding box center [221, 297] width 6 height 6
click at [257, 260] on icon at bounding box center [258, 297] width 6 height 6
drag, startPoint x: 7, startPoint y: 61, endPoint x: 18, endPoint y: 96, distance: 36.8
click at [8, 63] on div at bounding box center [12, 63] width 12 height 12
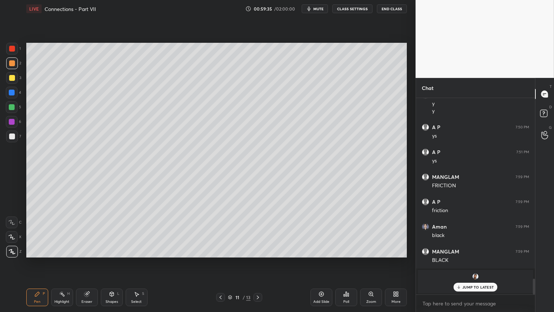
click at [31, 260] on div "Pen P" at bounding box center [37, 297] width 22 height 18
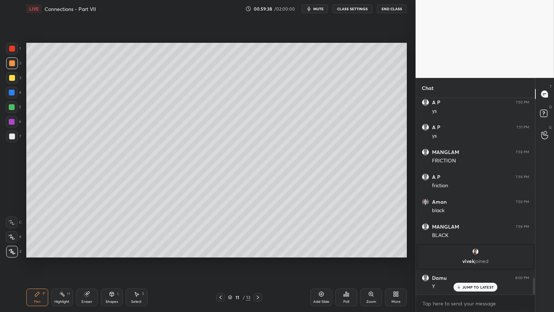
click at [43, 260] on div "P" at bounding box center [44, 294] width 2 height 4
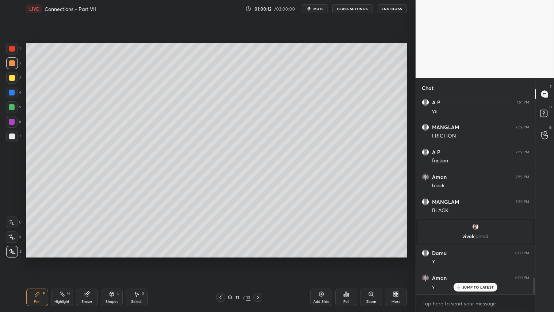
click at [262, 260] on div "11 / 13" at bounding box center [239, 297] width 142 height 9
click at [261, 260] on div at bounding box center [258, 297] width 9 height 9
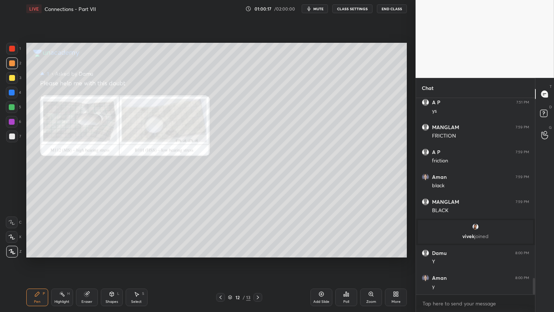
scroll to position [2125, 0]
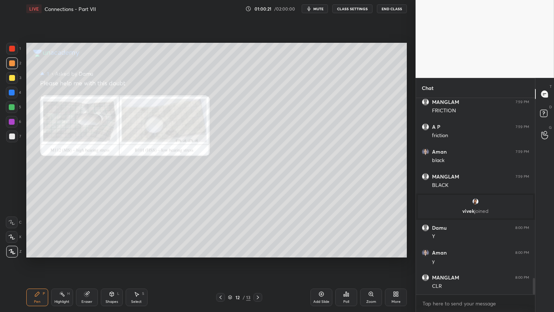
click at [86, 260] on icon at bounding box center [86, 294] width 5 height 5
click at [12, 252] on span "Erase all" at bounding box center [11, 251] width 11 height 5
click at [16, 63] on div at bounding box center [12, 63] width 12 height 12
click at [223, 260] on icon at bounding box center [221, 297] width 6 height 6
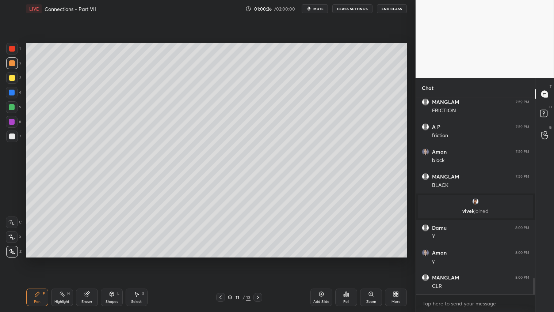
click at [10, 63] on div at bounding box center [12, 63] width 6 height 6
click at [42, 260] on div "Pen P" at bounding box center [37, 297] width 22 height 18
click at [261, 260] on icon at bounding box center [258, 297] width 6 height 6
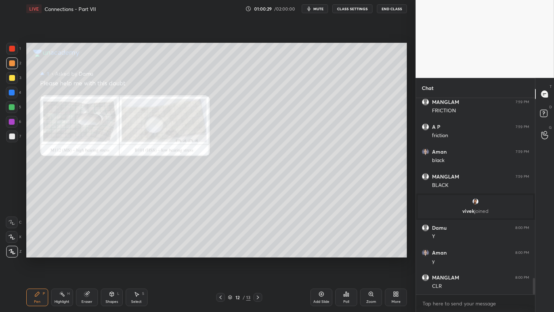
click at [262, 260] on div "12 / 13" at bounding box center [239, 297] width 142 height 9
click at [259, 260] on icon at bounding box center [258, 297] width 6 height 6
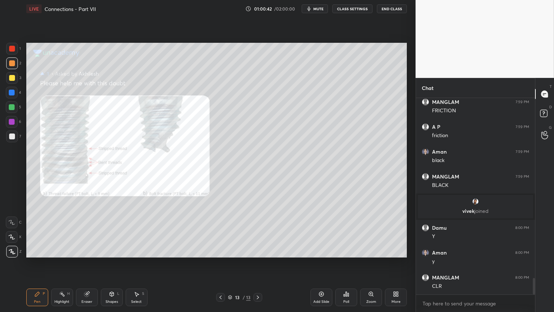
click at [224, 260] on div at bounding box center [220, 297] width 9 height 9
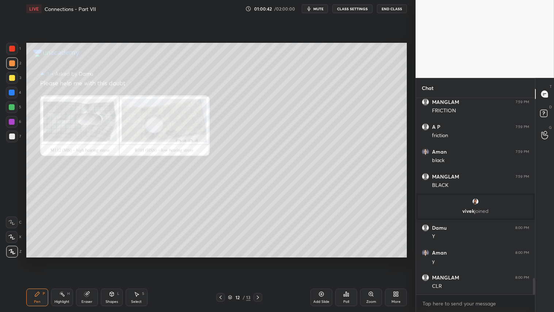
click at [223, 260] on div at bounding box center [220, 297] width 9 height 9
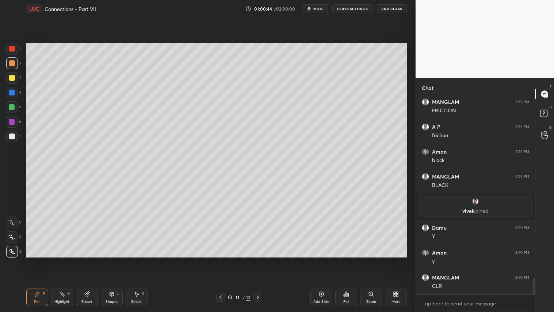
click at [9, 64] on div at bounding box center [12, 63] width 6 height 6
click at [39, 260] on div "Pen P" at bounding box center [37, 297] width 22 height 18
drag, startPoint x: 10, startPoint y: 133, endPoint x: 13, endPoint y: 136, distance: 4.4
click at [10, 133] on div at bounding box center [12, 136] width 12 height 12
click at [45, 260] on div "Pen P" at bounding box center [37, 297] width 22 height 18
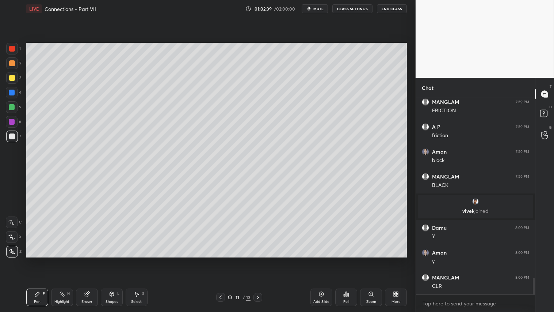
drag, startPoint x: 12, startPoint y: 77, endPoint x: 13, endPoint y: 71, distance: 5.5
click at [12, 75] on div at bounding box center [12, 78] width 6 height 6
click at [320, 10] on span "mute" at bounding box center [319, 8] width 10 height 5
click at [322, 11] on span "unmute" at bounding box center [318, 8] width 16 height 5
click at [258, 260] on icon at bounding box center [258, 297] width 6 height 6
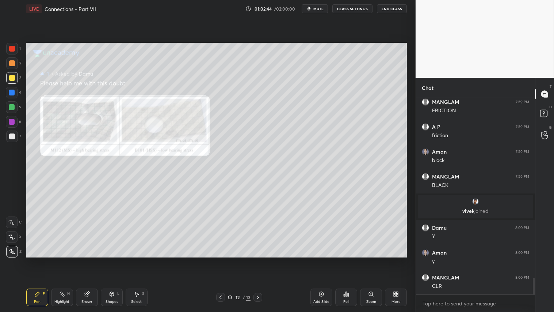
click at [259, 260] on icon at bounding box center [258, 297] width 6 height 6
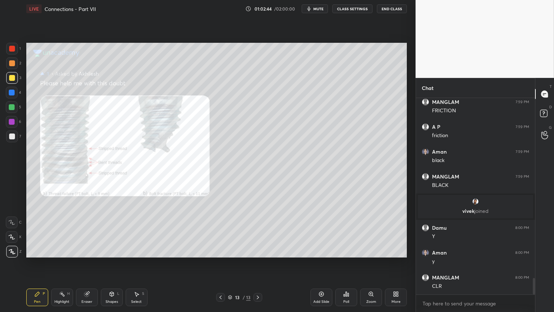
click at [258, 260] on icon at bounding box center [258, 297] width 6 height 6
click at [326, 260] on div "Add Slide" at bounding box center [322, 297] width 22 height 18
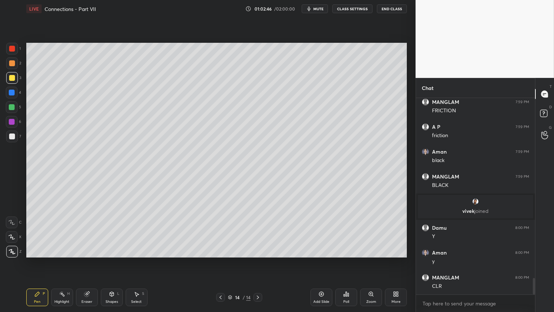
click at [34, 260] on icon at bounding box center [37, 294] width 6 height 6
click at [114, 260] on icon at bounding box center [112, 294] width 6 height 6
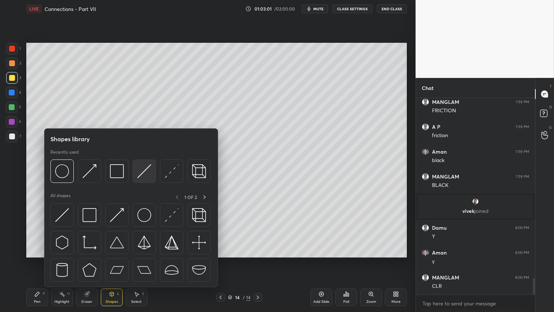
click at [145, 167] on img at bounding box center [144, 171] width 14 height 14
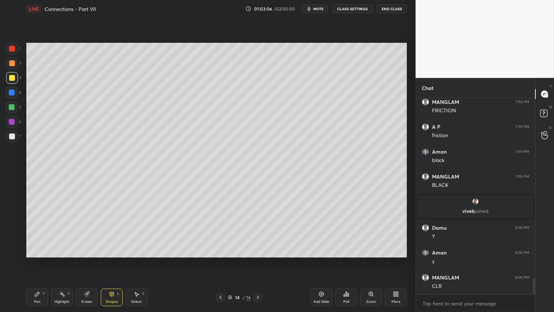
click at [10, 65] on div at bounding box center [12, 63] width 6 height 6
click at [113, 260] on icon at bounding box center [112, 294] width 6 height 6
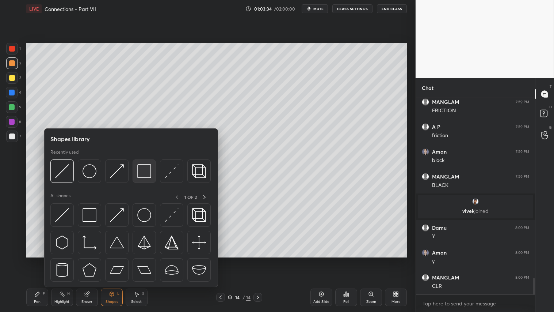
scroll to position [2150, 0]
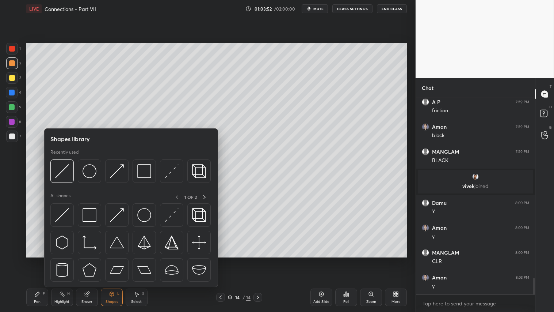
click at [33, 260] on div "Pen P" at bounding box center [37, 297] width 22 height 18
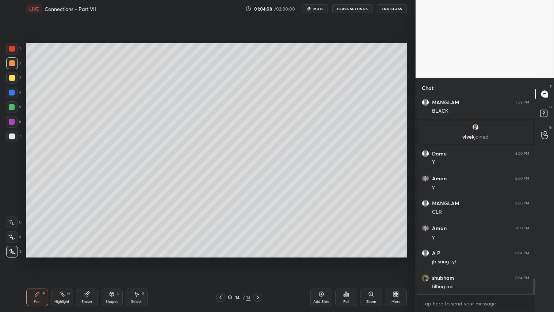
scroll to position [2224, 0]
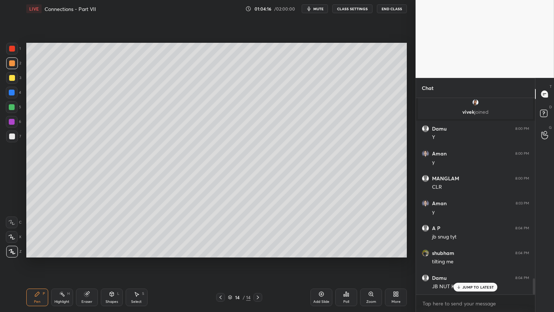
click at [14, 64] on div at bounding box center [12, 63] width 6 height 6
drag, startPoint x: 115, startPoint y: 297, endPoint x: 116, endPoint y: 301, distance: 4.2
click at [115, 260] on div "Shapes L" at bounding box center [112, 297] width 22 height 18
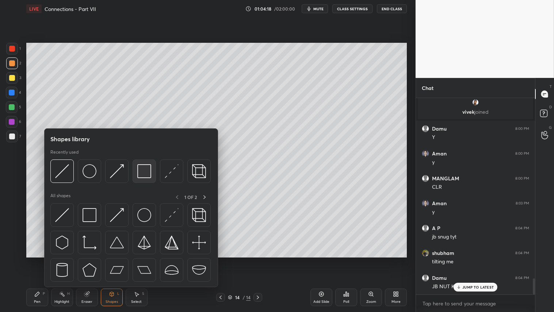
click at [144, 170] on img at bounding box center [144, 171] width 14 height 14
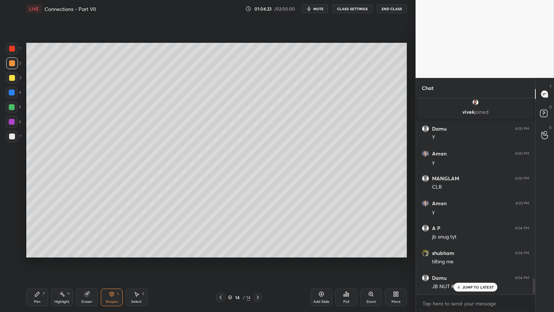
drag, startPoint x: 111, startPoint y: 295, endPoint x: 111, endPoint y: 290, distance: 4.8
click at [111, 260] on icon at bounding box center [112, 294] width 6 height 6
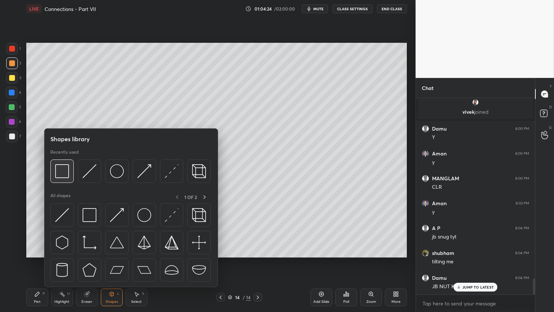
click at [56, 172] on img at bounding box center [62, 171] width 14 height 14
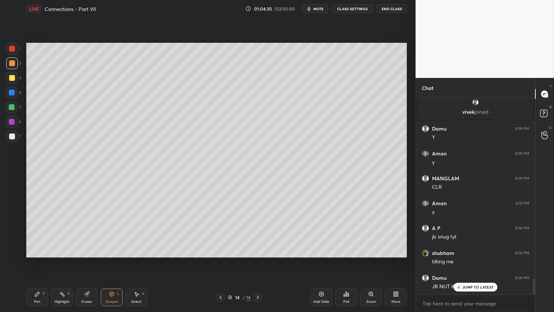
drag, startPoint x: 115, startPoint y: 301, endPoint x: 115, endPoint y: 297, distance: 4.0
click at [114, 260] on div "Shapes" at bounding box center [112, 302] width 12 height 4
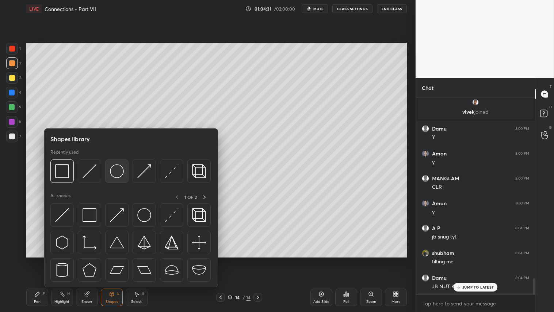
click at [115, 168] on img at bounding box center [117, 171] width 14 height 14
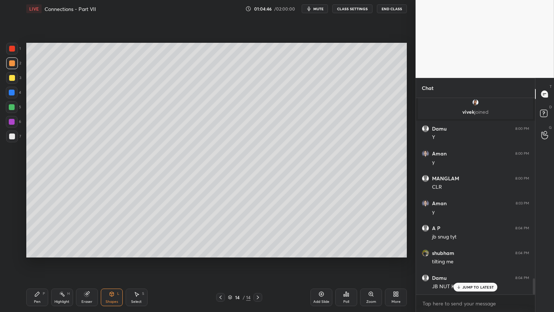
drag, startPoint x: 90, startPoint y: 297, endPoint x: 86, endPoint y: 273, distance: 25.3
click at [91, 260] on div "Eraser" at bounding box center [87, 297] width 22 height 18
click at [114, 260] on div "Shapes L" at bounding box center [112, 297] width 22 height 18
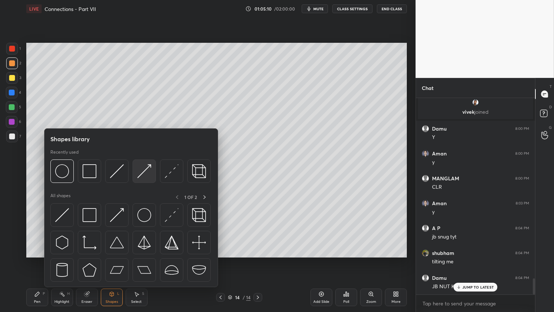
click at [144, 169] on img at bounding box center [144, 171] width 14 height 14
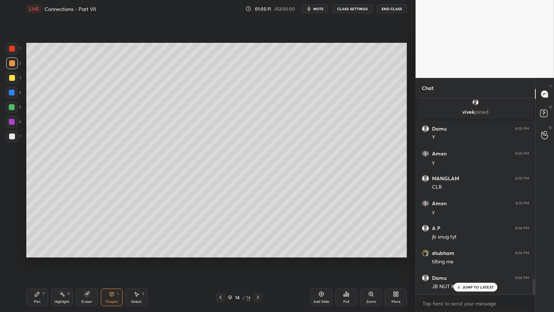
click at [12, 45] on div at bounding box center [12, 49] width 12 height 12
click at [36, 260] on icon at bounding box center [37, 294] width 4 height 4
drag, startPoint x: 11, startPoint y: 60, endPoint x: 14, endPoint y: 66, distance: 6.7
click at [11, 60] on div at bounding box center [12, 63] width 12 height 12
click at [114, 260] on icon at bounding box center [112, 294] width 6 height 6
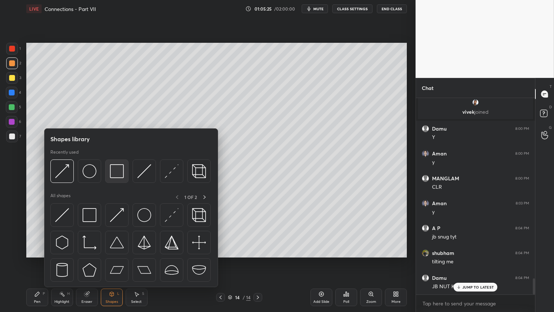
click at [121, 170] on img at bounding box center [117, 171] width 14 height 14
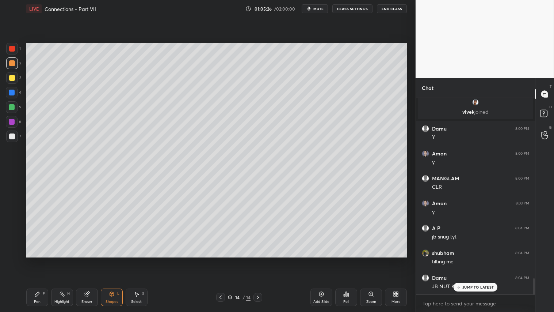
click at [10, 62] on div at bounding box center [12, 63] width 6 height 6
drag, startPoint x: 115, startPoint y: 300, endPoint x: 119, endPoint y: 287, distance: 13.2
click at [115, 260] on div "Shapes" at bounding box center [112, 302] width 12 height 4
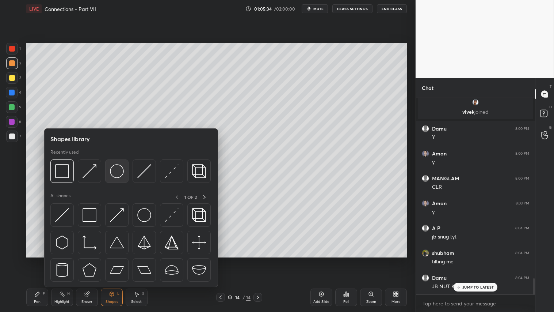
click at [112, 169] on img at bounding box center [117, 171] width 14 height 14
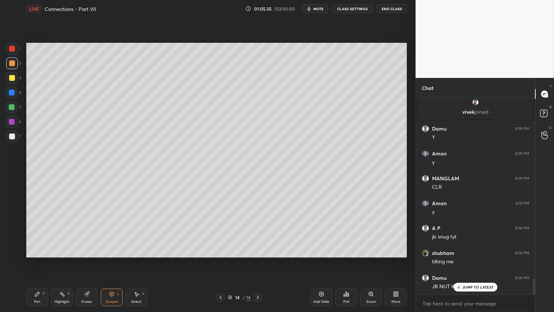
click at [12, 77] on div at bounding box center [12, 78] width 6 height 6
click at [101, 260] on div "Shapes L" at bounding box center [112, 297] width 22 height 18
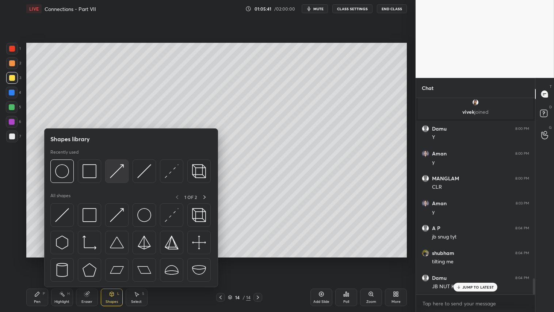
click at [122, 170] on img at bounding box center [117, 171] width 14 height 14
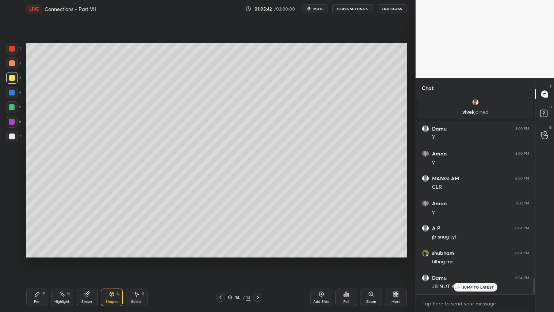
click at [8, 49] on div at bounding box center [12, 49] width 12 height 12
drag, startPoint x: 41, startPoint y: 300, endPoint x: 83, endPoint y: 301, distance: 42.4
click at [43, 260] on div "Pen P" at bounding box center [37, 297] width 22 height 18
drag, startPoint x: 112, startPoint y: 301, endPoint x: 117, endPoint y: 298, distance: 5.4
click at [115, 260] on div "Shapes" at bounding box center [112, 302] width 12 height 4
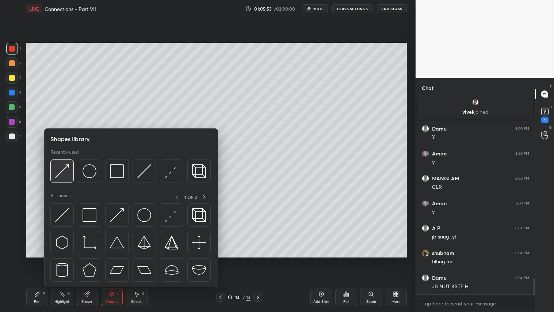
click at [65, 172] on img at bounding box center [62, 171] width 14 height 14
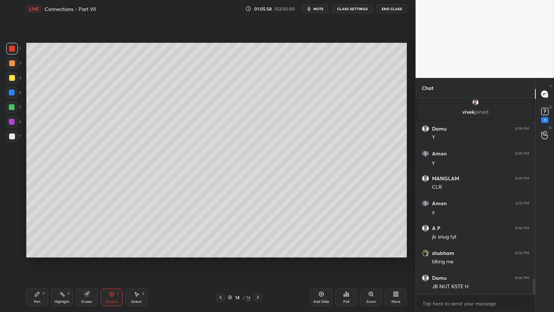
click at [112, 260] on div "Shapes" at bounding box center [112, 302] width 12 height 4
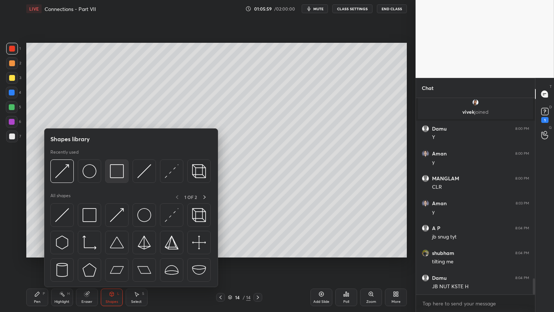
click at [119, 169] on img at bounding box center [117, 171] width 14 height 14
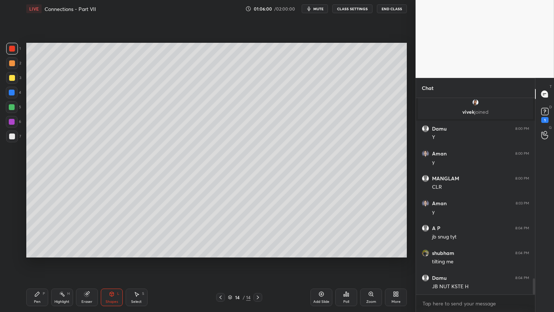
click at [14, 63] on div at bounding box center [12, 63] width 6 height 6
click at [94, 260] on div "Eraser" at bounding box center [87, 297] width 22 height 18
click at [45, 260] on div "Pen P" at bounding box center [37, 297] width 22 height 18
click at [111, 260] on div "Shapes" at bounding box center [112, 302] width 12 height 4
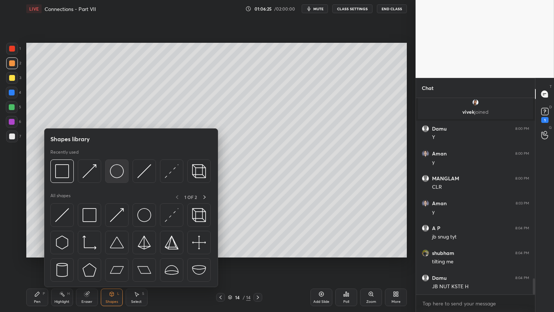
click at [115, 169] on img at bounding box center [117, 171] width 14 height 14
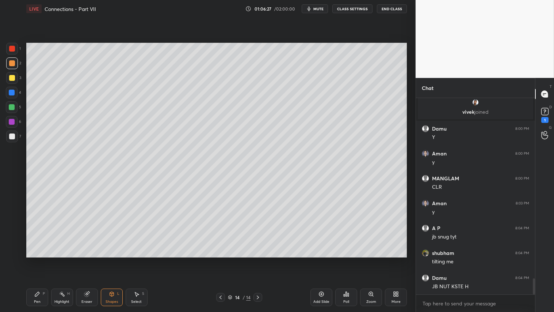
click at [9, 83] on div at bounding box center [12, 78] width 12 height 12
click at [90, 260] on div "Eraser" at bounding box center [87, 297] width 22 height 18
click at [112, 260] on icon at bounding box center [112, 294] width 4 height 4
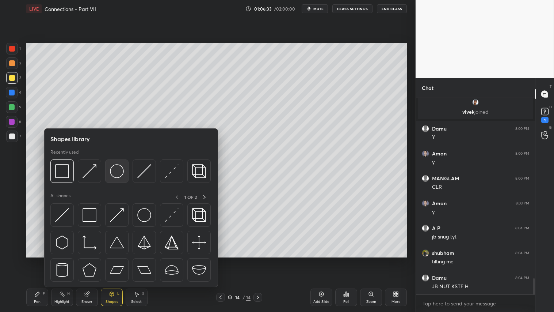
click at [119, 166] on img at bounding box center [117, 171] width 14 height 14
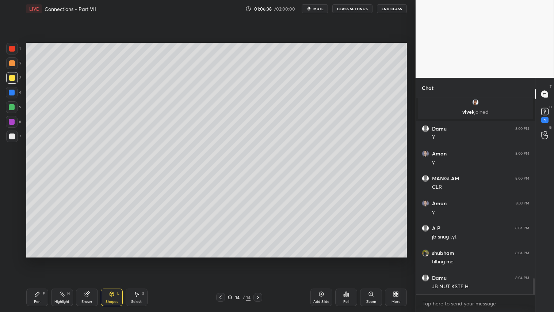
click at [545, 107] on icon at bounding box center [545, 111] width 11 height 11
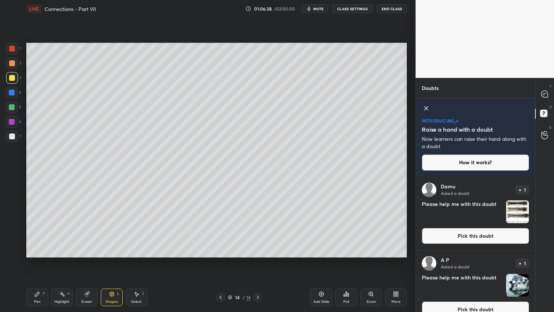
click at [521, 210] on img "grid" at bounding box center [518, 211] width 23 height 23
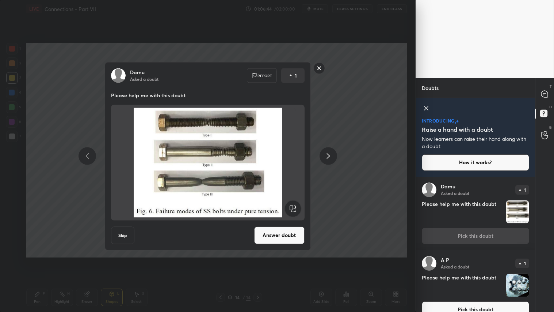
click at [278, 235] on button "Answer doubt" at bounding box center [279, 235] width 50 height 18
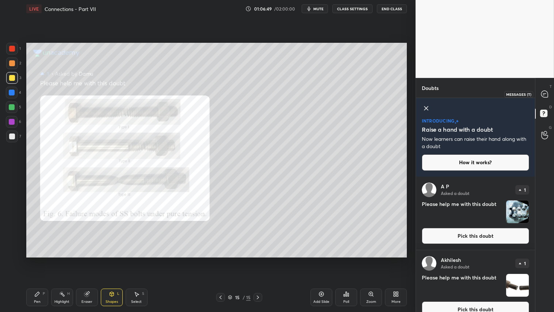
click at [545, 92] on icon at bounding box center [545, 94] width 7 height 7
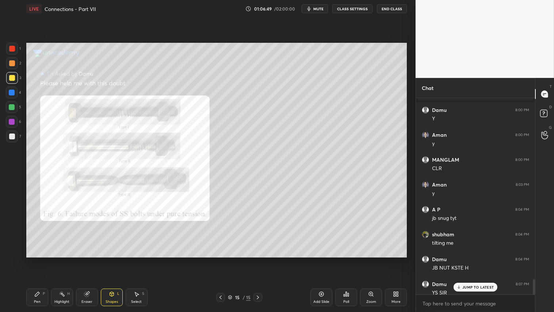
scroll to position [194, 117]
click at [474, 260] on p "JUMP TO LATEST" at bounding box center [478, 287] width 31 height 4
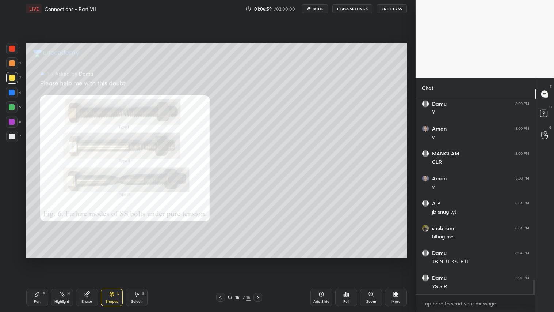
click at [18, 64] on div "2" at bounding box center [13, 63] width 15 height 12
click at [44, 260] on div "Pen P" at bounding box center [37, 297] width 22 height 18
click at [222, 260] on icon at bounding box center [221, 297] width 6 height 6
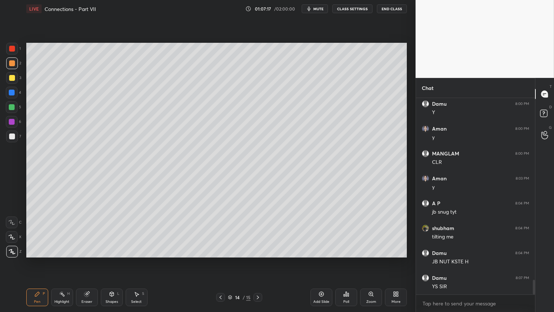
click at [260, 260] on icon at bounding box center [258, 297] width 6 height 6
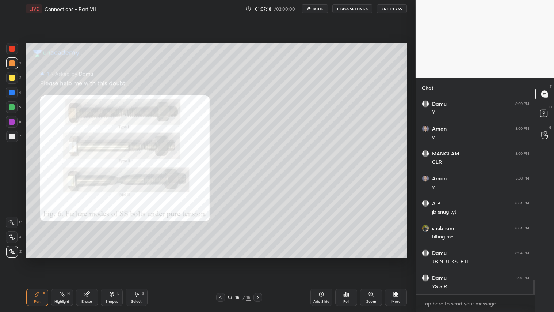
click at [220, 260] on icon at bounding box center [221, 297] width 6 height 6
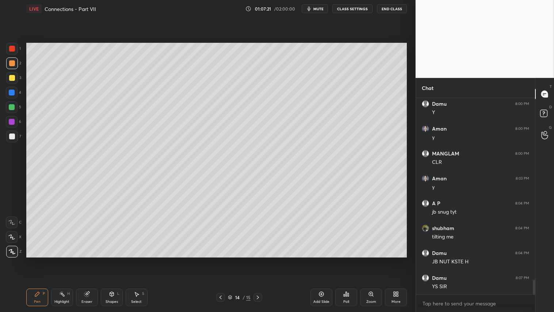
drag, startPoint x: 9, startPoint y: 76, endPoint x: 26, endPoint y: 79, distance: 17.1
click at [9, 77] on div at bounding box center [12, 78] width 6 height 6
click at [116, 260] on div "Shapes" at bounding box center [112, 302] width 12 height 4
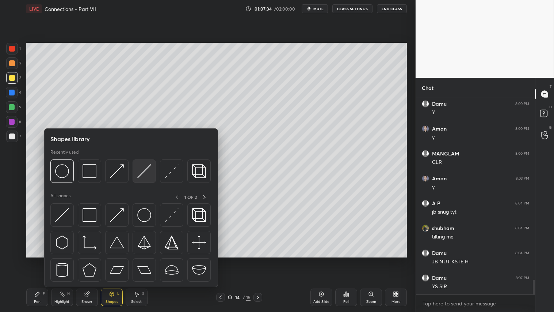
click at [144, 170] on img at bounding box center [144, 171] width 14 height 14
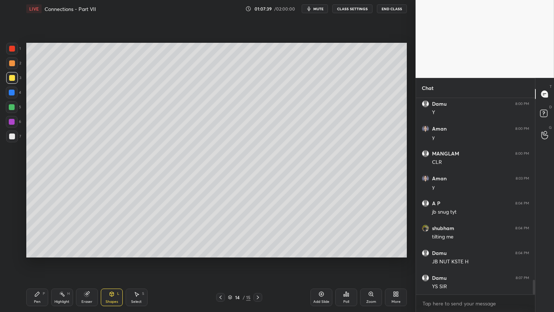
click at [115, 260] on div "Shapes L" at bounding box center [112, 297] width 22 height 18
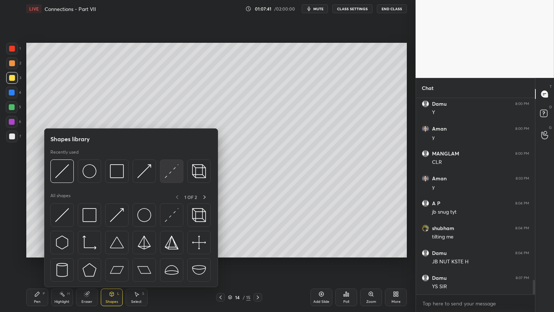
click at [172, 167] on img at bounding box center [172, 171] width 14 height 14
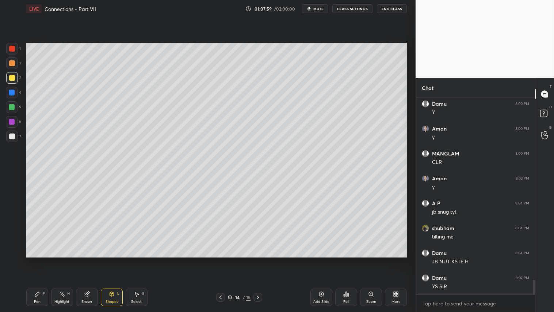
drag, startPoint x: 10, startPoint y: 60, endPoint x: 20, endPoint y: 91, distance: 32.1
click at [10, 60] on div at bounding box center [12, 63] width 6 height 6
click at [114, 260] on div "Shapes L" at bounding box center [112, 297] width 22 height 18
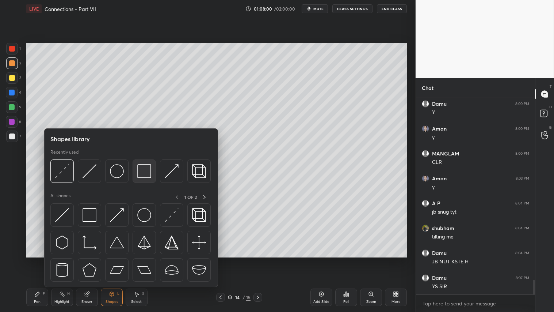
click at [146, 169] on img at bounding box center [144, 171] width 14 height 14
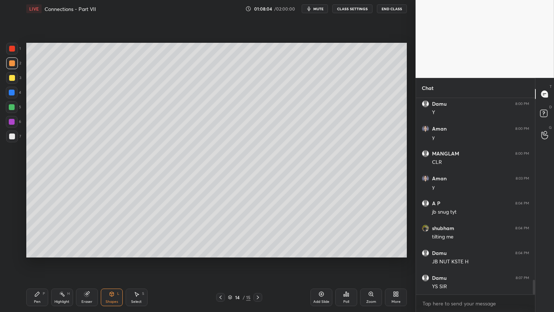
click at [107, 260] on div "Shapes" at bounding box center [112, 302] width 12 height 4
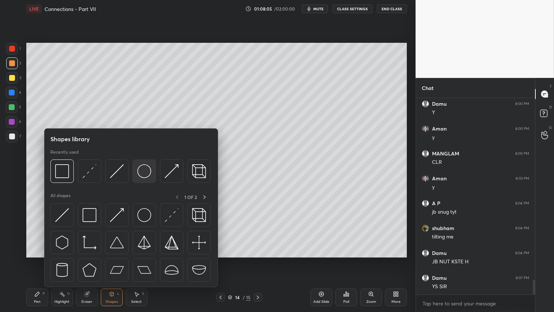
click at [143, 169] on img at bounding box center [144, 171] width 14 height 14
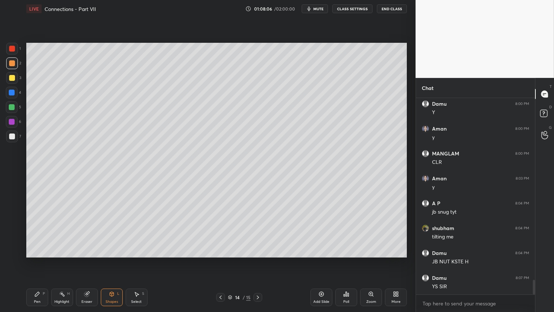
click at [14, 138] on div at bounding box center [12, 136] width 6 height 6
click at [111, 260] on icon at bounding box center [112, 294] width 6 height 6
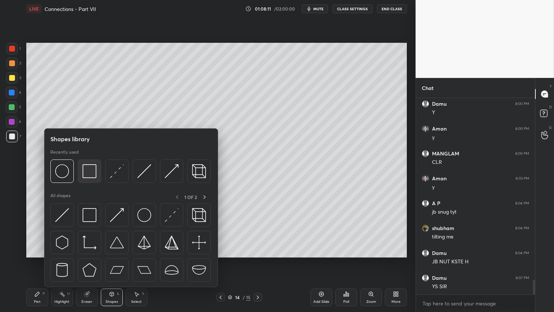
click at [91, 170] on img at bounding box center [90, 171] width 14 height 14
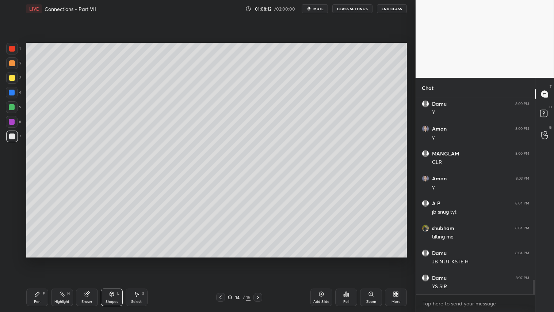
drag, startPoint x: 15, startPoint y: 137, endPoint x: 18, endPoint y: 133, distance: 5.4
click at [15, 137] on div at bounding box center [12, 136] width 12 height 12
click at [116, 260] on div "Shapes L" at bounding box center [112, 297] width 22 height 18
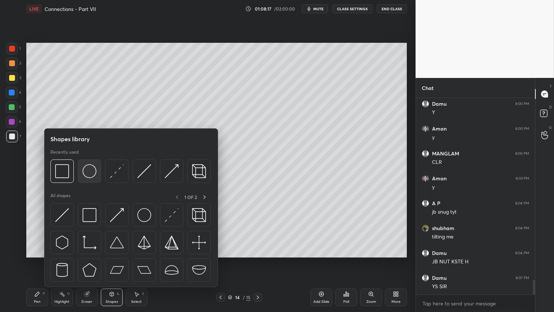
click at [91, 170] on img at bounding box center [90, 171] width 14 height 14
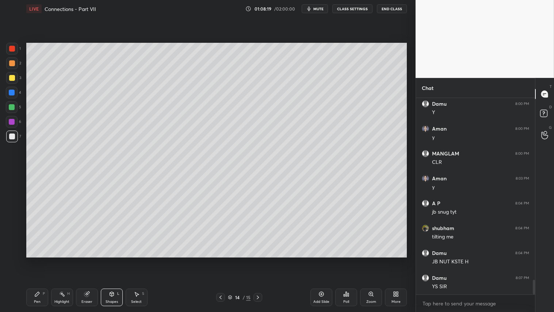
click at [113, 260] on div "Shapes" at bounding box center [112, 302] width 12 height 4
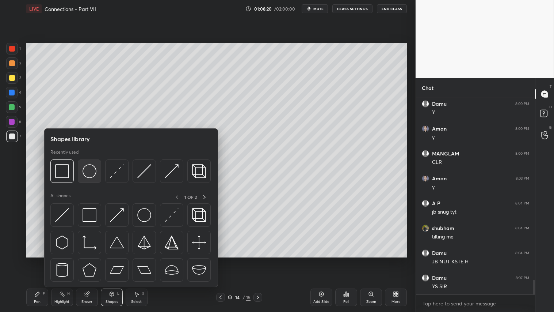
click at [86, 177] on img at bounding box center [90, 171] width 14 height 14
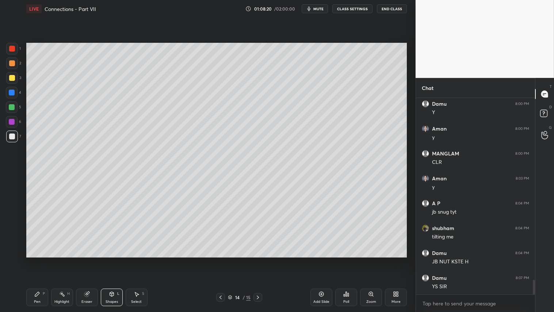
scroll to position [2433, 0]
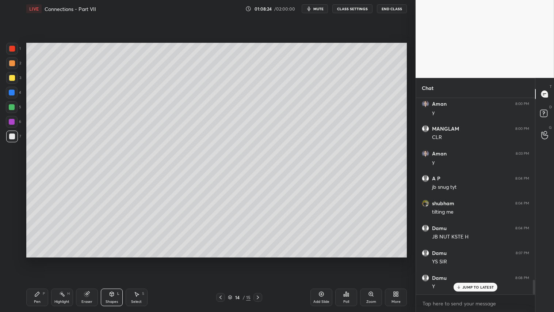
click at [116, 260] on div "Shapes L" at bounding box center [112, 297] width 22 height 18
drag, startPoint x: 34, startPoint y: 298, endPoint x: 105, endPoint y: 266, distance: 77.9
click at [35, 260] on div "Pen P" at bounding box center [37, 297] width 22 height 18
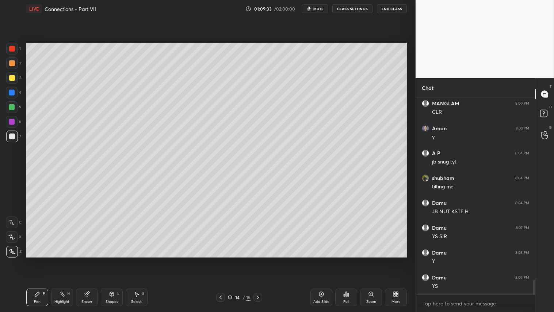
drag, startPoint x: 84, startPoint y: 298, endPoint x: 193, endPoint y: 261, distance: 114.8
click at [85, 260] on div "Eraser" at bounding box center [87, 297] width 22 height 18
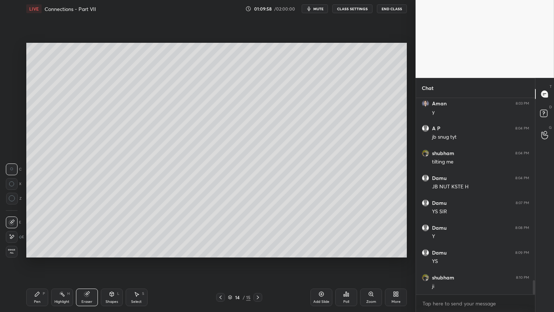
drag, startPoint x: 38, startPoint y: 300, endPoint x: 38, endPoint y: 295, distance: 4.8
click at [38, 260] on div "Pen P" at bounding box center [37, 297] width 22 height 18
drag, startPoint x: 13, startPoint y: 64, endPoint x: 13, endPoint y: 60, distance: 4.0
click at [13, 64] on div at bounding box center [12, 63] width 6 height 6
click at [261, 260] on icon at bounding box center [258, 297] width 6 height 6
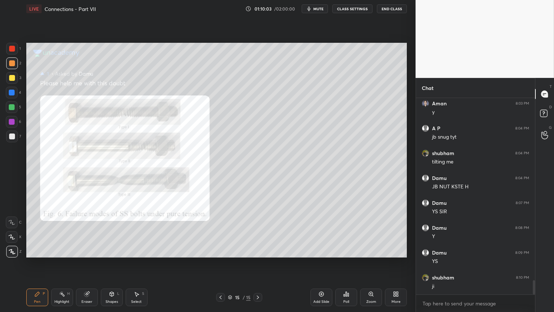
drag, startPoint x: 221, startPoint y: 297, endPoint x: 248, endPoint y: 295, distance: 27.2
click at [221, 260] on icon at bounding box center [221, 297] width 6 height 6
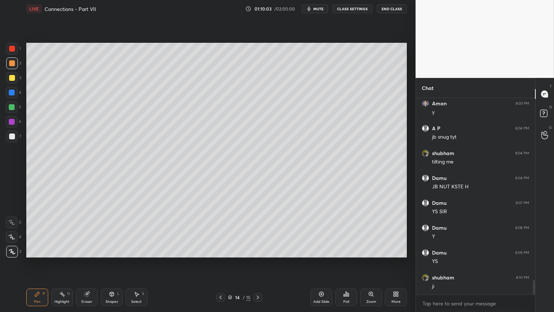
click at [323, 260] on icon at bounding box center [322, 294] width 6 height 6
click at [38, 260] on div "Pen P" at bounding box center [37, 297] width 22 height 18
click at [118, 260] on div "Shapes L" at bounding box center [112, 297] width 22 height 18
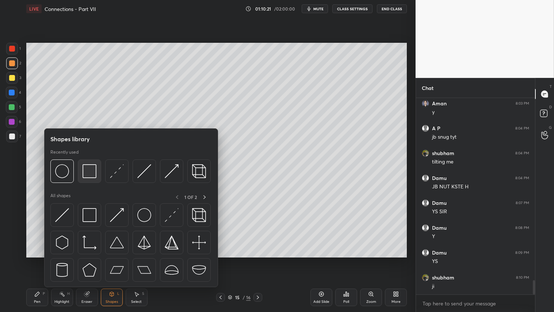
click at [90, 168] on img at bounding box center [90, 171] width 14 height 14
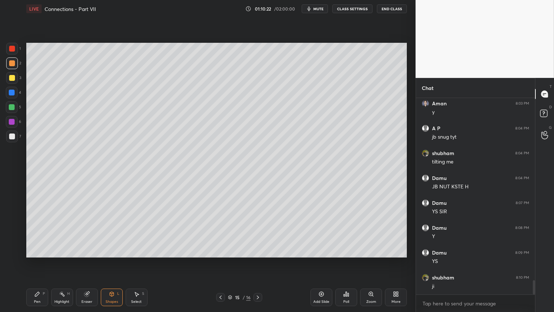
drag, startPoint x: 5, startPoint y: 133, endPoint x: 19, endPoint y: 126, distance: 15.7
click at [8, 132] on div at bounding box center [12, 136] width 12 height 12
drag, startPoint x: 6, startPoint y: 63, endPoint x: 9, endPoint y: 69, distance: 6.7
click at [7, 64] on div at bounding box center [12, 63] width 12 height 12
click at [43, 260] on div "Pen P" at bounding box center [37, 297] width 22 height 18
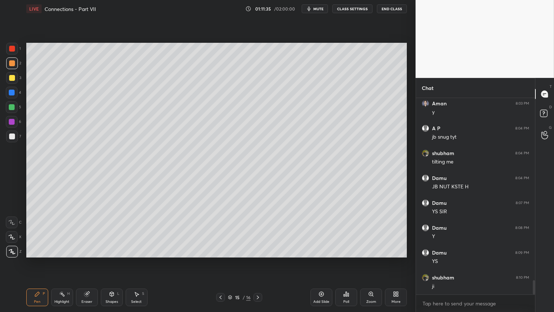
click at [219, 260] on icon at bounding box center [221, 297] width 6 height 6
click at [261, 260] on div at bounding box center [258, 297] width 9 height 9
click at [259, 260] on icon at bounding box center [258, 297] width 6 height 6
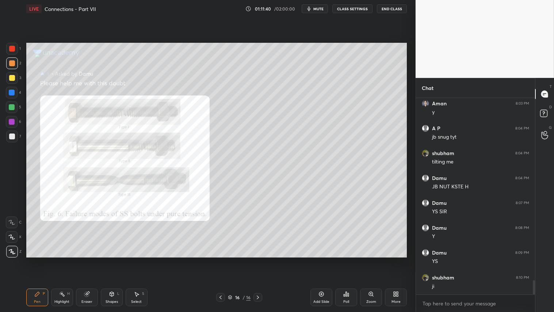
click at [260, 260] on icon at bounding box center [258, 297] width 6 height 6
click at [321, 260] on div "Add Slide" at bounding box center [322, 297] width 22 height 18
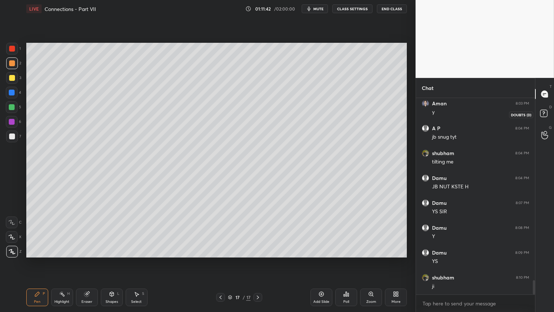
click at [545, 111] on rect at bounding box center [544, 113] width 7 height 7
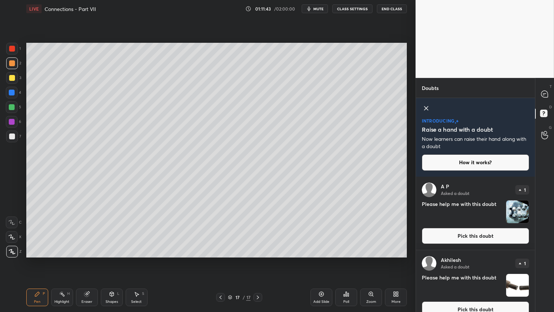
click at [522, 210] on img "grid" at bounding box center [518, 211] width 23 height 23
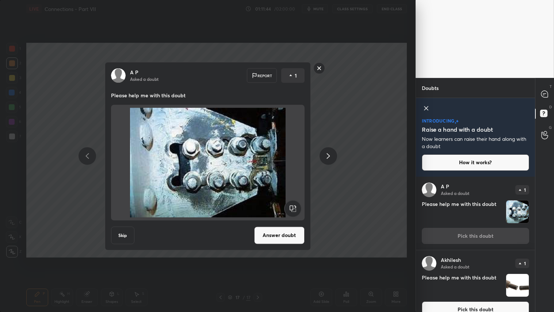
click at [289, 234] on button "Answer doubt" at bounding box center [279, 235] width 50 height 18
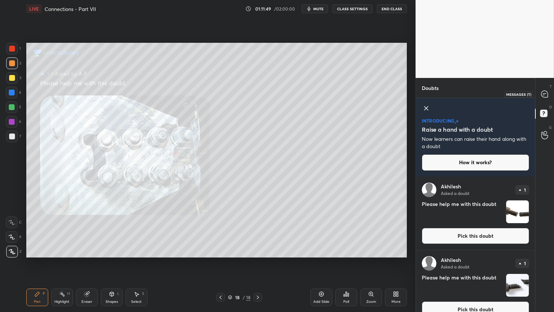
click at [546, 94] on icon at bounding box center [545, 94] width 7 height 7
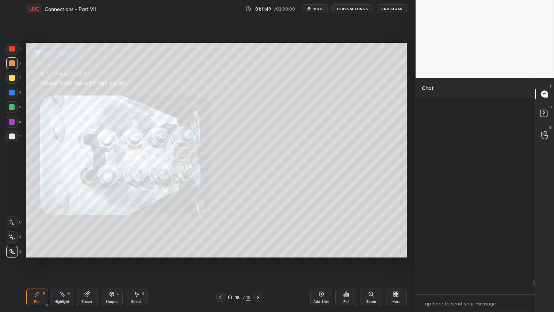
scroll to position [194, 117]
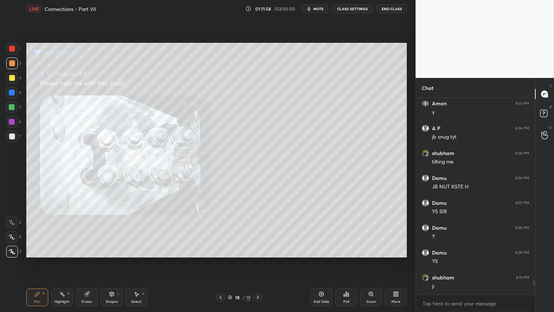
drag, startPoint x: 12, startPoint y: 51, endPoint x: 25, endPoint y: 63, distance: 17.3
click at [13, 50] on div at bounding box center [12, 49] width 6 height 6
click at [113, 260] on div "Shapes" at bounding box center [112, 302] width 12 height 4
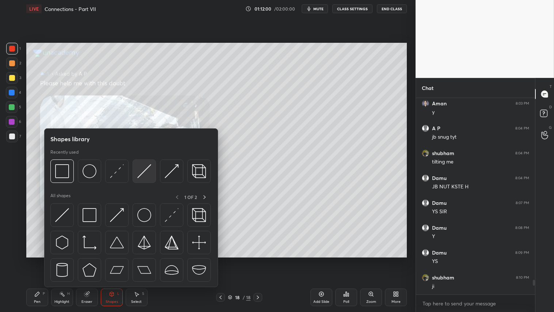
click at [144, 168] on img at bounding box center [144, 171] width 14 height 14
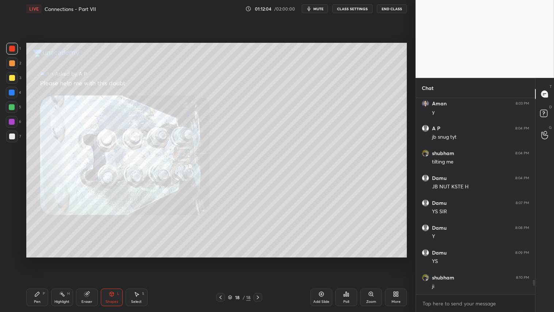
click at [42, 260] on div "Pen P" at bounding box center [37, 297] width 22 height 18
click at [111, 260] on div "Shapes L" at bounding box center [112, 297] width 22 height 18
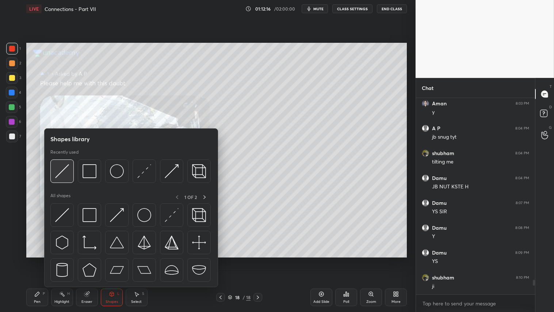
click at [62, 174] on img at bounding box center [62, 171] width 14 height 14
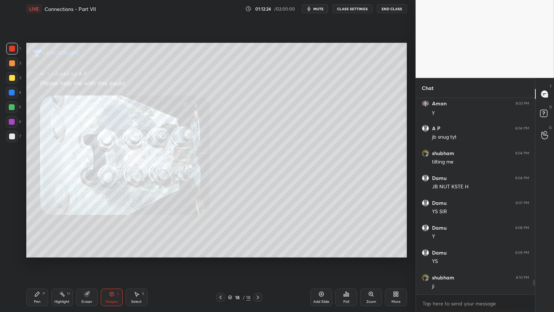
scroll to position [2481, 0]
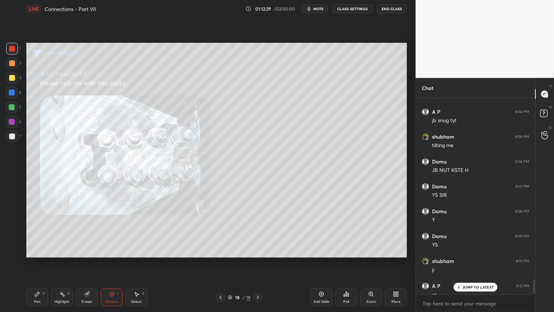
drag, startPoint x: 90, startPoint y: 299, endPoint x: 118, endPoint y: 265, distance: 44.1
click at [90, 260] on div "Eraser" at bounding box center [87, 297] width 22 height 18
click at [110, 260] on icon at bounding box center [112, 294] width 6 height 6
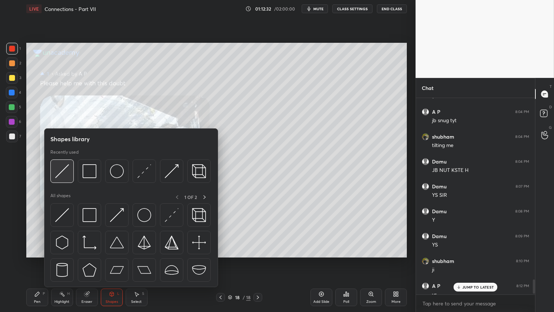
click at [61, 166] on img at bounding box center [62, 171] width 14 height 14
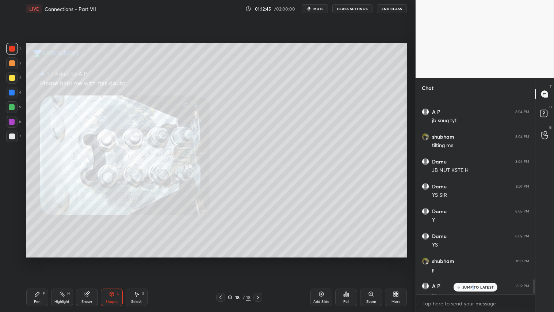
click at [473, 260] on p "JUMP TO LATEST" at bounding box center [478, 287] width 31 height 4
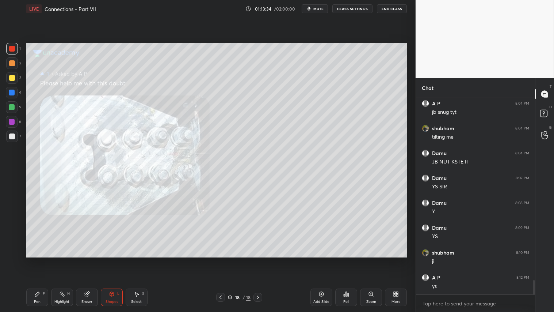
drag, startPoint x: 11, startPoint y: 77, endPoint x: 19, endPoint y: 78, distance: 7.7
click at [12, 77] on div at bounding box center [12, 78] width 6 height 6
click at [105, 260] on div "Shapes L" at bounding box center [112, 297] width 22 height 18
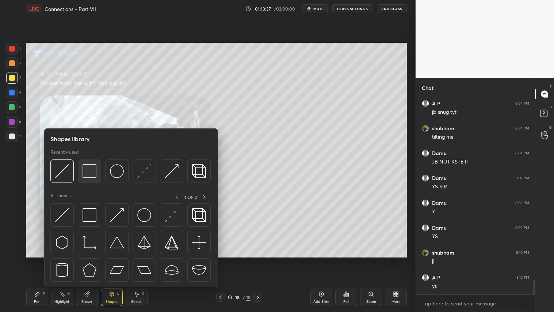
click at [82, 168] on div at bounding box center [89, 170] width 23 height 23
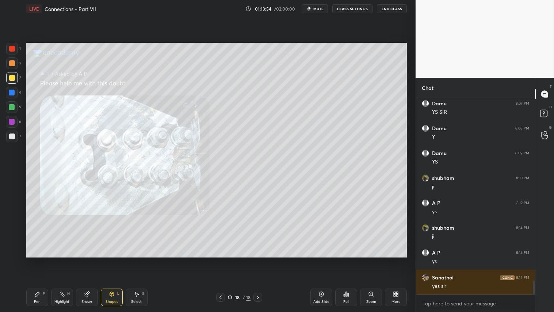
scroll to position [2589, 0]
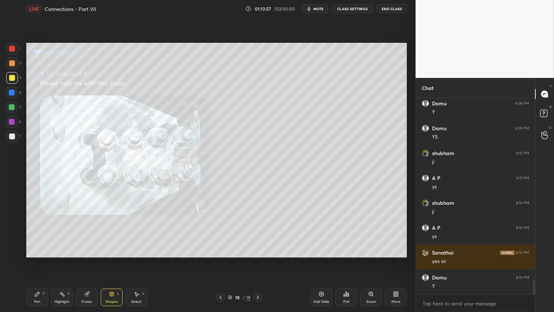
click at [111, 260] on icon at bounding box center [112, 294] width 6 height 6
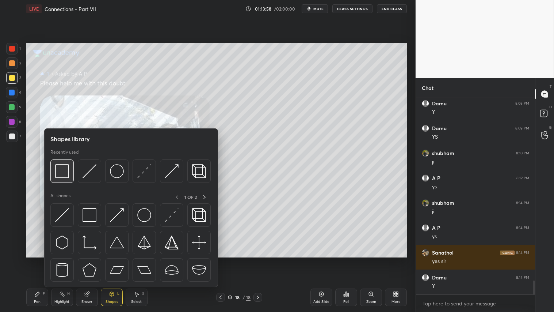
click at [61, 170] on img at bounding box center [62, 171] width 14 height 14
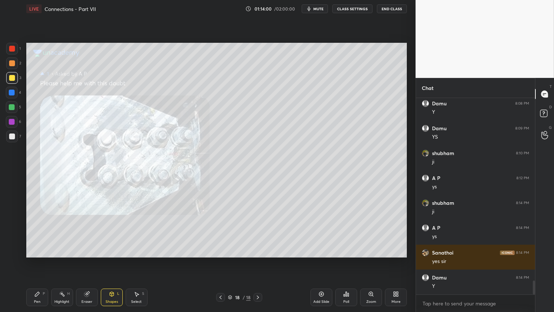
click at [13, 48] on div at bounding box center [12, 49] width 6 height 6
click at [105, 260] on div "Shapes L" at bounding box center [112, 297] width 22 height 18
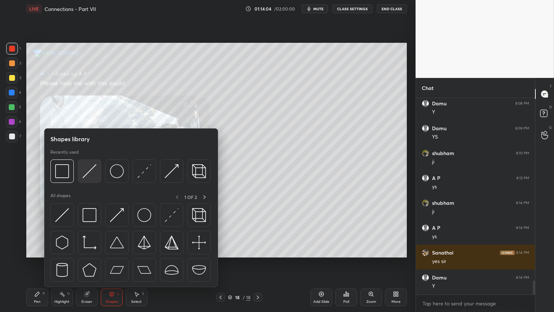
click at [94, 161] on div at bounding box center [89, 170] width 23 height 23
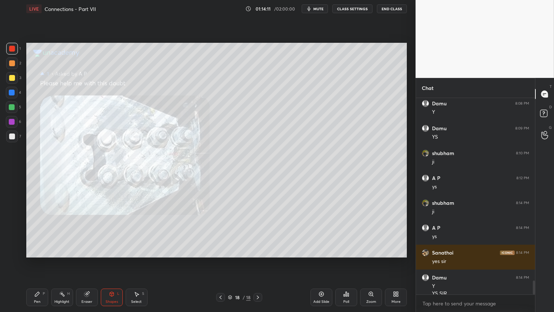
scroll to position [2596, 0]
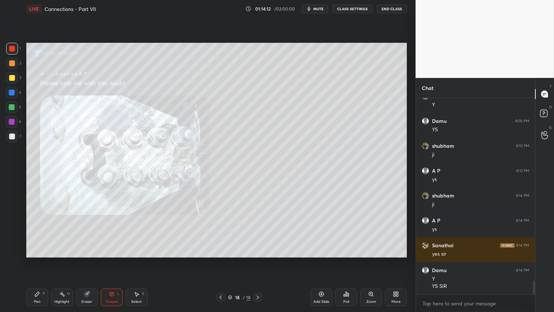
click at [107, 260] on div "Shapes" at bounding box center [112, 302] width 12 height 4
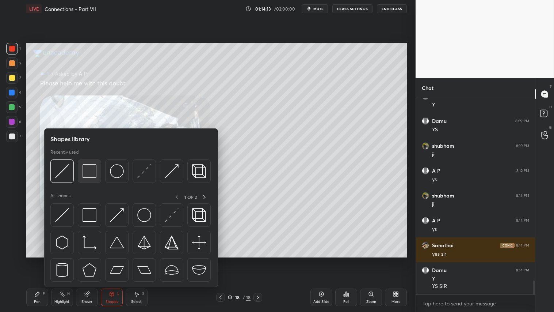
click at [91, 169] on img at bounding box center [90, 171] width 14 height 14
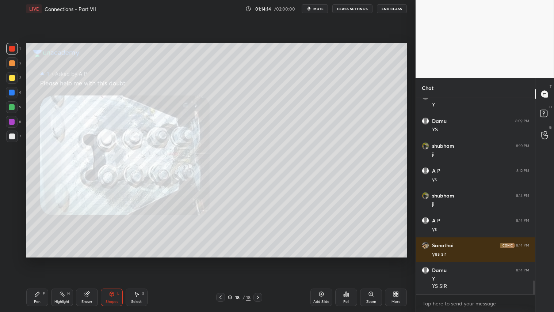
drag, startPoint x: 9, startPoint y: 60, endPoint x: 23, endPoint y: 74, distance: 19.4
click at [10, 60] on div at bounding box center [12, 63] width 12 height 12
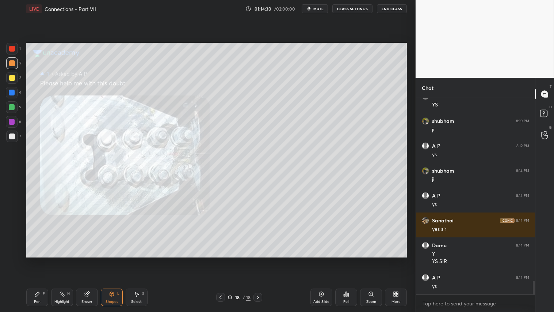
click at [37, 260] on div "Pen P" at bounding box center [37, 297] width 22 height 18
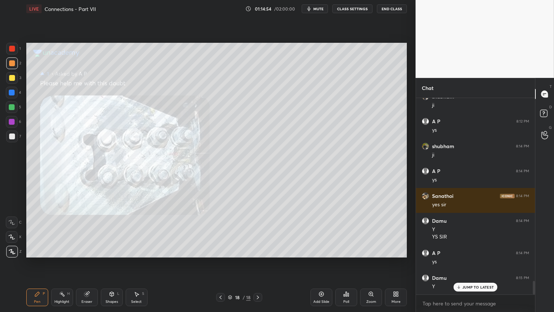
click at [87, 260] on icon at bounding box center [86, 294] width 5 height 5
click at [13, 253] on span "Erase all" at bounding box center [11, 251] width 11 height 5
click at [17, 50] on div at bounding box center [12, 49] width 12 height 12
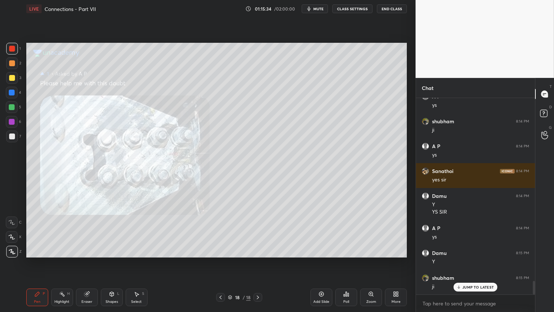
drag, startPoint x: 118, startPoint y: 297, endPoint x: 121, endPoint y: 291, distance: 6.2
click at [120, 260] on div "Shapes L" at bounding box center [112, 297] width 22 height 18
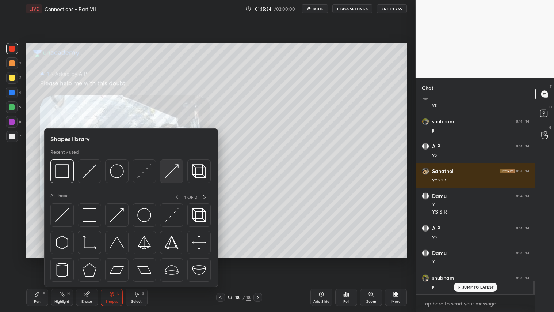
click at [162, 170] on div at bounding box center [171, 170] width 23 height 23
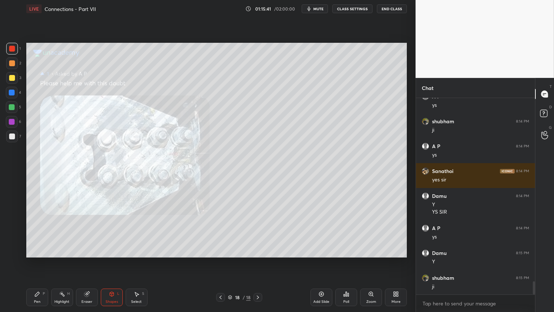
scroll to position [2695, 0]
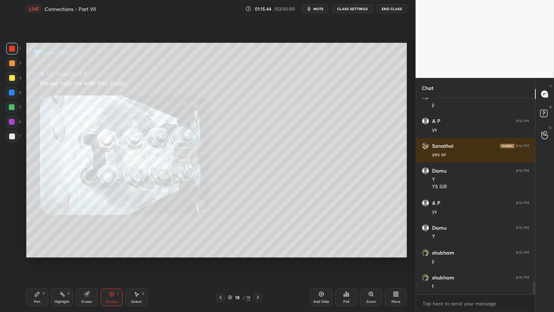
drag, startPoint x: 38, startPoint y: 300, endPoint x: 42, endPoint y: 296, distance: 5.4
click at [39, 260] on div "Pen P" at bounding box center [37, 297] width 22 height 18
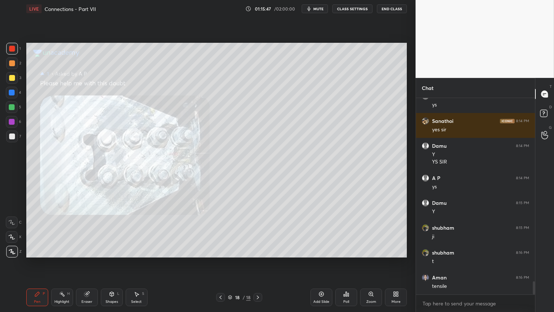
scroll to position [2745, 0]
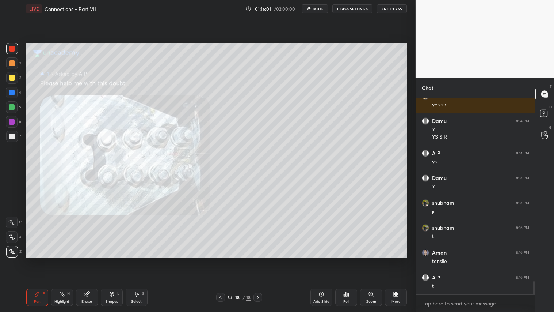
click at [11, 62] on div at bounding box center [12, 63] width 6 height 6
click at [111, 260] on div "Shapes" at bounding box center [112, 302] width 12 height 4
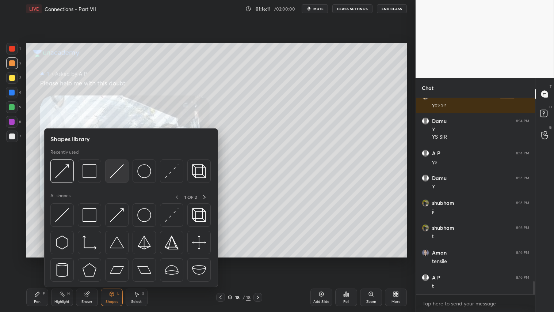
click at [118, 170] on img at bounding box center [117, 171] width 14 height 14
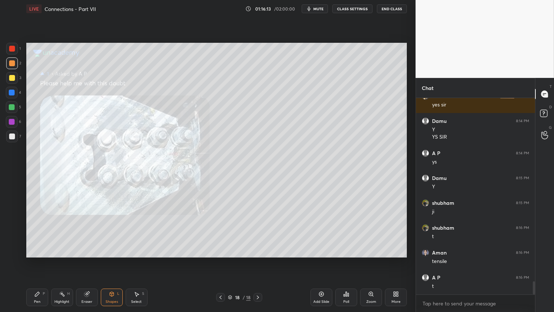
click at [12, 90] on div at bounding box center [12, 93] width 6 height 6
drag, startPoint x: 16, startPoint y: 123, endPoint x: 21, endPoint y: 122, distance: 5.2
click at [21, 122] on div "1 2 3 4 5 6 7 C X Z C X Z E E Erase all H H" at bounding box center [11, 150] width 23 height 214
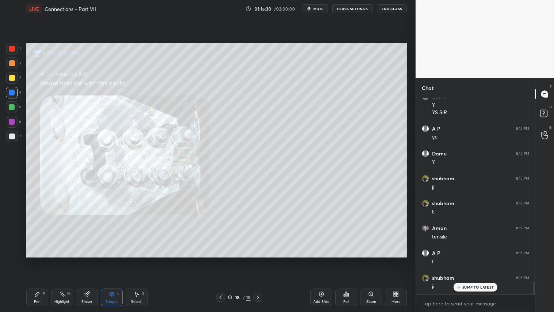
scroll to position [2794, 0]
click at [112, 260] on div "Shapes L" at bounding box center [112, 297] width 22 height 18
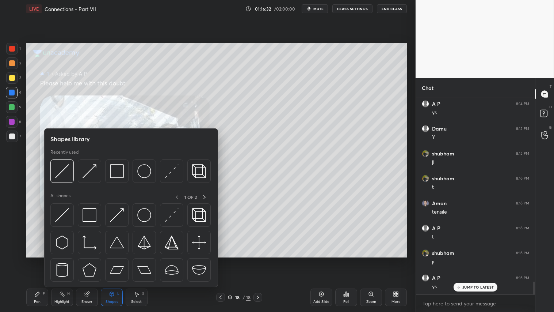
click at [34, 260] on div "Pen P" at bounding box center [37, 297] width 22 height 18
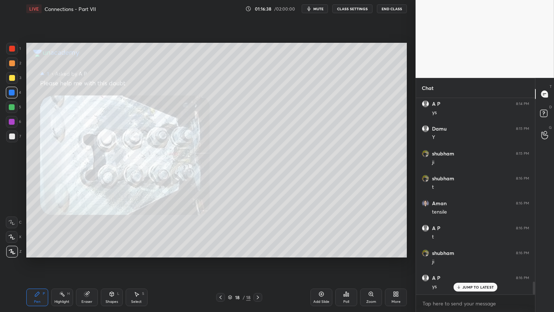
click at [15, 48] on div "1 2 3 4 5 6 7 C X Z C X Z E E Erase all H H LIVE Connections - Part VII 01:16:3…" at bounding box center [205, 156] width 410 height 312
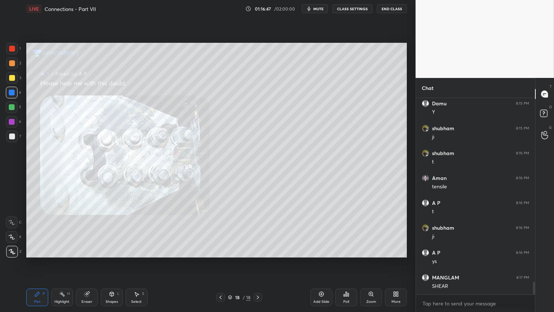
click at [84, 260] on icon at bounding box center [87, 294] width 6 height 6
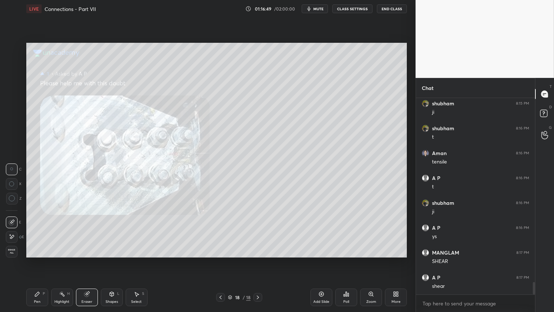
scroll to position [2869, 0]
click at [112, 260] on div "Shapes L" at bounding box center [112, 297] width 22 height 18
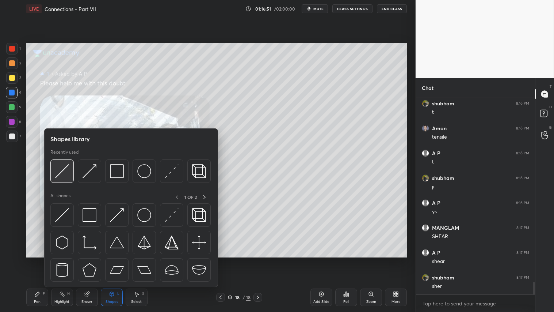
click at [57, 171] on img at bounding box center [62, 171] width 14 height 14
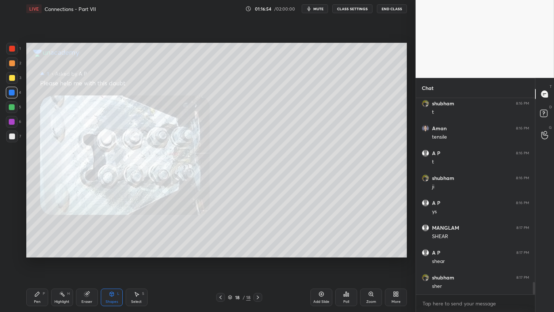
click at [13, 51] on div at bounding box center [12, 49] width 12 height 12
click at [12, 124] on div at bounding box center [12, 122] width 12 height 12
click at [113, 260] on div "Shapes L" at bounding box center [112, 297] width 22 height 18
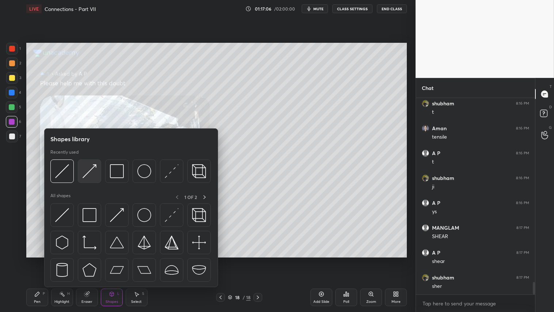
click at [90, 167] on img at bounding box center [90, 171] width 14 height 14
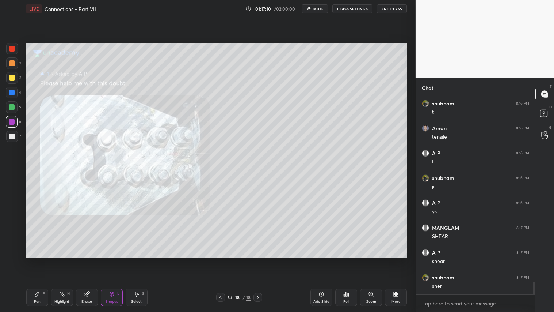
click at [13, 77] on div at bounding box center [12, 78] width 6 height 6
click at [113, 260] on div "Shapes L" at bounding box center [112, 297] width 22 height 18
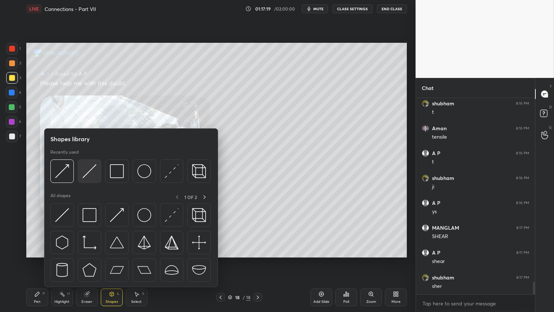
click at [96, 168] on img at bounding box center [90, 171] width 14 height 14
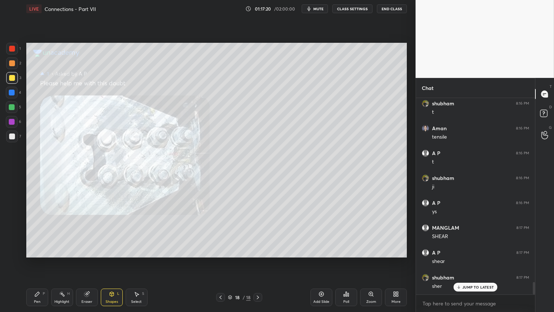
scroll to position [2894, 0]
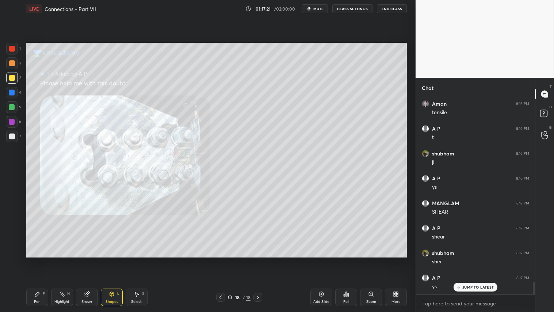
click at [12, 76] on div at bounding box center [12, 78] width 6 height 6
drag, startPoint x: 11, startPoint y: 47, endPoint x: 19, endPoint y: 70, distance: 24.5
click at [13, 52] on div at bounding box center [12, 49] width 12 height 12
click at [111, 260] on div "Shapes L" at bounding box center [112, 297] width 22 height 18
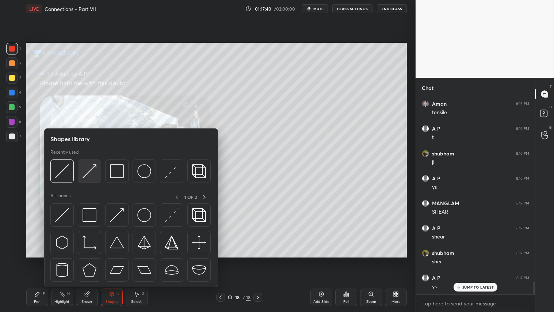
click at [88, 166] on img at bounding box center [90, 171] width 14 height 14
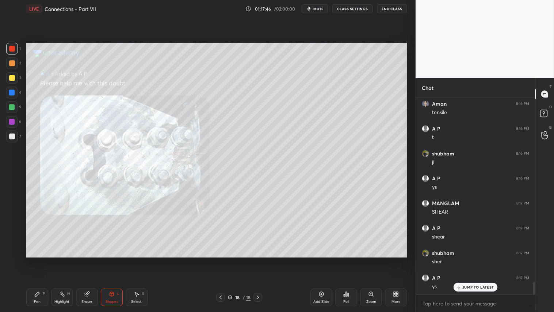
drag, startPoint x: 10, startPoint y: 50, endPoint x: 14, endPoint y: 65, distance: 15.5
click at [12, 53] on div at bounding box center [12, 49] width 12 height 12
click at [118, 260] on div "Shapes L" at bounding box center [112, 297] width 22 height 18
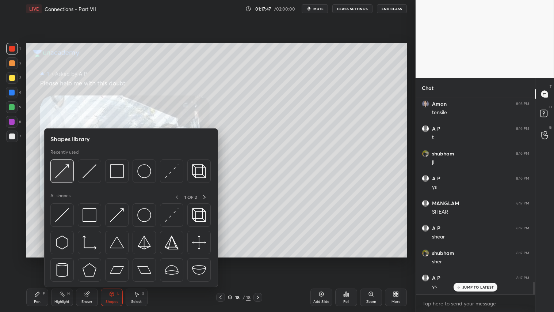
click at [67, 165] on img at bounding box center [62, 171] width 14 height 14
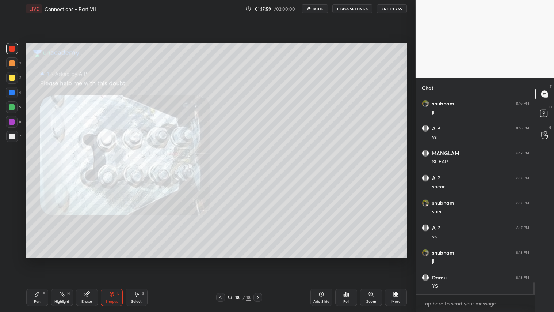
scroll to position [2969, 0]
drag, startPoint x: 94, startPoint y: 295, endPoint x: 94, endPoint y: 291, distance: 4.0
click at [94, 260] on div "Eraser" at bounding box center [87, 297] width 22 height 18
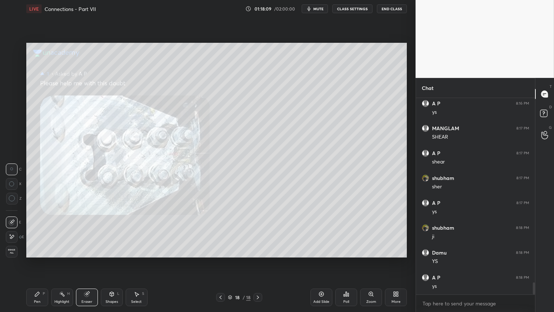
click at [11, 252] on span "Erase all" at bounding box center [11, 251] width 11 height 5
click at [15, 50] on div at bounding box center [12, 49] width 12 height 12
drag, startPoint x: 33, startPoint y: 293, endPoint x: 54, endPoint y: 292, distance: 20.9
click at [38, 260] on div "Pen P" at bounding box center [37, 297] width 22 height 18
click at [220, 260] on div at bounding box center [220, 297] width 9 height 9
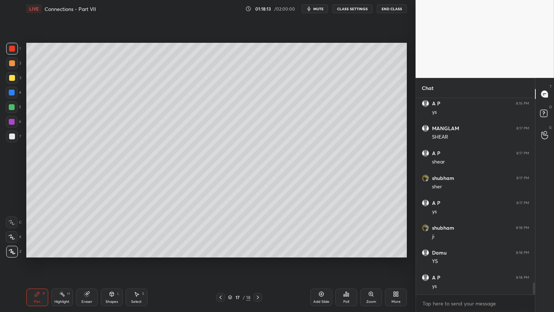
click at [221, 260] on icon at bounding box center [221, 297] width 6 height 6
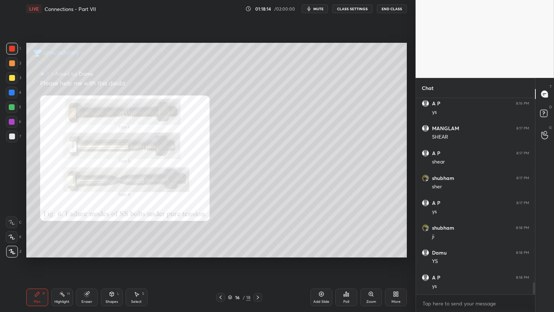
click at [257, 260] on icon at bounding box center [258, 297] width 6 height 6
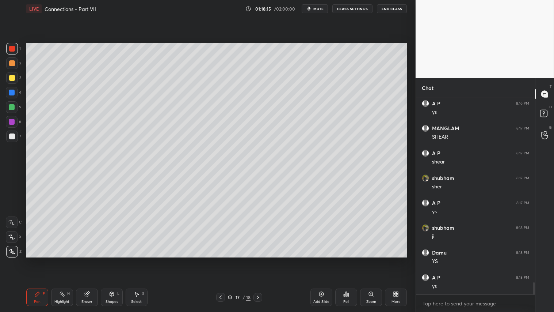
click at [260, 260] on icon at bounding box center [258, 297] width 6 height 6
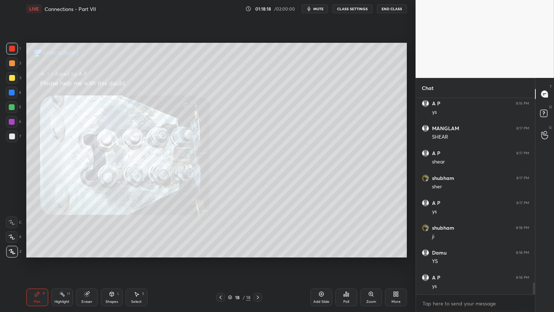
drag, startPoint x: 15, startPoint y: 48, endPoint x: 17, endPoint y: 57, distance: 9.8
click at [16, 52] on div at bounding box center [12, 49] width 12 height 12
click at [43, 260] on div "Pen P" at bounding box center [37, 297] width 22 height 18
drag, startPoint x: 14, startPoint y: 62, endPoint x: 21, endPoint y: 67, distance: 8.9
click at [14, 61] on div at bounding box center [12, 63] width 6 height 6
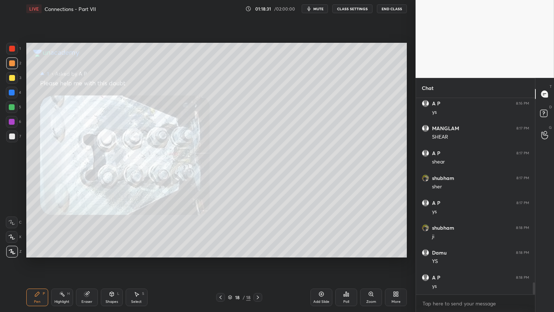
click at [223, 260] on icon at bounding box center [221, 297] width 6 height 6
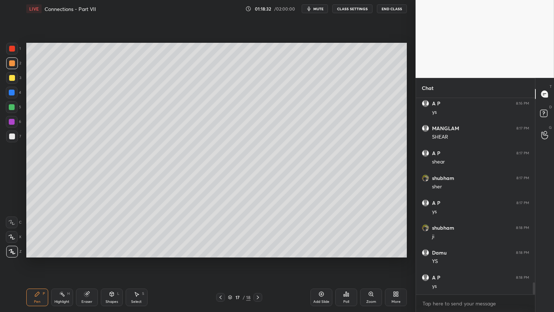
drag, startPoint x: 220, startPoint y: 296, endPoint x: 223, endPoint y: 295, distance: 3.7
click at [220, 260] on icon at bounding box center [221, 297] width 6 height 6
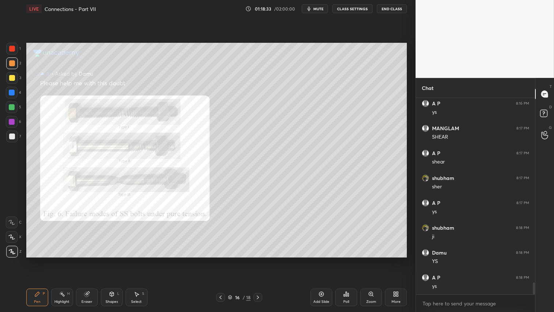
click at [255, 260] on div at bounding box center [258, 297] width 9 height 9
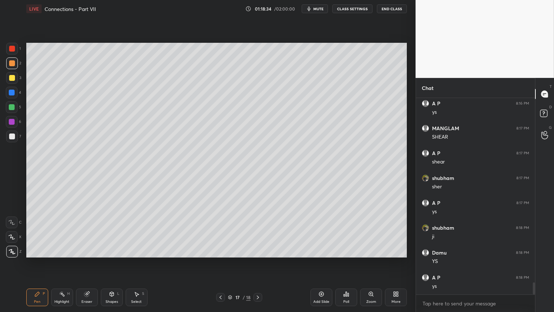
click at [10, 46] on div at bounding box center [12, 49] width 6 height 6
click at [13, 77] on div at bounding box center [12, 78] width 6 height 6
click at [44, 260] on div "Pen P" at bounding box center [37, 297] width 22 height 18
drag, startPoint x: 114, startPoint y: 299, endPoint x: 118, endPoint y: 293, distance: 6.6
click at [115, 260] on div "Shapes L" at bounding box center [112, 297] width 22 height 18
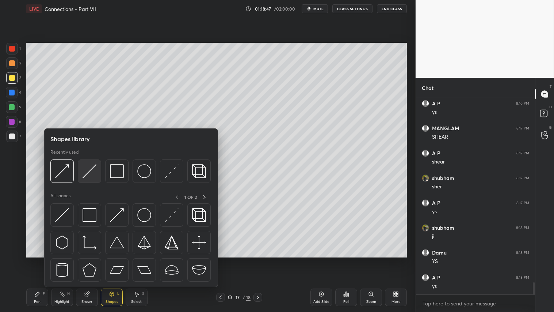
click at [93, 173] on img at bounding box center [90, 171] width 14 height 14
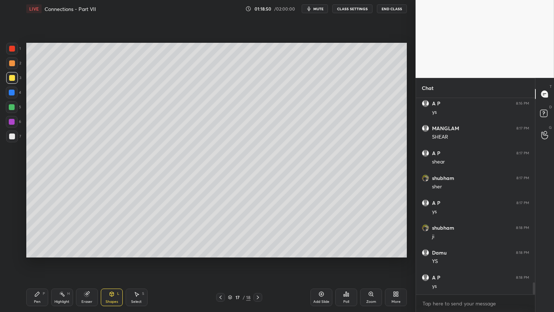
click at [6, 67] on div at bounding box center [12, 63] width 12 height 12
drag, startPoint x: 42, startPoint y: 297, endPoint x: 39, endPoint y: 294, distance: 4.1
click at [41, 260] on div "Pen P" at bounding box center [37, 297] width 22 height 18
drag, startPoint x: 12, startPoint y: 135, endPoint x: 18, endPoint y: 133, distance: 6.9
click at [13, 134] on div at bounding box center [12, 136] width 6 height 6
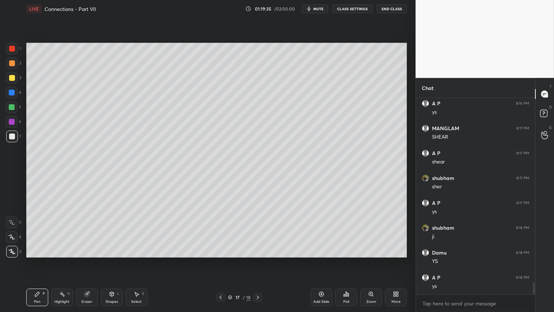
drag, startPoint x: 13, startPoint y: 63, endPoint x: 19, endPoint y: 94, distance: 31.3
click at [14, 64] on div at bounding box center [12, 63] width 6 height 6
click at [36, 260] on icon at bounding box center [37, 294] width 6 height 6
drag, startPoint x: 8, startPoint y: 61, endPoint x: 11, endPoint y: 92, distance: 30.8
click at [8, 62] on div at bounding box center [12, 63] width 12 height 12
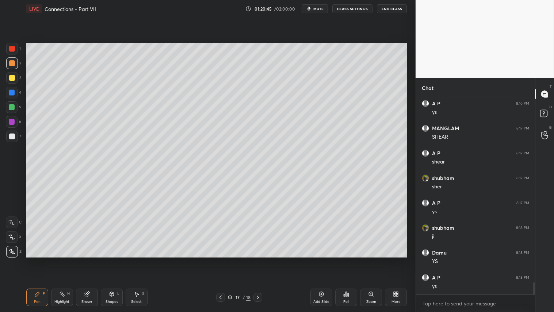
click at [323, 5] on button "mute" at bounding box center [315, 8] width 26 height 9
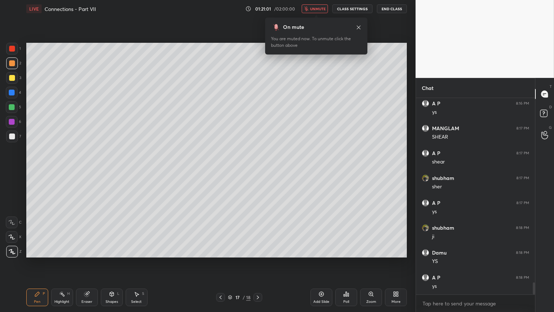
drag, startPoint x: 318, startPoint y: 8, endPoint x: 322, endPoint y: 6, distance: 3.8
click at [318, 8] on span "unmute" at bounding box center [318, 8] width 16 height 5
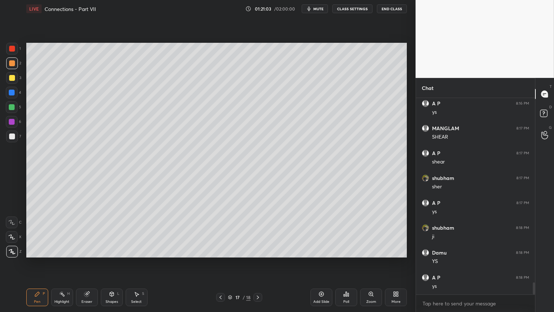
click at [260, 260] on icon at bounding box center [258, 297] width 6 height 6
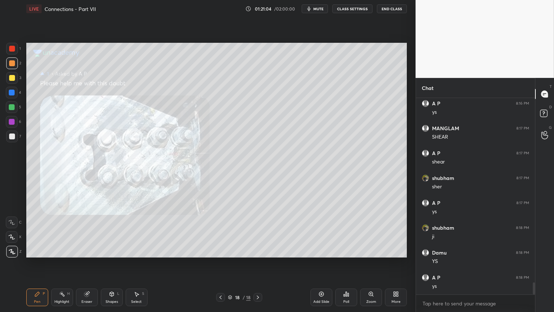
click at [219, 260] on icon at bounding box center [221, 297] width 6 height 6
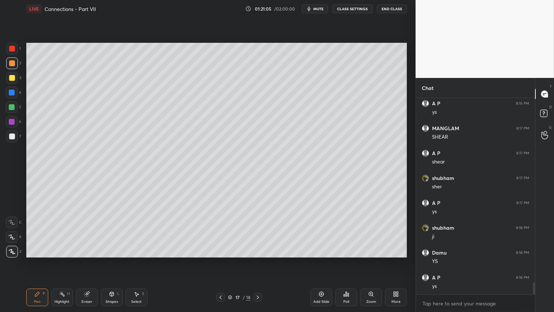
click at [327, 260] on div "Add Slide" at bounding box center [322, 297] width 22 height 18
click at [111, 260] on div "Shapes L" at bounding box center [112, 297] width 22 height 18
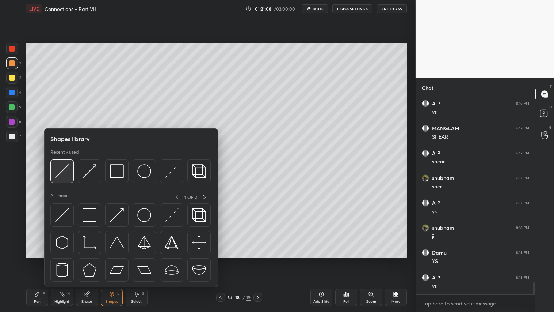
click at [65, 165] on img at bounding box center [62, 171] width 14 height 14
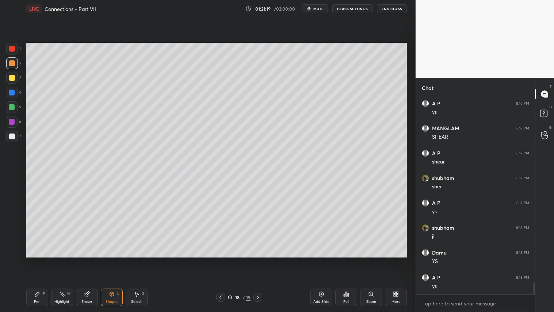
click at [111, 260] on div "Shapes L" at bounding box center [112, 297] width 22 height 18
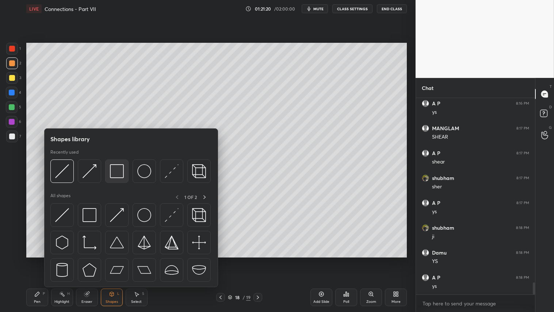
click at [119, 170] on img at bounding box center [117, 171] width 14 height 14
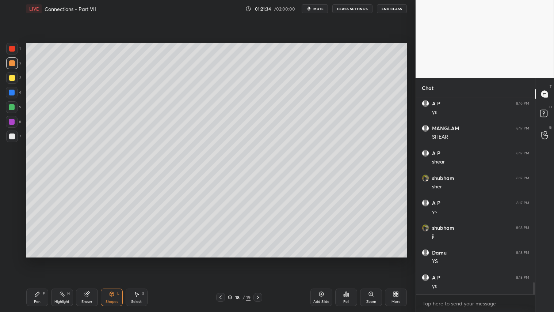
click at [109, 260] on div "Shapes L" at bounding box center [112, 297] width 22 height 18
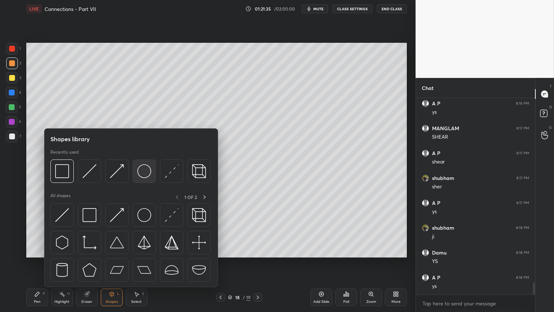
click at [143, 170] on img at bounding box center [144, 171] width 14 height 14
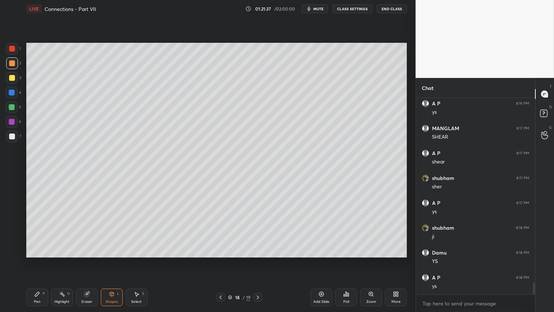
click at [14, 77] on div at bounding box center [12, 78] width 6 height 6
click at [40, 260] on div "Pen P" at bounding box center [37, 297] width 22 height 18
click at [10, 62] on div at bounding box center [12, 63] width 6 height 6
click at [89, 260] on div "Eraser" at bounding box center [87, 297] width 22 height 18
click at [114, 260] on icon at bounding box center [112, 294] width 6 height 6
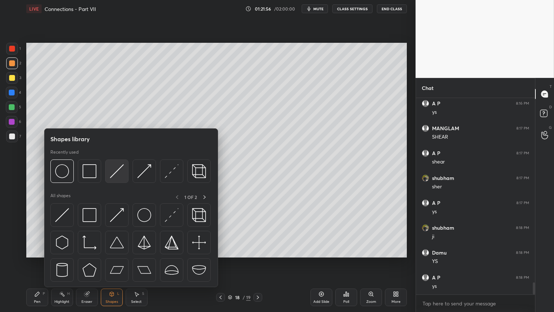
click at [115, 167] on img at bounding box center [117, 171] width 14 height 14
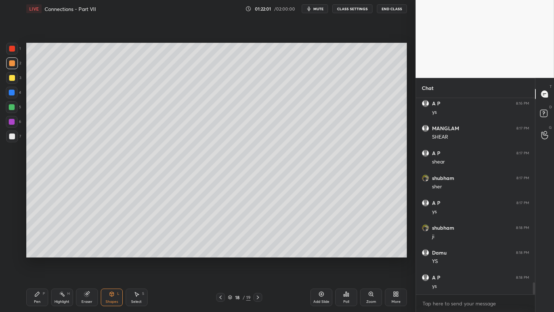
drag, startPoint x: 37, startPoint y: 298, endPoint x: 46, endPoint y: 258, distance: 40.9
click at [38, 260] on div "Pen P" at bounding box center [37, 297] width 22 height 18
drag, startPoint x: 114, startPoint y: 299, endPoint x: 116, endPoint y: 290, distance: 9.0
click at [114, 260] on div "Shapes L" at bounding box center [112, 297] width 22 height 18
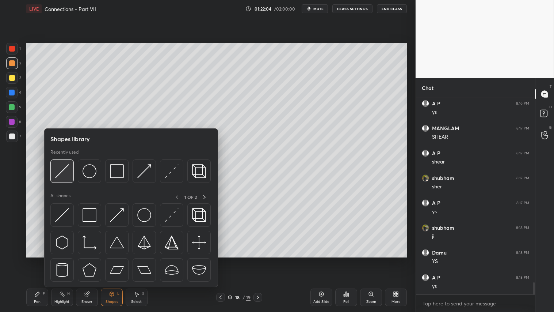
click at [65, 162] on div at bounding box center [61, 170] width 23 height 23
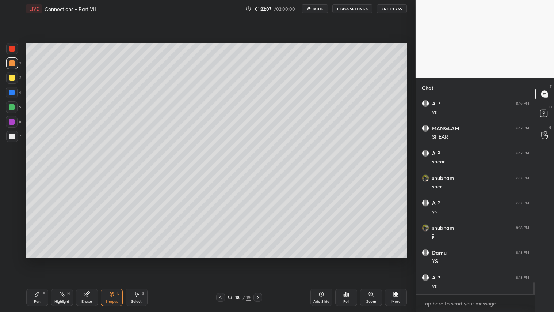
click at [42, 260] on div "Pen P" at bounding box center [37, 297] width 22 height 18
drag, startPoint x: 107, startPoint y: 300, endPoint x: 107, endPoint y: 295, distance: 4.8
click at [107, 260] on div "Shapes L" at bounding box center [112, 297] width 22 height 18
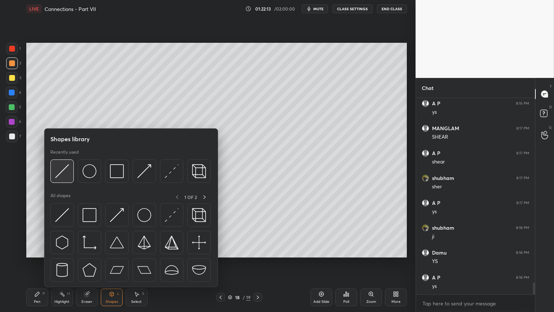
click at [64, 170] on img at bounding box center [62, 171] width 14 height 14
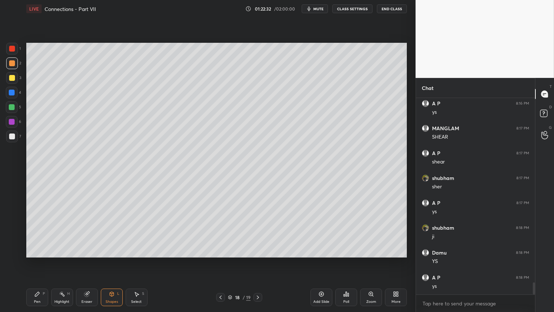
click at [256, 260] on icon at bounding box center [258, 297] width 6 height 6
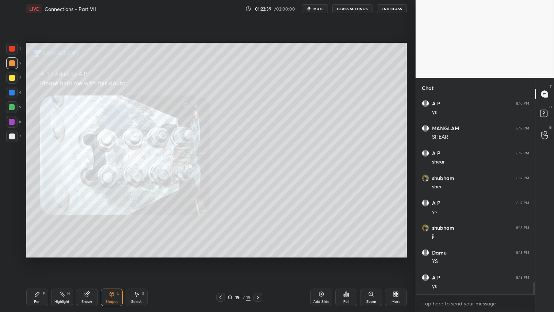
click at [227, 260] on div "19 / 19" at bounding box center [239, 297] width 46 height 9
click at [221, 260] on icon at bounding box center [221, 297] width 6 height 6
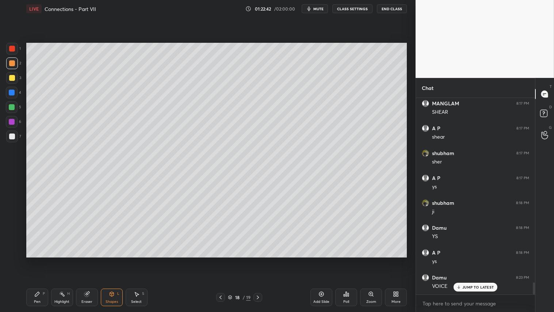
scroll to position [3018, 0]
click at [111, 260] on div "Shapes L" at bounding box center [112, 297] width 22 height 18
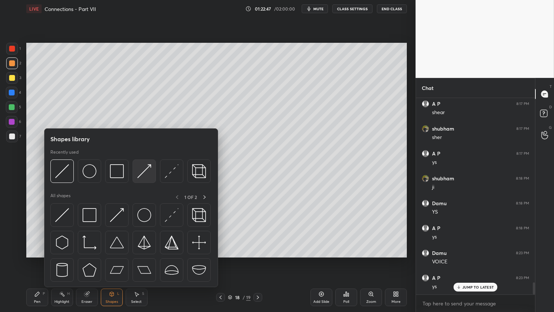
click at [143, 170] on img at bounding box center [144, 171] width 14 height 14
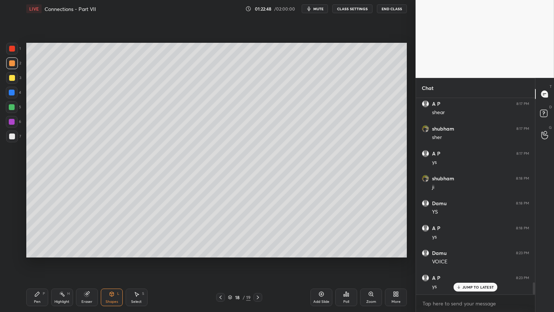
click at [13, 50] on div at bounding box center [12, 49] width 6 height 6
click at [38, 260] on icon at bounding box center [37, 294] width 6 height 6
click at [96, 260] on div "Eraser" at bounding box center [87, 297] width 22 height 18
click at [115, 260] on div "Shapes L" at bounding box center [112, 297] width 22 height 18
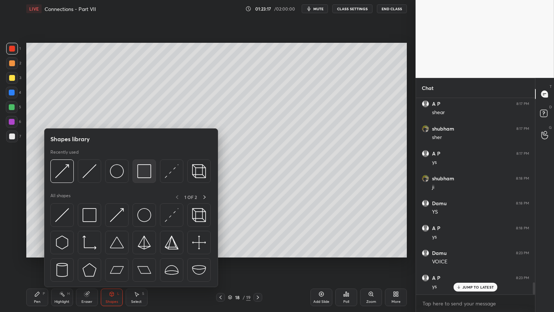
click at [143, 166] on img at bounding box center [144, 171] width 14 height 14
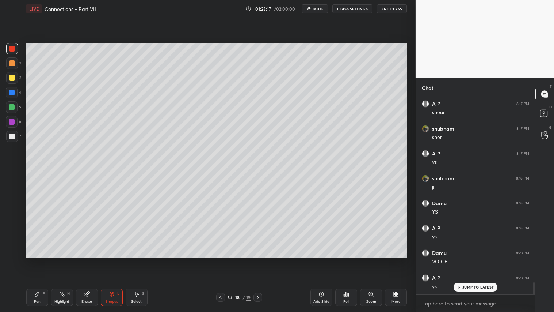
click at [12, 61] on div at bounding box center [12, 63] width 6 height 6
drag, startPoint x: 86, startPoint y: 300, endPoint x: 88, endPoint y: 293, distance: 7.9
click at [88, 260] on div "Eraser" at bounding box center [87, 297] width 22 height 18
click at [115, 260] on div "Shapes" at bounding box center [112, 302] width 12 height 4
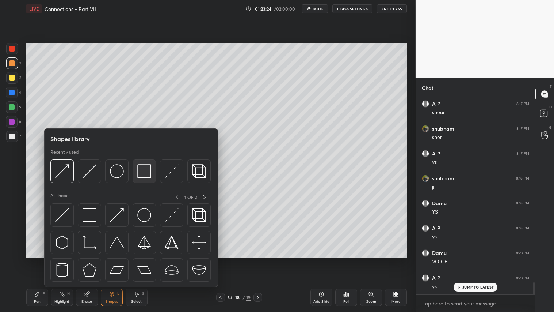
click at [143, 170] on img at bounding box center [144, 171] width 14 height 14
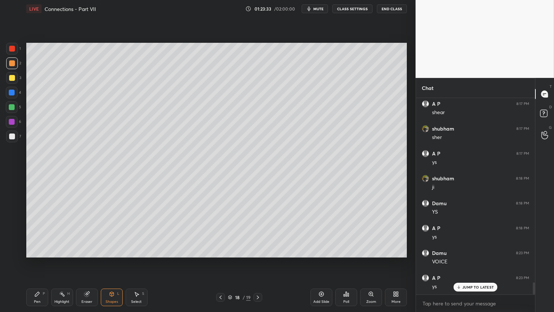
click at [110, 260] on div "Shapes" at bounding box center [112, 302] width 12 height 4
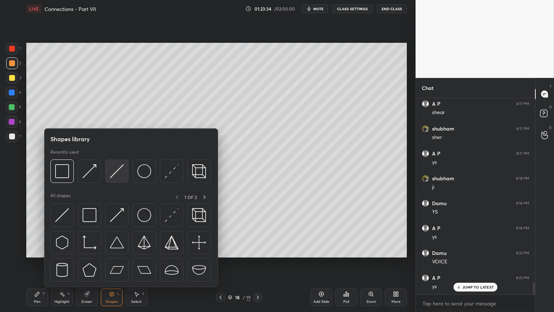
click at [118, 170] on img at bounding box center [117, 171] width 14 height 14
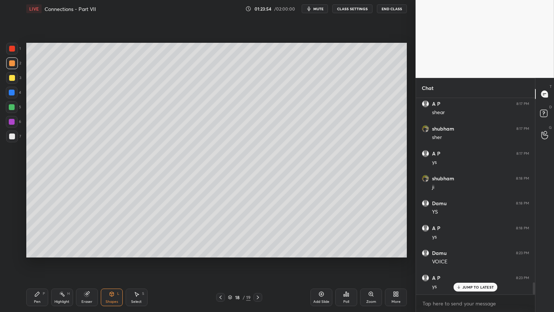
click at [88, 260] on div "Eraser" at bounding box center [87, 302] width 11 height 4
click at [44, 260] on div "Pen P" at bounding box center [37, 297] width 22 height 18
drag, startPoint x: 10, startPoint y: 75, endPoint x: 16, endPoint y: 76, distance: 7.0
click at [10, 76] on div at bounding box center [12, 78] width 6 height 6
click at [116, 260] on div "Shapes L" at bounding box center [112, 297] width 22 height 18
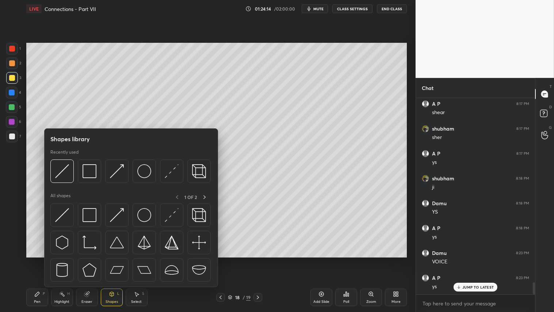
click at [38, 260] on div "Pen" at bounding box center [37, 302] width 7 height 4
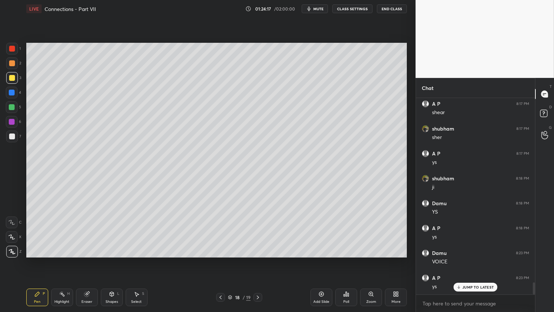
drag, startPoint x: 113, startPoint y: 301, endPoint x: 111, endPoint y: 293, distance: 8.2
click at [113, 260] on div "Shapes" at bounding box center [112, 302] width 12 height 4
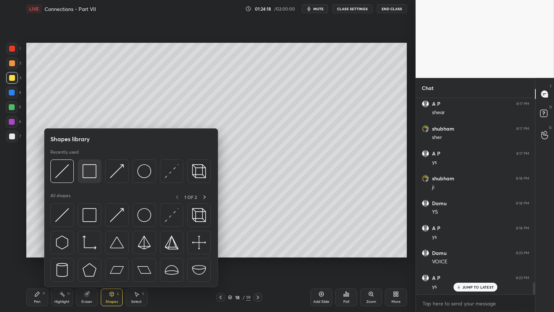
click at [87, 167] on img at bounding box center [90, 171] width 14 height 14
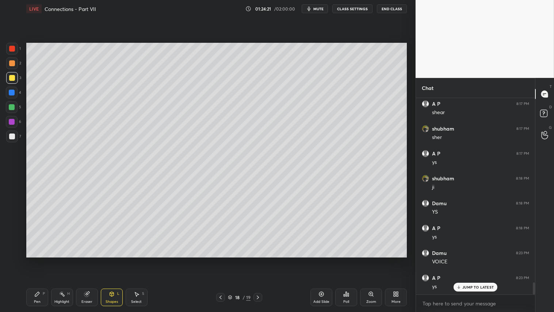
click at [114, 260] on div "Shapes" at bounding box center [112, 302] width 12 height 4
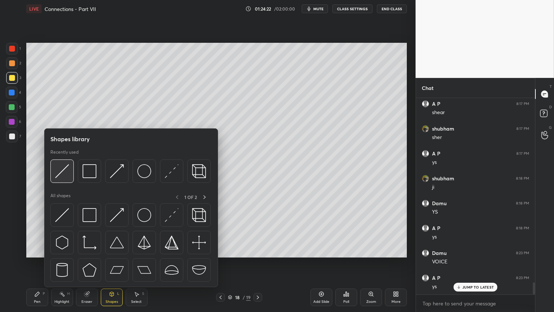
click at [62, 164] on img at bounding box center [62, 171] width 14 height 14
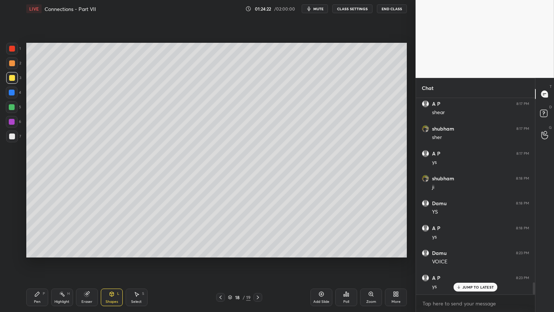
click at [12, 61] on div at bounding box center [12, 63] width 6 height 6
click at [113, 260] on div "Shapes L" at bounding box center [112, 297] width 22 height 18
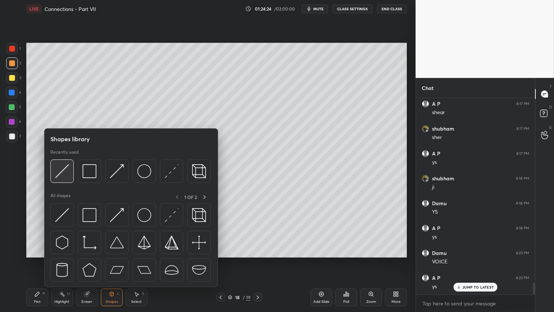
click at [59, 169] on img at bounding box center [62, 171] width 14 height 14
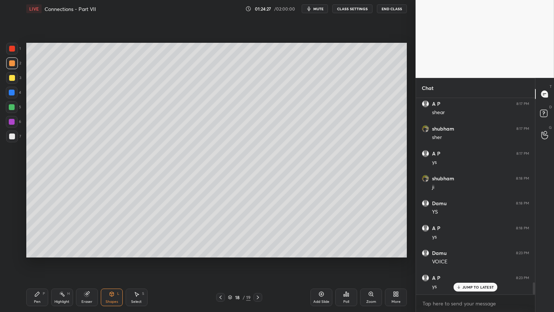
click at [44, 260] on div "P" at bounding box center [44, 294] width 2 height 4
click at [124, 260] on div "Pen P Highlight H Eraser Shapes L Select S" at bounding box center [97, 297] width 142 height 18
drag, startPoint x: 116, startPoint y: 300, endPoint x: 117, endPoint y: 296, distance: 3.7
click at [117, 260] on div "Shapes L" at bounding box center [112, 297] width 22 height 18
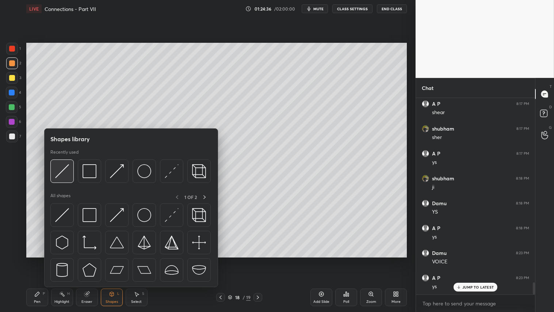
click at [57, 169] on img at bounding box center [62, 171] width 14 height 14
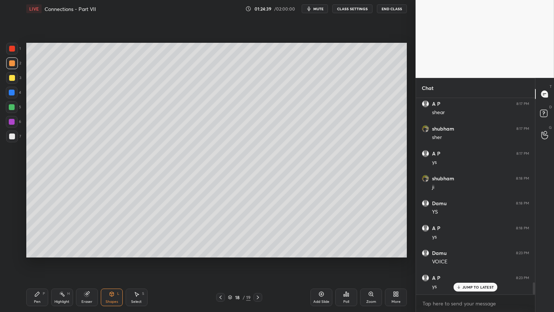
click at [41, 260] on div "Pen P" at bounding box center [37, 297] width 22 height 18
click at [108, 260] on div "Shapes L" at bounding box center [112, 297] width 22 height 18
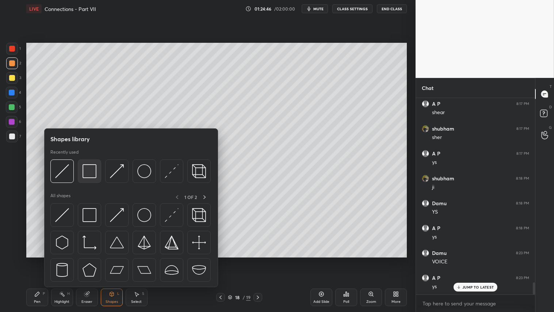
click at [90, 171] on img at bounding box center [90, 171] width 14 height 14
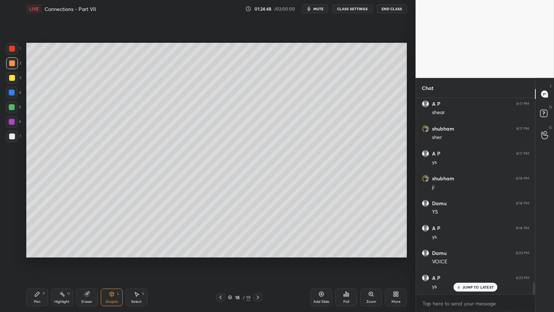
click at [12, 66] on div at bounding box center [12, 63] width 6 height 6
click at [110, 260] on div "Shapes" at bounding box center [112, 302] width 12 height 4
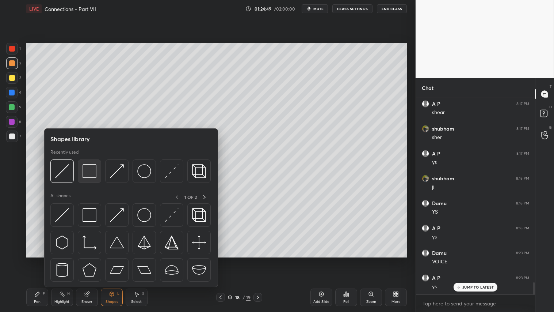
click at [90, 169] on img at bounding box center [90, 171] width 14 height 14
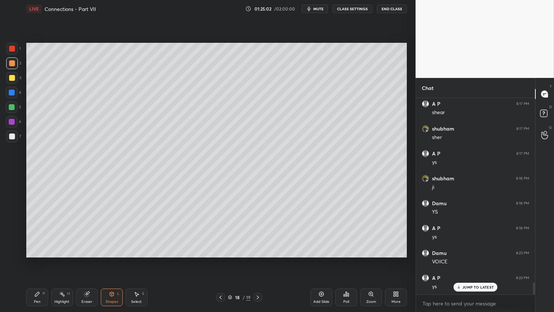
drag, startPoint x: 88, startPoint y: 297, endPoint x: 93, endPoint y: 290, distance: 9.0
click at [89, 260] on div "Eraser" at bounding box center [87, 297] width 22 height 18
click at [42, 260] on div "Pen P" at bounding box center [37, 297] width 22 height 18
click at [121, 260] on div "Shapes L" at bounding box center [112, 297] width 22 height 18
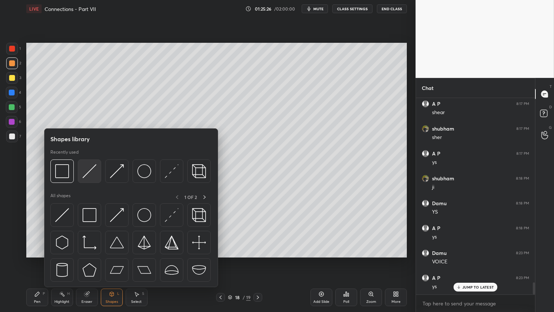
click at [91, 171] on img at bounding box center [90, 171] width 14 height 14
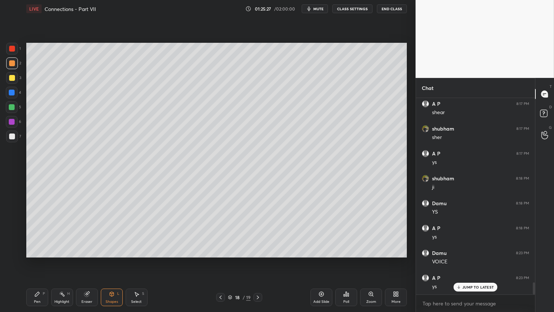
click at [12, 136] on div at bounding box center [12, 136] width 6 height 6
click at [39, 260] on div "Pen P" at bounding box center [37, 297] width 22 height 18
click at [12, 64] on div at bounding box center [12, 63] width 6 height 6
click at [12, 134] on div at bounding box center [12, 136] width 6 height 6
drag, startPoint x: 86, startPoint y: 295, endPoint x: 132, endPoint y: 266, distance: 53.8
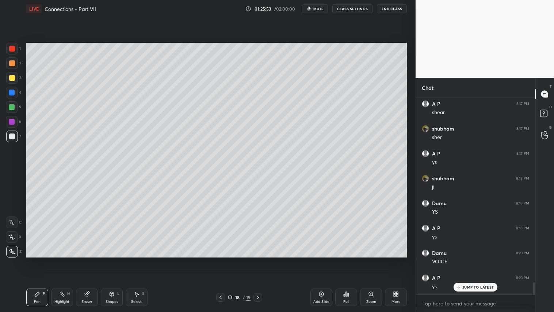
click at [88, 260] on icon at bounding box center [86, 294] width 5 height 5
drag, startPoint x: 35, startPoint y: 296, endPoint x: 148, endPoint y: 264, distance: 117.4
click at [40, 260] on div "Pen P" at bounding box center [37, 297] width 22 height 18
click at [107, 260] on div "Shapes L" at bounding box center [112, 297] width 22 height 18
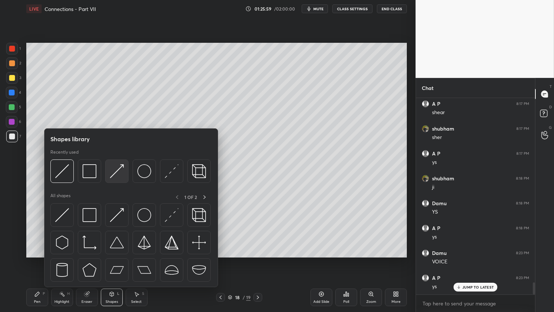
click at [117, 169] on img at bounding box center [117, 171] width 14 height 14
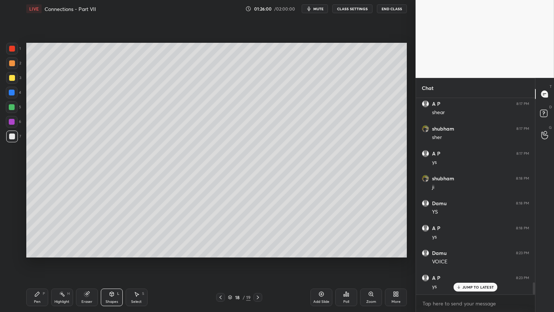
drag, startPoint x: 110, startPoint y: 295, endPoint x: 111, endPoint y: 287, distance: 8.1
click at [110, 260] on icon at bounding box center [112, 294] width 6 height 6
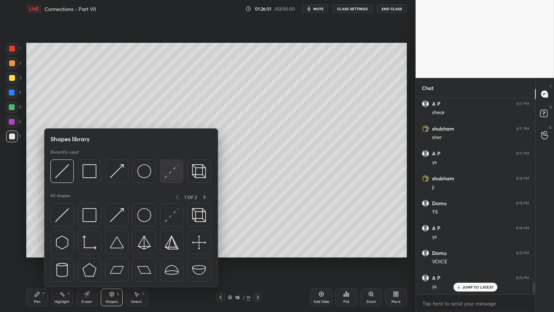
click at [171, 166] on img at bounding box center [172, 171] width 14 height 14
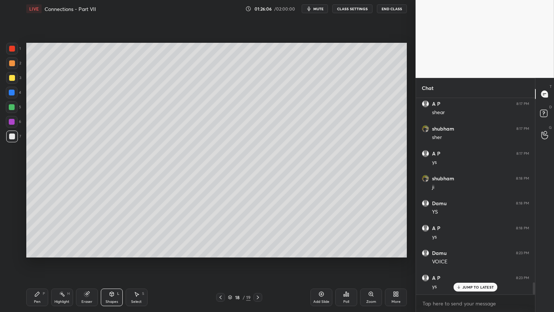
click at [110, 260] on icon at bounding box center [112, 294] width 6 height 6
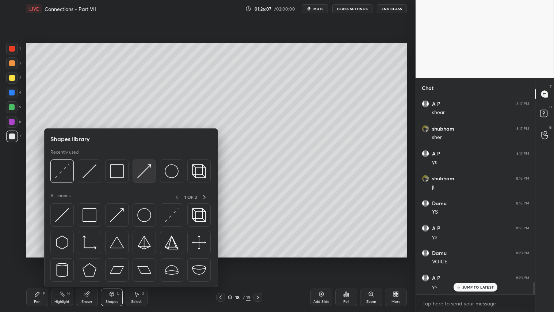
click at [148, 167] on img at bounding box center [144, 171] width 14 height 14
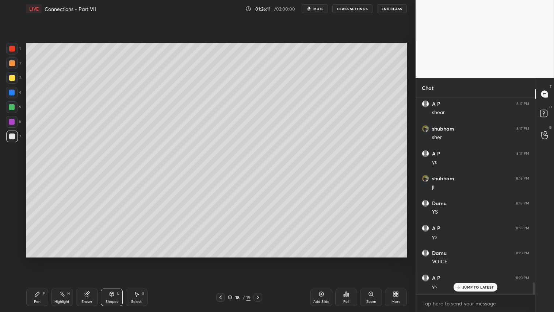
drag, startPoint x: 28, startPoint y: 297, endPoint x: 38, endPoint y: 295, distance: 10.4
click at [30, 260] on div "Pen P" at bounding box center [37, 297] width 22 height 18
click at [547, 112] on rect at bounding box center [545, 111] width 7 height 7
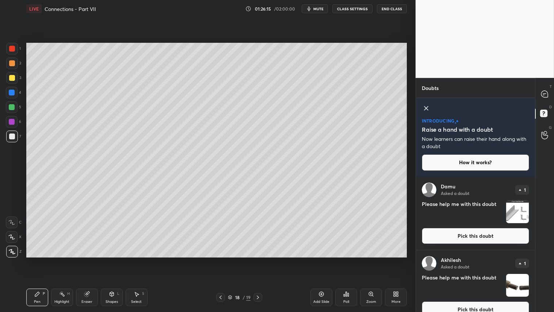
click at [516, 202] on img "grid" at bounding box center [518, 211] width 23 height 23
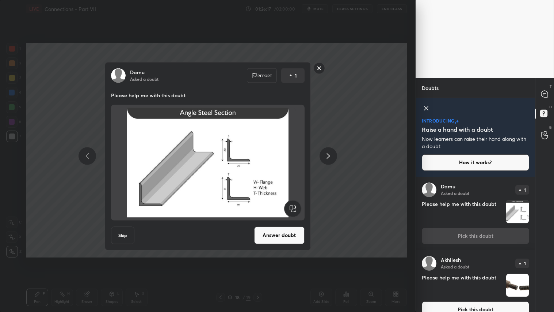
drag, startPoint x: 284, startPoint y: 236, endPoint x: 284, endPoint y: 232, distance: 4.1
click at [284, 236] on button "Answer doubt" at bounding box center [279, 235] width 50 height 18
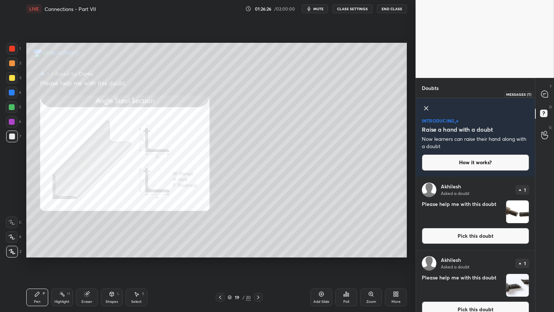
drag, startPoint x: 546, startPoint y: 95, endPoint x: 544, endPoint y: 92, distance: 4.2
click at [546, 94] on icon at bounding box center [545, 94] width 7 height 7
type textarea "x"
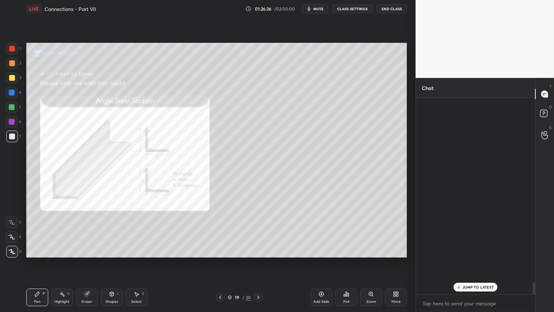
scroll to position [194, 117]
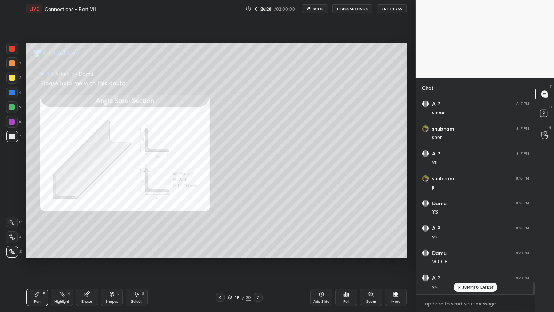
click at [473, 260] on p "JUMP TO LATEST" at bounding box center [478, 287] width 31 height 4
click at [374, 260] on div "Zoom" at bounding box center [371, 297] width 22 height 18
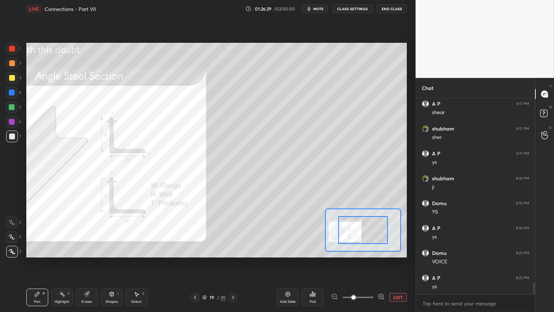
click at [373, 260] on span at bounding box center [358, 297] width 31 height 11
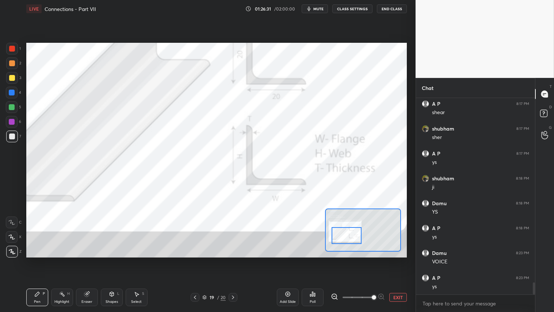
drag, startPoint x: 356, startPoint y: 235, endPoint x: 344, endPoint y: 236, distance: 12.1
click at [345, 238] on div at bounding box center [347, 235] width 30 height 16
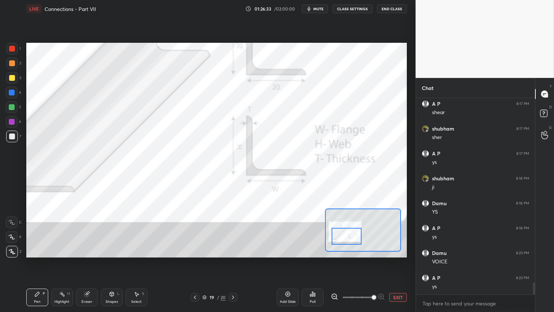
drag, startPoint x: 8, startPoint y: 48, endPoint x: 17, endPoint y: 105, distance: 58.4
click at [8, 48] on div at bounding box center [12, 49] width 12 height 12
drag, startPoint x: 10, startPoint y: 217, endPoint x: 13, endPoint y: 228, distance: 11.2
click at [10, 219] on div at bounding box center [12, 222] width 12 height 12
click at [34, 260] on div "Pen P" at bounding box center [37, 297] width 22 height 18
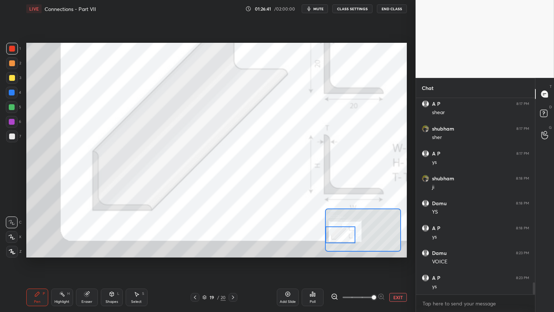
drag, startPoint x: 350, startPoint y: 235, endPoint x: 346, endPoint y: 235, distance: 4.4
click at [346, 235] on div at bounding box center [341, 234] width 30 height 16
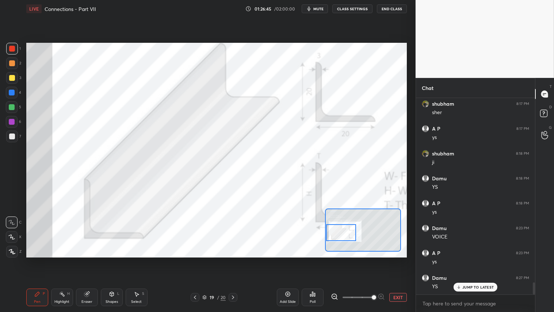
click at [347, 230] on div at bounding box center [341, 232] width 30 height 16
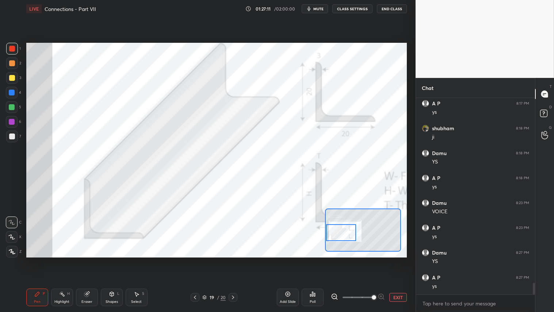
click at [193, 260] on icon at bounding box center [195, 297] width 6 height 6
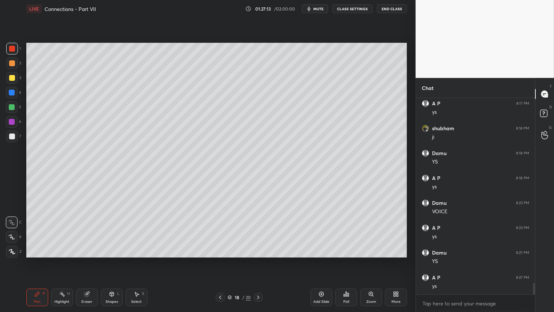
click at [257, 260] on icon at bounding box center [258, 297] width 6 height 6
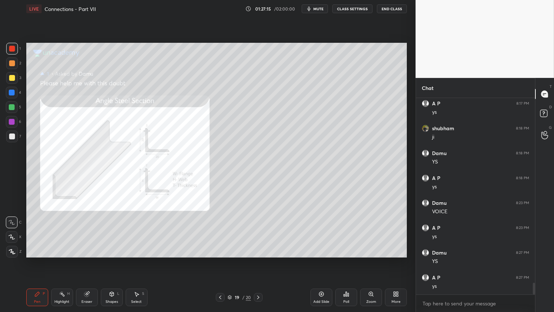
click at [113, 260] on icon at bounding box center [112, 294] width 6 height 6
click at [371, 260] on icon at bounding box center [371, 294] width 6 height 6
click at [373, 260] on div "Add Slide Poll Zoom More" at bounding box center [359, 297] width 96 height 41
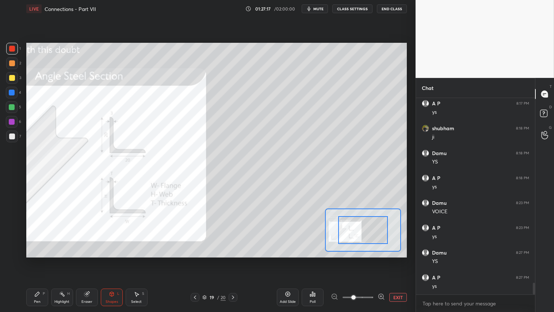
click at [374, 260] on div "Add Slide Poll EXIT" at bounding box center [342, 297] width 130 height 41
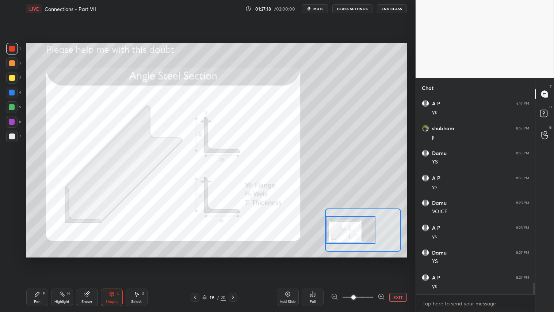
drag, startPoint x: 345, startPoint y: 227, endPoint x: 348, endPoint y: 234, distance: 7.4
click at [342, 230] on div at bounding box center [351, 229] width 50 height 27
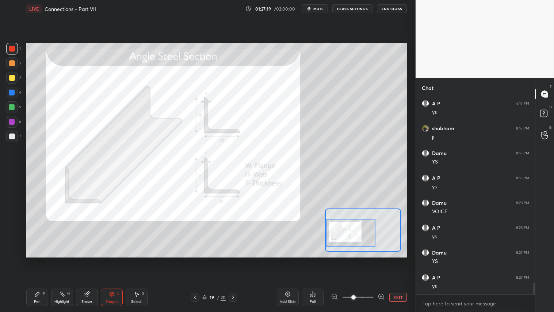
drag, startPoint x: 384, startPoint y: 299, endPoint x: 383, endPoint y: 294, distance: 4.6
click at [384, 260] on icon at bounding box center [381, 296] width 7 height 7
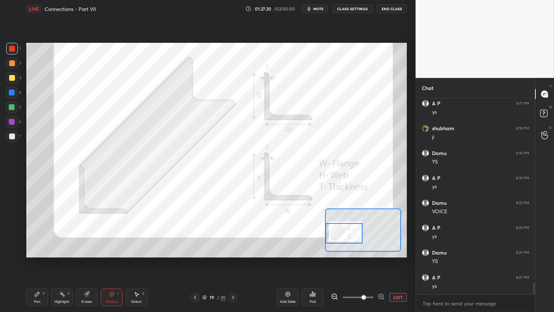
click at [341, 228] on div at bounding box center [344, 233] width 37 height 21
click at [12, 50] on div at bounding box center [12, 49] width 6 height 6
click at [109, 260] on div "Shapes L" at bounding box center [112, 297] width 22 height 18
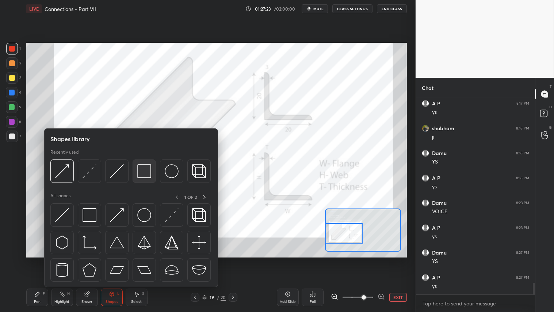
click at [144, 172] on img at bounding box center [144, 171] width 14 height 14
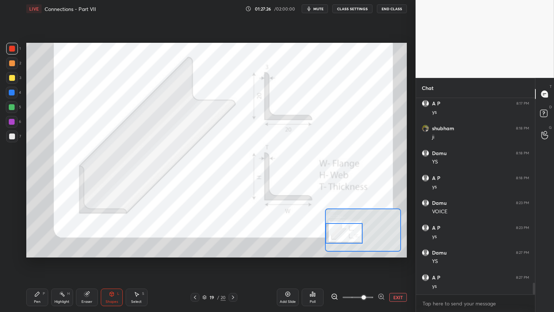
click at [111, 260] on icon at bounding box center [112, 294] width 6 height 6
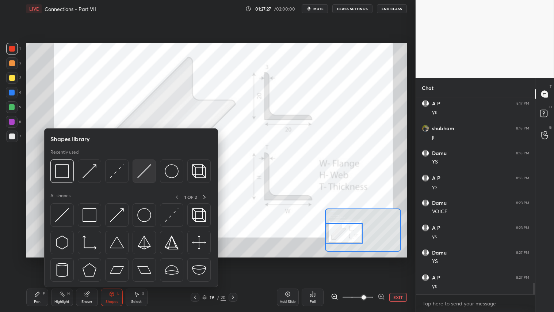
click at [143, 172] on img at bounding box center [144, 171] width 14 height 14
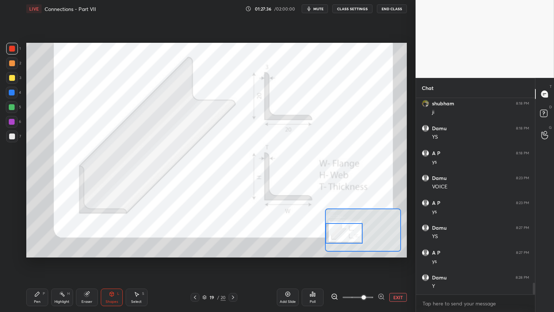
scroll to position [3118, 0]
drag, startPoint x: 90, startPoint y: 298, endPoint x: 79, endPoint y: 281, distance: 20.2
click at [89, 260] on div "Eraser" at bounding box center [87, 297] width 22 height 18
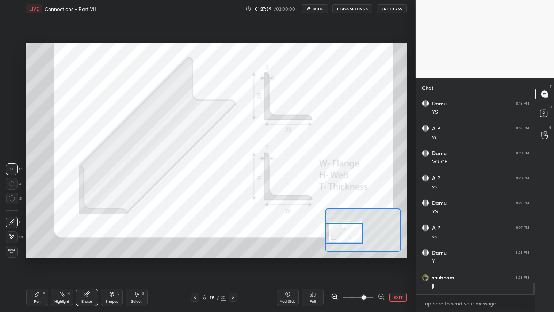
drag, startPoint x: 11, startPoint y: 253, endPoint x: 16, endPoint y: 249, distance: 6.2
click at [11, 253] on span "Erase all" at bounding box center [11, 251] width 11 height 5
click at [195, 260] on icon at bounding box center [195, 297] width 6 height 6
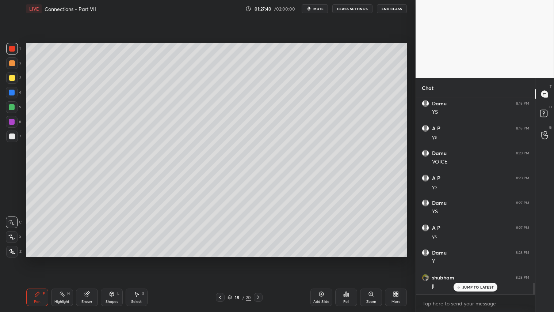
scroll to position [3142, 0]
click at [113, 260] on div "Shapes L" at bounding box center [112, 297] width 22 height 18
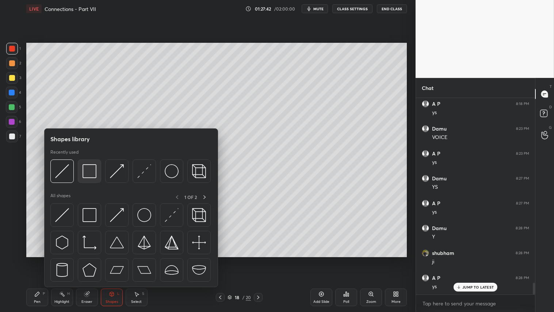
click at [92, 171] on img at bounding box center [90, 171] width 14 height 14
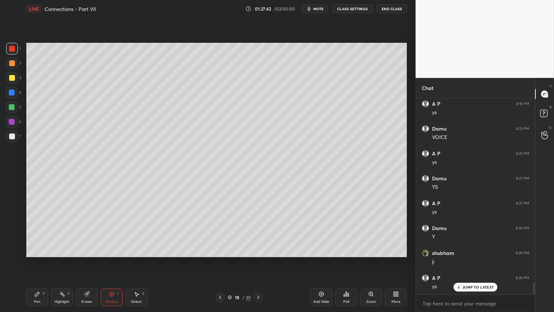
click at [9, 67] on div at bounding box center [12, 63] width 12 height 12
click at [32, 260] on div "Pen P" at bounding box center [37, 297] width 22 height 18
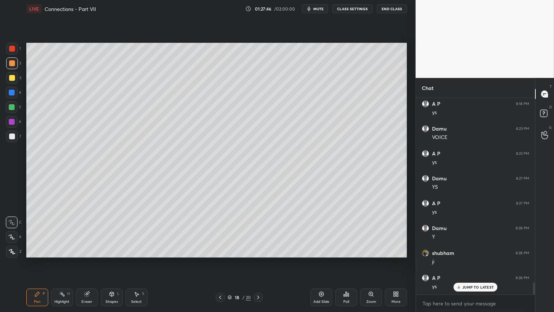
click at [14, 251] on icon at bounding box center [12, 251] width 7 height 5
drag, startPoint x: 112, startPoint y: 295, endPoint x: 111, endPoint y: 291, distance: 4.2
click at [112, 260] on icon at bounding box center [112, 294] width 4 height 4
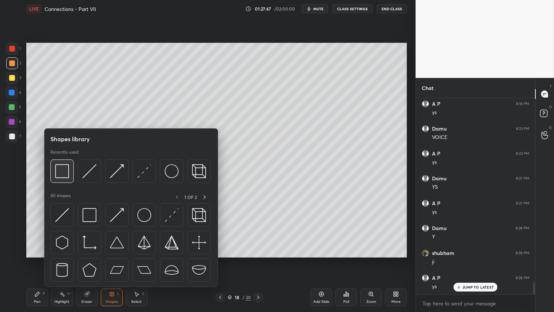
click at [64, 170] on img at bounding box center [62, 171] width 14 height 14
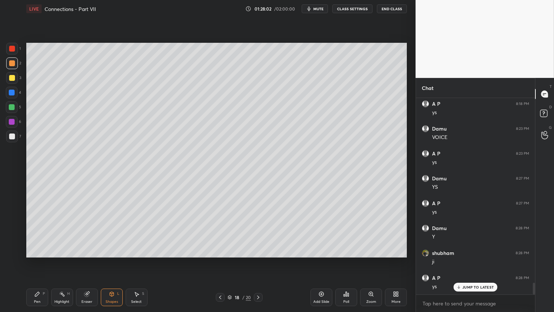
click at [82, 260] on div "Eraser" at bounding box center [87, 297] width 22 height 18
click at [111, 260] on div "Shapes L" at bounding box center [112, 297] width 22 height 18
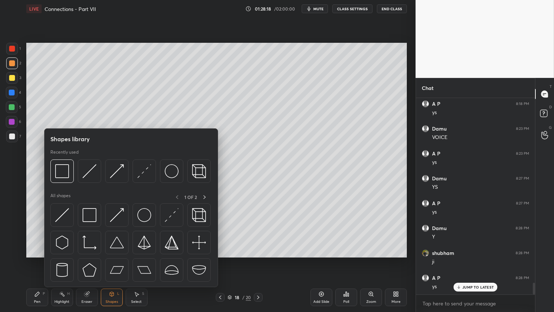
click at [43, 260] on div "Pen P Highlight H Eraser Shapes L Select S 18 / 20 Add Slide Poll Zoom More" at bounding box center [216, 297] width 381 height 29
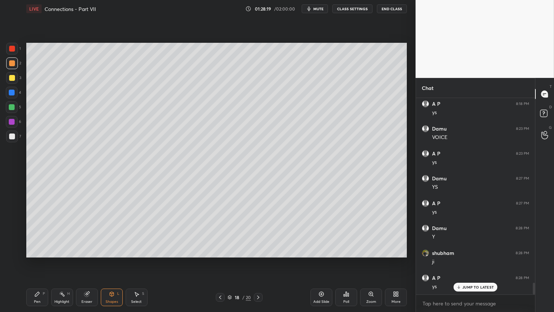
click at [43, 260] on div "P" at bounding box center [44, 294] width 2 height 4
click at [86, 260] on icon at bounding box center [86, 294] width 5 height 5
click at [42, 260] on div "Pen P" at bounding box center [37, 297] width 22 height 18
click at [109, 260] on div "Shapes L" at bounding box center [112, 297] width 22 height 18
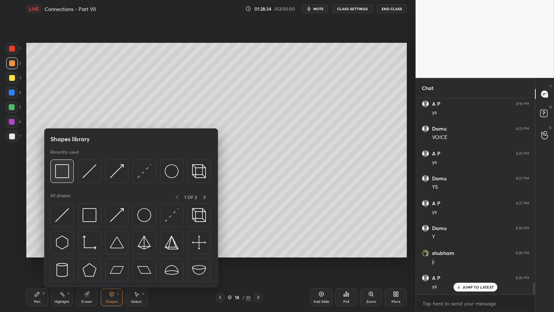
click at [61, 171] on img at bounding box center [62, 171] width 14 height 14
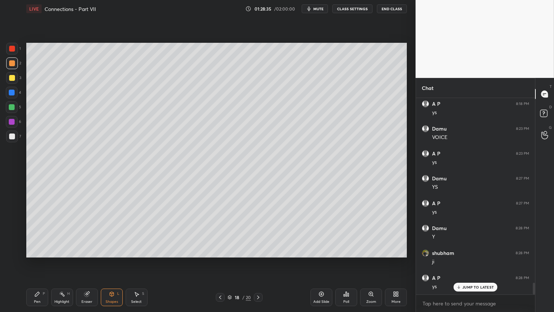
click at [12, 60] on div at bounding box center [12, 63] width 12 height 12
drag, startPoint x: 12, startPoint y: 72, endPoint x: 19, endPoint y: 80, distance: 11.4
click at [11, 73] on div at bounding box center [12, 78] width 12 height 12
click at [112, 260] on icon at bounding box center [112, 294] width 4 height 4
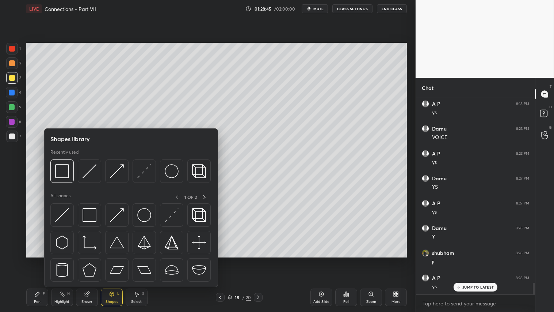
click at [9, 74] on div at bounding box center [12, 78] width 12 height 12
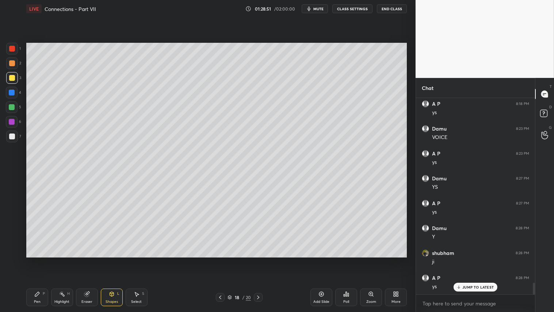
click at [220, 260] on icon at bounding box center [220, 297] width 6 height 6
click at [255, 260] on icon at bounding box center [258, 297] width 6 height 6
click at [265, 260] on div "18 / 20" at bounding box center [239, 297] width 142 height 9
click at [261, 260] on icon at bounding box center [258, 297] width 6 height 6
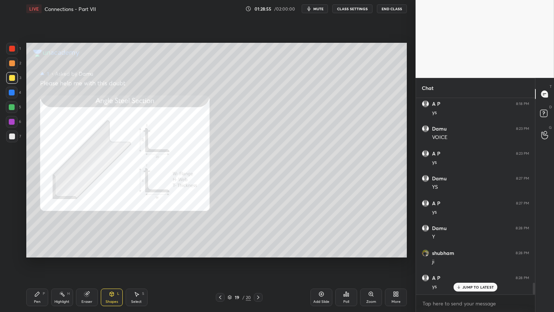
drag, startPoint x: 14, startPoint y: 45, endPoint x: 25, endPoint y: 67, distance: 25.0
click at [15, 48] on div at bounding box center [12, 49] width 12 height 12
drag, startPoint x: 39, startPoint y: 295, endPoint x: 41, endPoint y: 278, distance: 17.3
click at [38, 260] on icon at bounding box center [37, 294] width 6 height 6
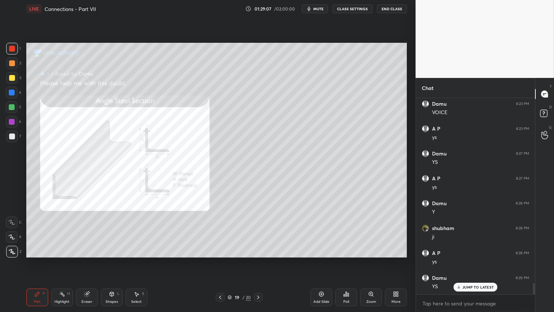
click at [91, 260] on div "Eraser" at bounding box center [87, 297] width 22 height 18
click at [10, 254] on div "Erase all" at bounding box center [12, 252] width 12 height 12
click at [222, 260] on icon at bounding box center [220, 297] width 6 height 6
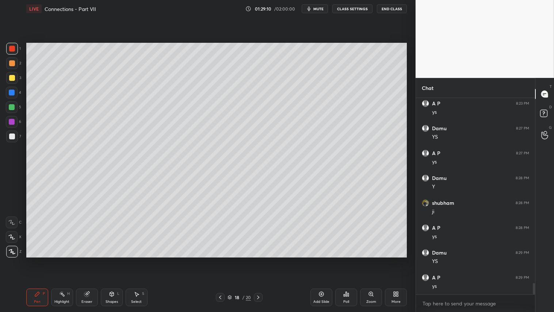
click at [116, 260] on div "Shapes L" at bounding box center [112, 297] width 22 height 18
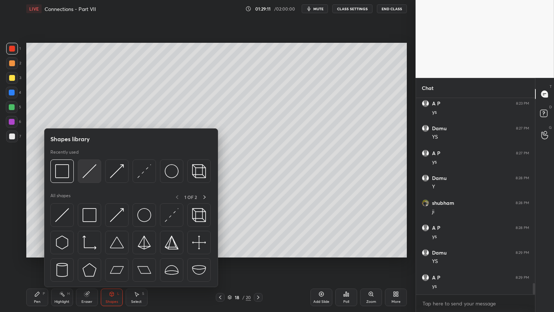
click at [92, 169] on img at bounding box center [90, 171] width 14 height 14
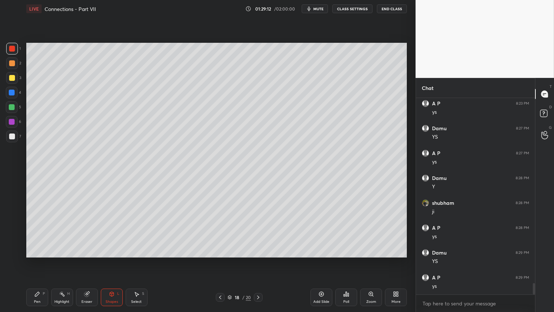
click at [9, 77] on div at bounding box center [12, 78] width 12 height 12
click at [45, 260] on div "Pen P" at bounding box center [37, 297] width 22 height 18
drag, startPoint x: 13, startPoint y: 79, endPoint x: 22, endPoint y: 83, distance: 10.0
click at [15, 79] on div at bounding box center [12, 78] width 12 height 12
click at [12, 65] on div at bounding box center [12, 63] width 6 height 6
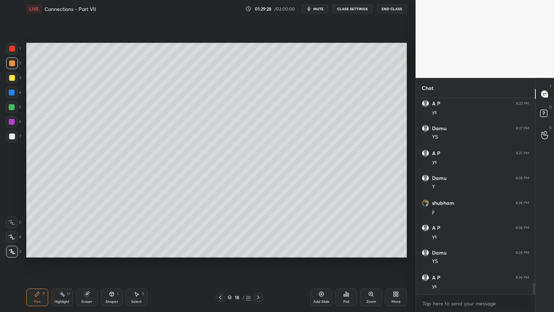
click at [39, 260] on icon at bounding box center [37, 294] width 6 height 6
drag, startPoint x: 94, startPoint y: 295, endPoint x: 141, endPoint y: 265, distance: 55.2
click at [96, 260] on div "Eraser" at bounding box center [87, 297] width 22 height 18
drag, startPoint x: 38, startPoint y: 298, endPoint x: 96, endPoint y: 264, distance: 66.8
click at [42, 260] on div "Pen P" at bounding box center [37, 297] width 22 height 18
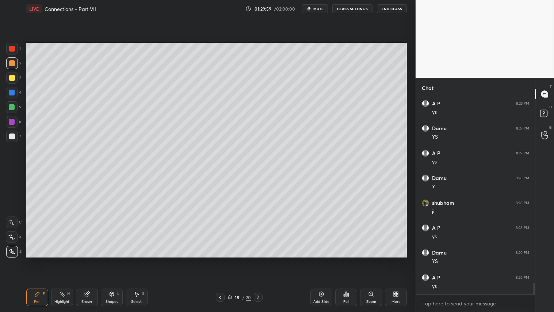
click at [320, 8] on span "mute" at bounding box center [319, 8] width 10 height 5
click at [321, 8] on span "unmute" at bounding box center [318, 8] width 16 height 5
click at [220, 260] on icon at bounding box center [220, 297] width 6 height 6
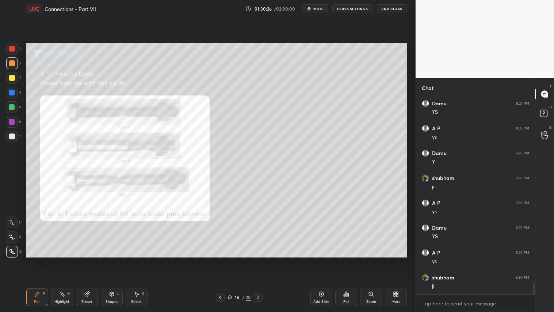
click at [220, 260] on div at bounding box center [220, 297] width 9 height 9
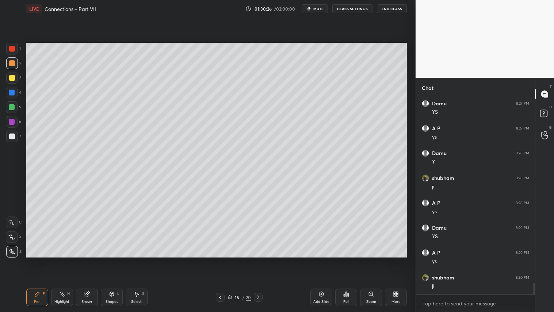
click at [220, 260] on div at bounding box center [220, 297] width 9 height 9
click at [218, 260] on icon at bounding box center [220, 297] width 6 height 6
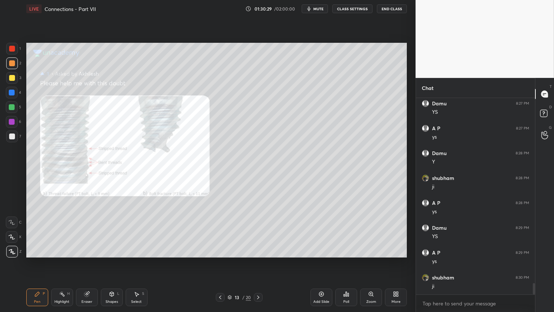
click at [257, 260] on icon at bounding box center [258, 297] width 6 height 6
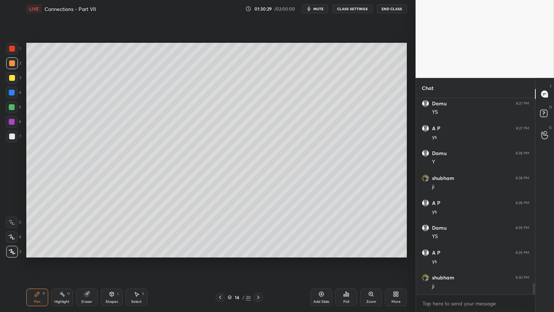
click at [260, 260] on icon at bounding box center [258, 297] width 6 height 6
click at [259, 260] on icon at bounding box center [258, 297] width 6 height 6
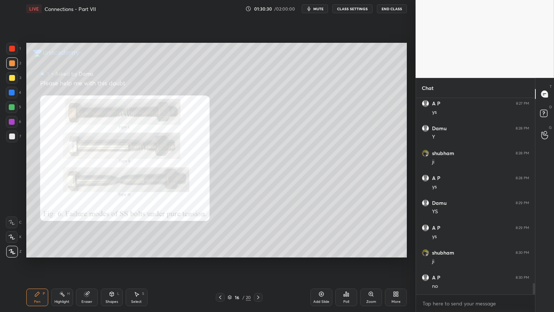
click at [259, 260] on icon at bounding box center [258, 297] width 6 height 6
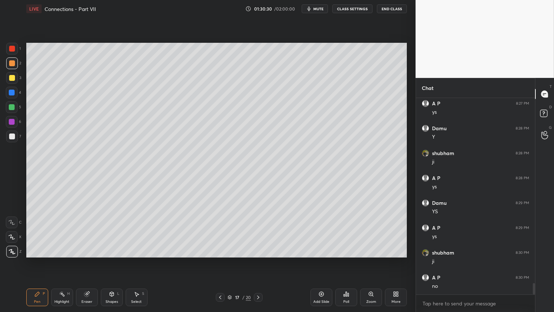
scroll to position [3267, 0]
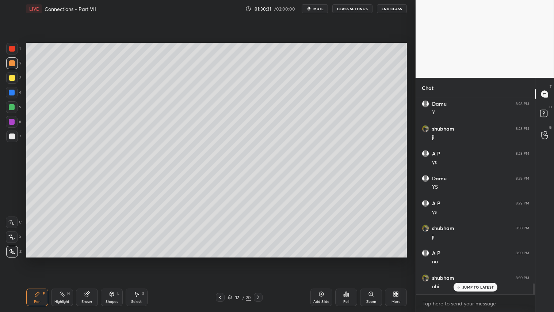
click at [259, 260] on icon at bounding box center [258, 297] width 6 height 6
click at [257, 260] on icon at bounding box center [258, 297] width 6 height 6
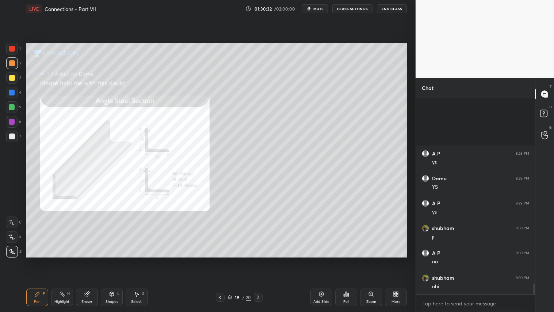
scroll to position [3342, 0]
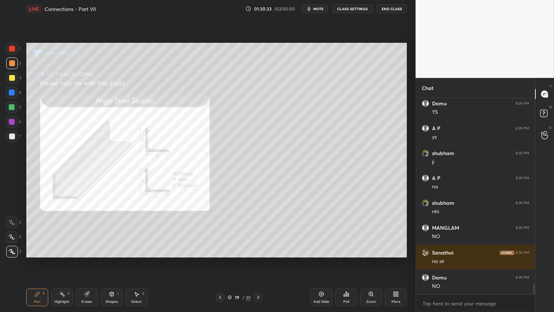
click at [261, 260] on icon at bounding box center [258, 297] width 6 height 6
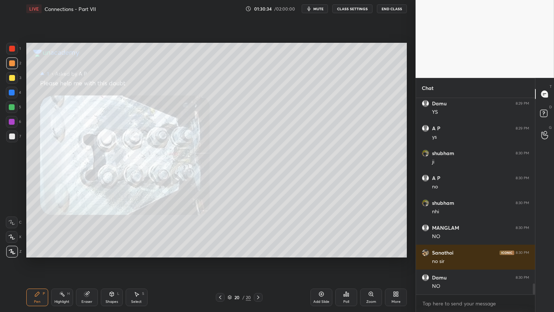
click at [259, 260] on icon at bounding box center [258, 297] width 6 height 6
click at [323, 260] on div "Add Slide" at bounding box center [322, 297] width 22 height 18
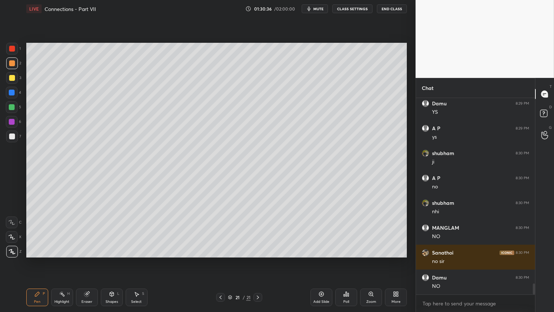
drag, startPoint x: 10, startPoint y: 75, endPoint x: 49, endPoint y: 277, distance: 205.1
click at [10, 78] on div at bounding box center [12, 78] width 6 height 6
click at [42, 260] on div "Pen P" at bounding box center [37, 297] width 22 height 18
drag, startPoint x: 114, startPoint y: 300, endPoint x: 119, endPoint y: 288, distance: 12.8
click at [113, 260] on div "Shapes L" at bounding box center [112, 297] width 22 height 18
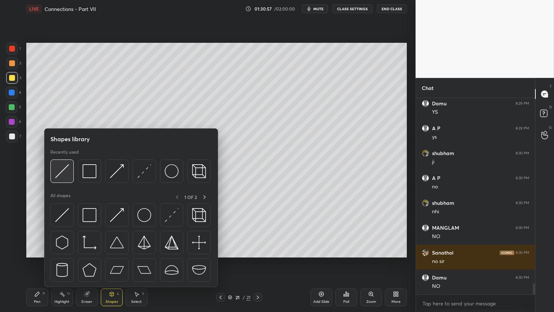
click at [68, 172] on div at bounding box center [61, 170] width 23 height 23
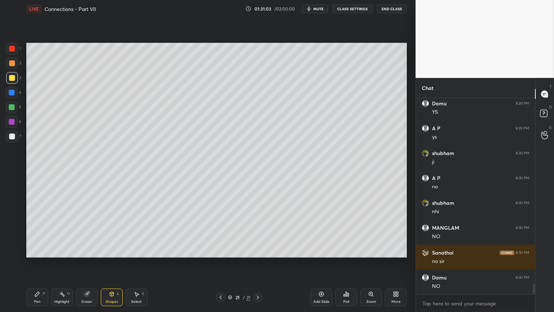
click at [17, 66] on div "2" at bounding box center [13, 63] width 15 height 12
drag, startPoint x: 36, startPoint y: 295, endPoint x: 35, endPoint y: 291, distance: 4.4
click at [37, 260] on icon at bounding box center [37, 294] width 4 height 4
click at [13, 135] on div at bounding box center [12, 136] width 6 height 6
click at [38, 260] on div "Pen P" at bounding box center [37, 297] width 22 height 18
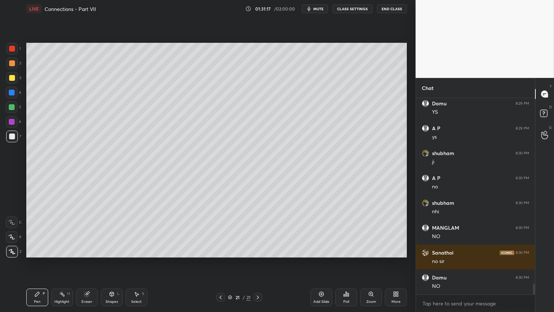
click at [109, 260] on div "Shapes L" at bounding box center [112, 297] width 22 height 18
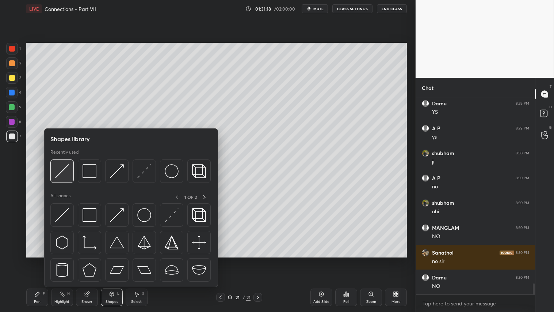
click at [61, 172] on img at bounding box center [62, 171] width 14 height 14
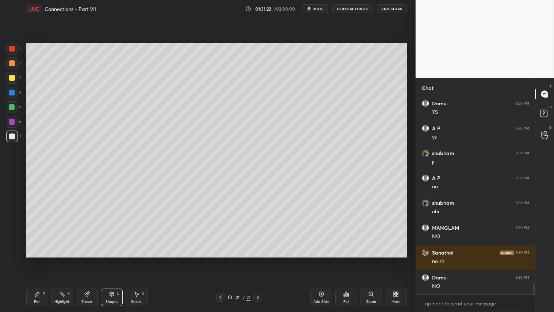
click at [44, 260] on div "Pen P" at bounding box center [37, 297] width 22 height 18
drag, startPoint x: 9, startPoint y: 62, endPoint x: 23, endPoint y: 105, distance: 45.2
click at [10, 62] on div at bounding box center [12, 63] width 6 height 6
click at [37, 260] on div "Pen" at bounding box center [37, 302] width 7 height 4
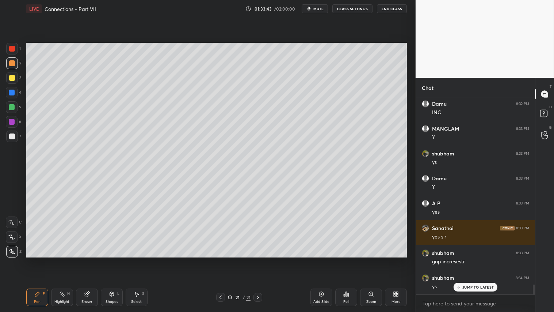
scroll to position [3697, 0]
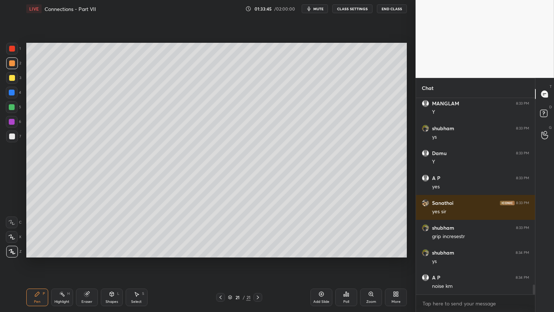
drag, startPoint x: 90, startPoint y: 294, endPoint x: 90, endPoint y: 291, distance: 3.7
click at [90, 260] on div "Eraser" at bounding box center [87, 297] width 22 height 18
click at [43, 260] on div "P" at bounding box center [44, 294] width 2 height 4
click at [39, 260] on div "Pen P" at bounding box center [37, 297] width 22 height 18
click at [13, 136] on div at bounding box center [12, 136] width 6 height 6
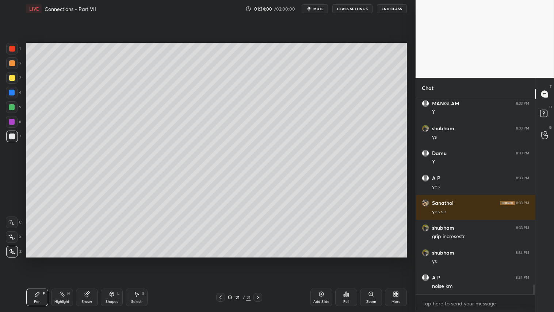
click at [10, 65] on div at bounding box center [12, 63] width 6 height 6
click at [39, 260] on div "Pen P" at bounding box center [37, 297] width 22 height 18
click at [320, 8] on span "mute" at bounding box center [319, 8] width 10 height 5
click at [317, 7] on span "unmute" at bounding box center [318, 8] width 16 height 5
click at [90, 260] on div "Eraser" at bounding box center [87, 302] width 11 height 4
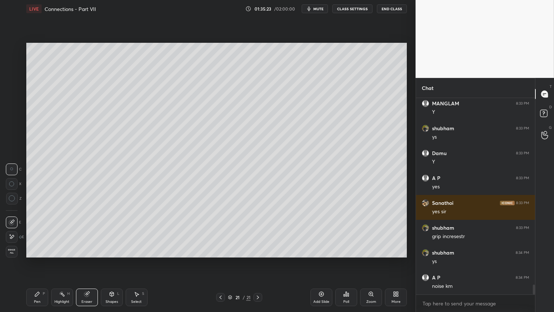
click at [34, 260] on div "Pen P" at bounding box center [37, 297] width 22 height 18
drag, startPoint x: 41, startPoint y: 295, endPoint x: 38, endPoint y: 289, distance: 6.2
click at [41, 260] on div "Pen P" at bounding box center [37, 297] width 22 height 18
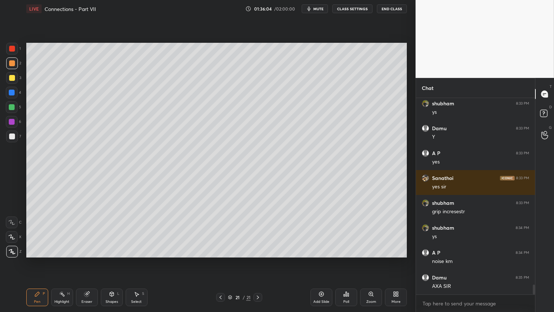
click at [38, 260] on div "Pen P" at bounding box center [37, 297] width 22 height 18
click at [12, 62] on div at bounding box center [12, 63] width 6 height 6
drag, startPoint x: 39, startPoint y: 296, endPoint x: 37, endPoint y: 291, distance: 5.9
click at [39, 260] on icon at bounding box center [37, 294] width 6 height 6
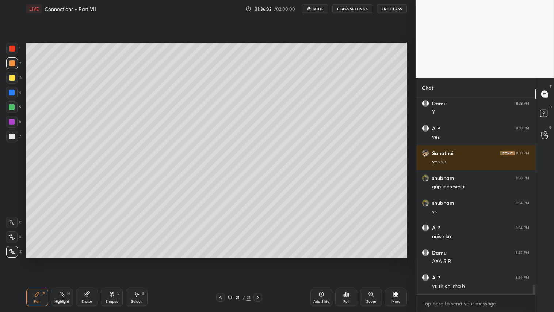
scroll to position [3771, 0]
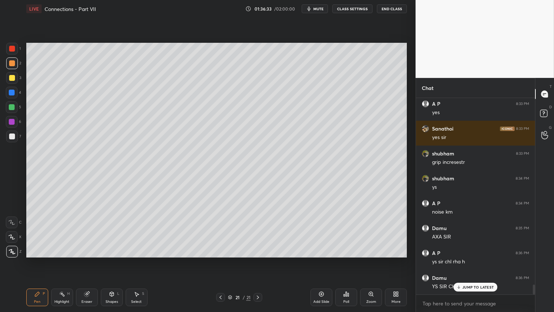
click at [86, 260] on div "Eraser" at bounding box center [87, 297] width 22 height 18
click at [37, 260] on icon at bounding box center [37, 294] width 6 height 6
click at [468, 260] on p "JUMP TO LATEST" at bounding box center [478, 287] width 31 height 4
click at [8, 66] on div at bounding box center [12, 63] width 12 height 12
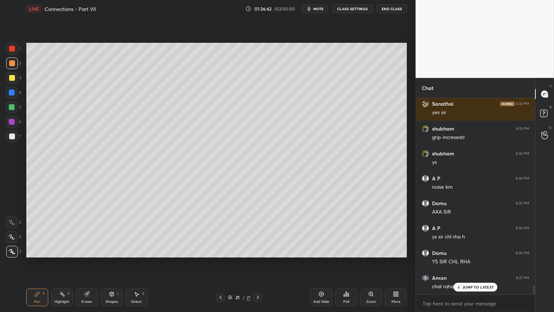
click at [34, 260] on div "Pen P" at bounding box center [37, 297] width 22 height 18
click at [218, 260] on div "Pen P Highlight H Eraser Shapes L Select S 21 / 21 Add Slide Poll Zoom More" at bounding box center [216, 297] width 381 height 29
click at [220, 260] on icon at bounding box center [221, 297] width 2 height 4
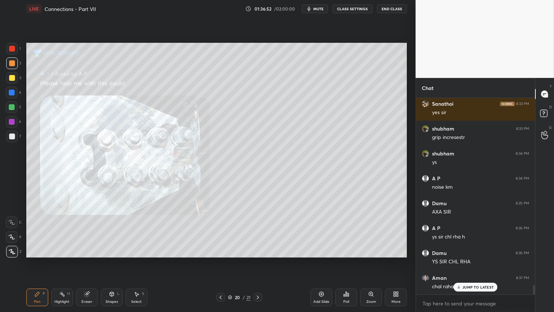
click at [254, 260] on div at bounding box center [258, 297] width 9 height 9
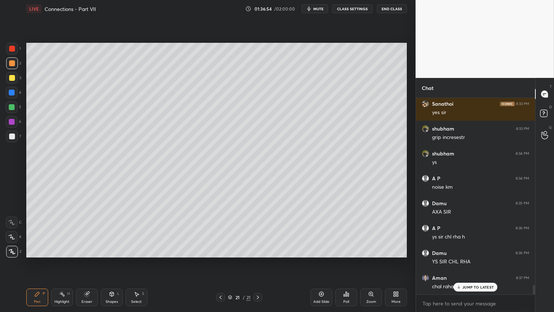
drag, startPoint x: 31, startPoint y: 298, endPoint x: 31, endPoint y: 294, distance: 4.0
click at [31, 260] on div "Pen P" at bounding box center [37, 297] width 22 height 18
drag, startPoint x: 88, startPoint y: 298, endPoint x: 149, endPoint y: 261, distance: 71.3
click at [92, 260] on div "Eraser" at bounding box center [87, 297] width 22 height 18
click at [35, 260] on div "Pen" at bounding box center [37, 302] width 7 height 4
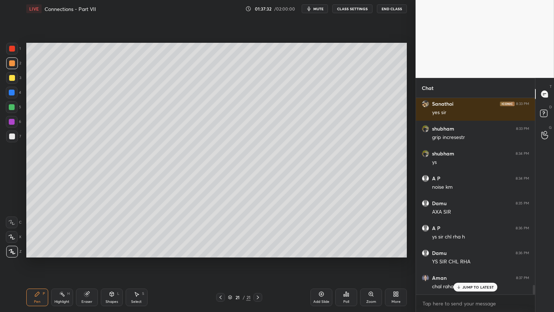
click at [315, 260] on div "Add Slide" at bounding box center [322, 297] width 22 height 18
click at [467, 260] on p "JUMP TO LATEST" at bounding box center [478, 287] width 31 height 4
click at [220, 260] on div "Pen P Highlight H Eraser Shapes L Select S 22 / 22 Add Slide Poll Zoom More" at bounding box center [216, 297] width 381 height 29
click at [259, 260] on icon at bounding box center [258, 297] width 6 height 6
click at [118, 260] on div "Shapes L" at bounding box center [112, 297] width 22 height 18
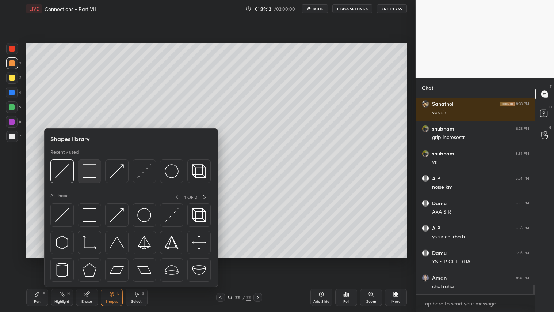
click at [94, 176] on img at bounding box center [90, 171] width 14 height 14
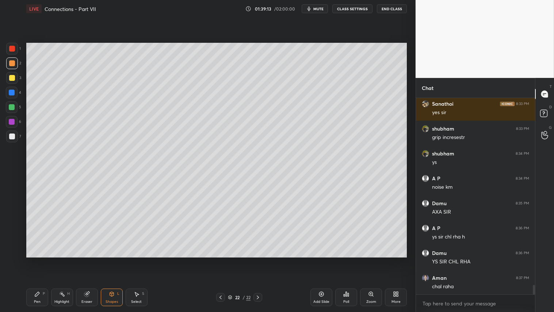
click at [15, 134] on div at bounding box center [12, 136] width 12 height 12
click at [326, 260] on div "Add Slide" at bounding box center [322, 297] width 22 height 18
click at [112, 260] on div "Shapes" at bounding box center [112, 302] width 12 height 4
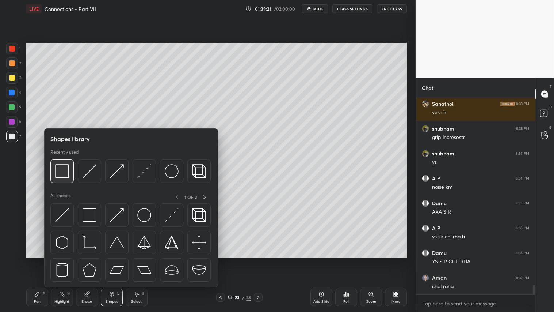
click at [62, 168] on img at bounding box center [62, 171] width 14 height 14
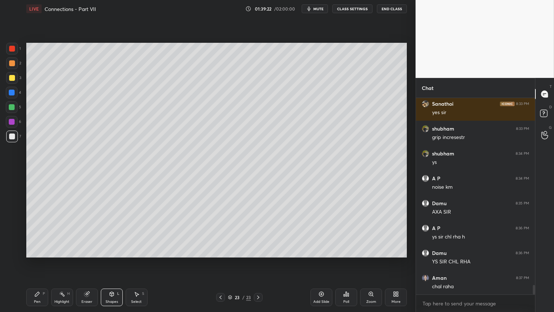
drag, startPoint x: 14, startPoint y: 64, endPoint x: 24, endPoint y: 91, distance: 29.4
click at [14, 64] on div at bounding box center [12, 63] width 6 height 6
click at [115, 260] on div "Shapes L" at bounding box center [112, 297] width 22 height 18
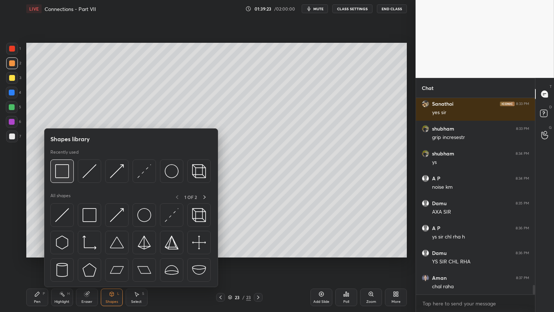
click at [66, 171] on img at bounding box center [62, 171] width 14 height 14
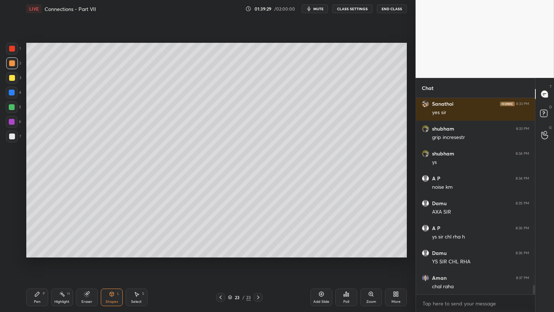
click at [112, 260] on div "Shapes" at bounding box center [112, 302] width 12 height 4
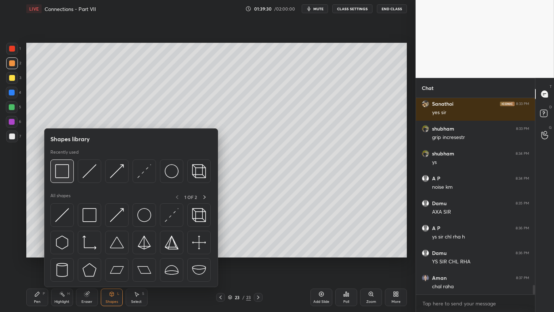
click at [57, 170] on img at bounding box center [62, 171] width 14 height 14
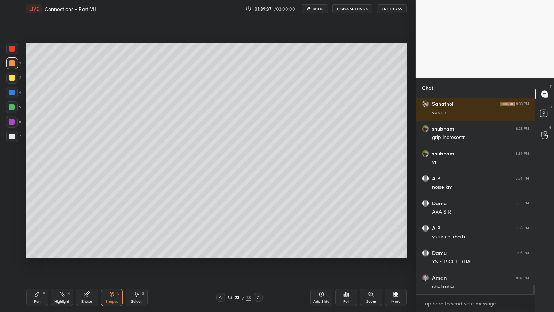
drag, startPoint x: 112, startPoint y: 298, endPoint x: 114, endPoint y: 289, distance: 9.4
click at [111, 260] on div "Shapes L" at bounding box center [112, 297] width 22 height 18
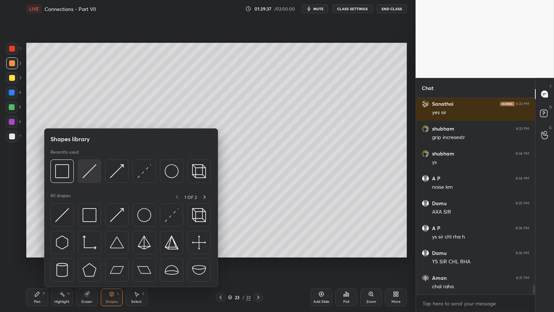
click at [90, 170] on img at bounding box center [90, 171] width 14 height 14
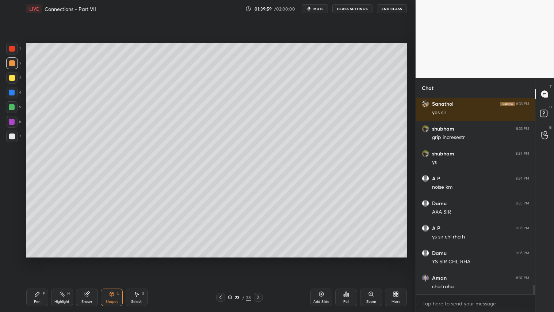
click at [31, 260] on div "Pen P" at bounding box center [37, 297] width 22 height 18
click at [10, 240] on div at bounding box center [12, 237] width 12 height 12
click at [43, 260] on div "Pen P Highlight H Eraser Shapes L Select S 23 / 23 Add Slide Poll Zoom More" at bounding box center [216, 297] width 381 height 29
drag, startPoint x: 37, startPoint y: 300, endPoint x: 39, endPoint y: 295, distance: 5.8
click at [37, 260] on div "Pen" at bounding box center [37, 302] width 7 height 4
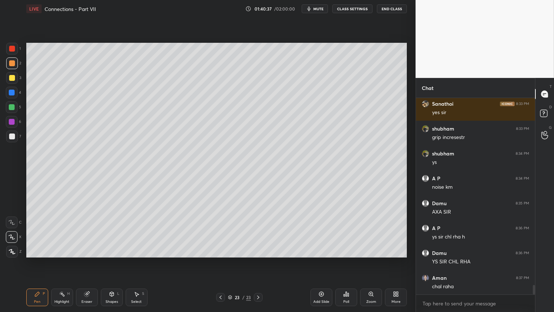
drag, startPoint x: 14, startPoint y: 77, endPoint x: 18, endPoint y: 80, distance: 5.3
click at [14, 77] on div at bounding box center [12, 78] width 6 height 6
click at [41, 260] on div "Pen P" at bounding box center [37, 297] width 22 height 18
click at [13, 134] on div at bounding box center [12, 136] width 6 height 6
drag, startPoint x: 87, startPoint y: 298, endPoint x: 105, endPoint y: 261, distance: 40.9
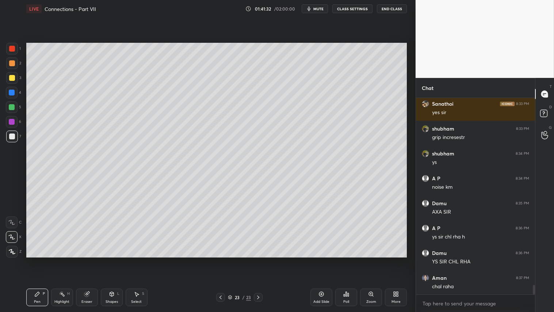
click at [88, 260] on div "Eraser" at bounding box center [87, 297] width 22 height 18
drag, startPoint x: 35, startPoint y: 295, endPoint x: 52, endPoint y: 289, distance: 18.5
click at [35, 260] on icon at bounding box center [37, 294] width 4 height 4
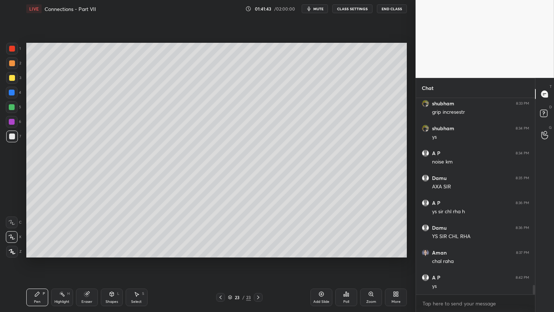
click at [41, 260] on div "Pen P" at bounding box center [37, 297] width 22 height 18
click at [10, 64] on div at bounding box center [12, 63] width 6 height 6
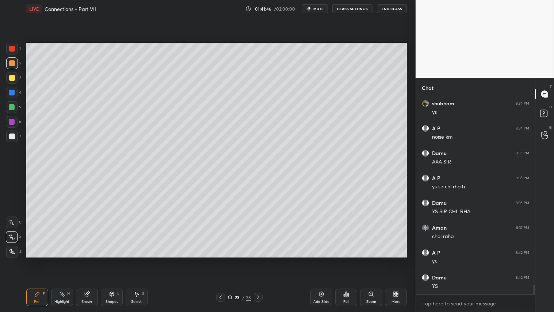
drag, startPoint x: 12, startPoint y: 77, endPoint x: 16, endPoint y: 86, distance: 9.4
click at [13, 77] on div at bounding box center [12, 78] width 6 height 6
click at [41, 260] on div "Pen P" at bounding box center [37, 297] width 22 height 18
click at [12, 48] on div at bounding box center [12, 49] width 6 height 6
click at [31, 260] on div "Pen P" at bounding box center [37, 297] width 22 height 18
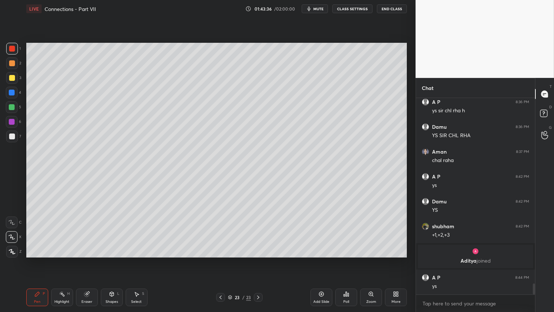
scroll to position [3306, 0]
click at [11, 111] on div at bounding box center [12, 107] width 12 height 12
drag, startPoint x: 37, startPoint y: 293, endPoint x: 33, endPoint y: 258, distance: 35.6
click at [37, 260] on icon at bounding box center [37, 294] width 6 height 6
click at [112, 260] on icon at bounding box center [112, 294] width 4 height 4
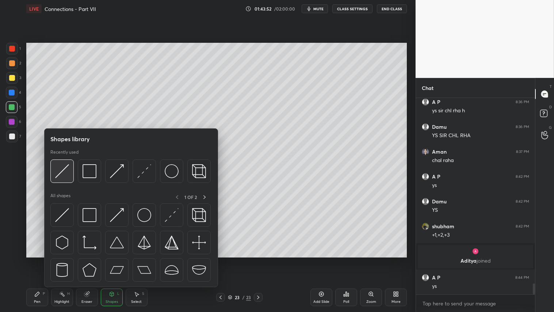
click at [64, 164] on img at bounding box center [62, 171] width 14 height 14
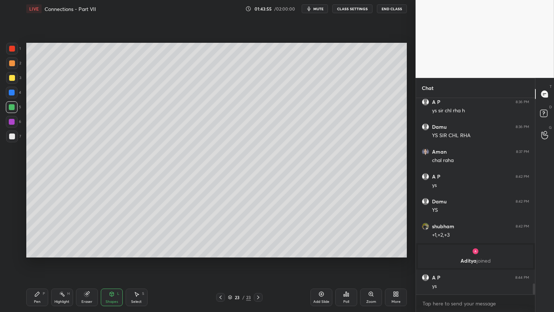
click at [11, 79] on div at bounding box center [12, 78] width 6 height 6
click at [42, 260] on div "Pen P" at bounding box center [37, 297] width 22 height 18
click at [10, 253] on icon at bounding box center [12, 251] width 7 height 5
drag, startPoint x: 33, startPoint y: 304, endPoint x: 33, endPoint y: 297, distance: 6.6
click at [33, 260] on div "Pen P" at bounding box center [37, 297] width 22 height 18
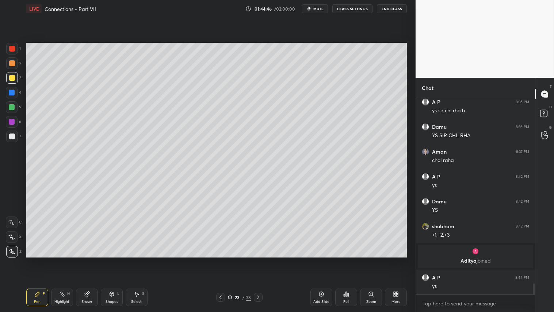
drag, startPoint x: 88, startPoint y: 299, endPoint x: 118, endPoint y: 265, distance: 45.0
click at [90, 260] on div "Eraser" at bounding box center [87, 297] width 22 height 18
click at [12, 196] on icon at bounding box center [12, 198] width 7 height 7
click at [44, 260] on div "Pen P" at bounding box center [37, 297] width 22 height 18
click at [114, 260] on div "Shapes L" at bounding box center [112, 297] width 22 height 18
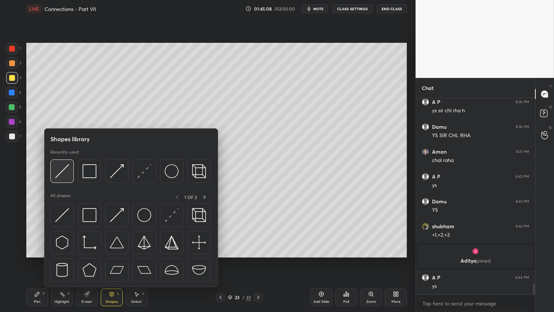
click at [70, 170] on div at bounding box center [61, 170] width 23 height 23
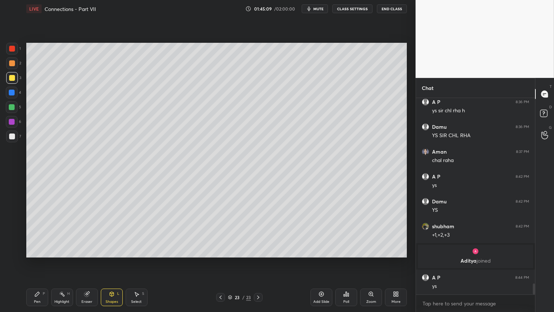
click at [11, 137] on div at bounding box center [12, 136] width 6 height 6
click at [39, 260] on div "Pen P" at bounding box center [37, 297] width 22 height 18
click at [224, 260] on icon at bounding box center [221, 297] width 6 height 6
click at [222, 260] on icon at bounding box center [221, 297] width 6 height 6
click at [261, 260] on icon at bounding box center [258, 297] width 6 height 6
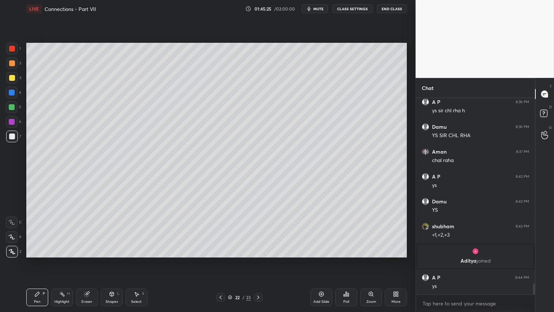
click at [262, 260] on div at bounding box center [258, 297] width 9 height 9
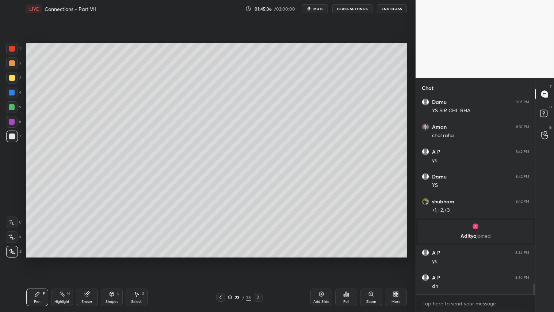
click at [10, 63] on div at bounding box center [12, 63] width 6 height 6
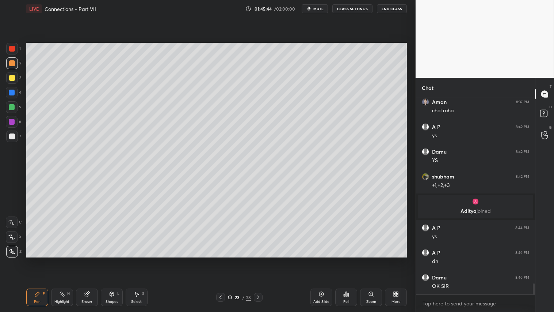
drag, startPoint x: 12, startPoint y: 62, endPoint x: 25, endPoint y: 160, distance: 98.4
click at [12, 64] on div at bounding box center [12, 63] width 6 height 6
click at [37, 260] on icon at bounding box center [37, 294] width 6 height 6
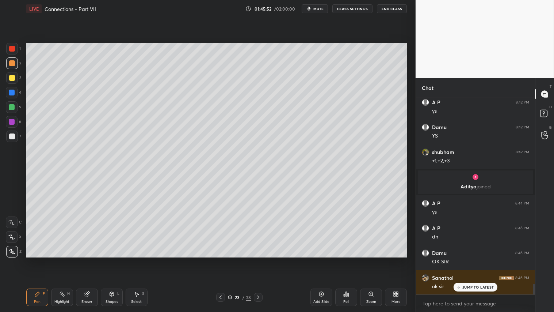
drag, startPoint x: 35, startPoint y: 295, endPoint x: 34, endPoint y: 290, distance: 5.2
click at [36, 260] on icon at bounding box center [37, 294] width 4 height 4
click at [13, 63] on div at bounding box center [12, 63] width 6 height 6
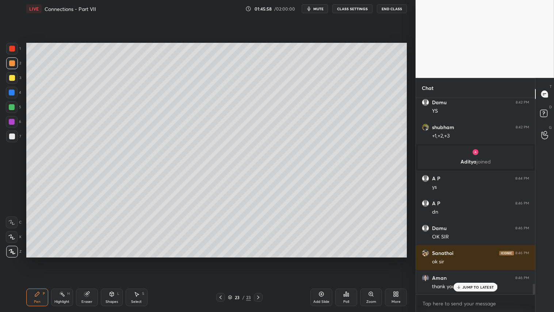
click at [312, 9] on icon "button" at bounding box center [309, 9] width 6 height 6
click at [355, 8] on button "CLASS SETTINGS" at bounding box center [353, 8] width 40 height 9
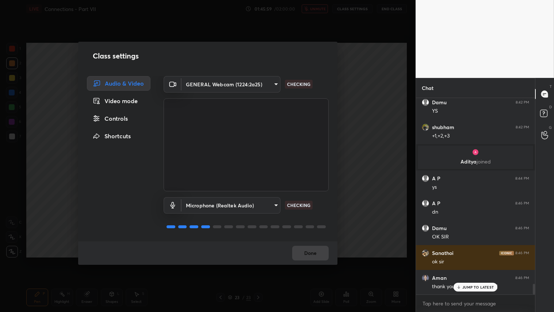
click at [276, 83] on body "1 2 3 4 5 6 7 C X Z C X Z E E Erase all H H LIVE Connections - Part VII 01:45:5…" at bounding box center [277, 156] width 554 height 312
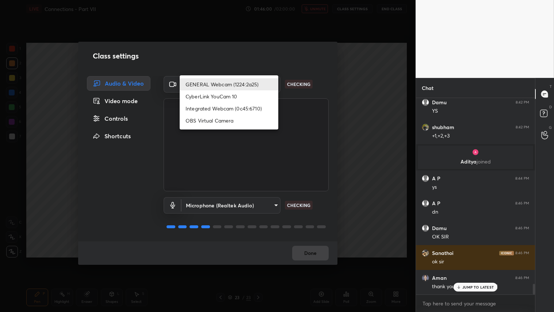
click at [243, 107] on li "Integrated Webcam (0c45:6710)" at bounding box center [229, 108] width 99 height 12
type input "c5c2f7231e9952ba016bf395f8d23ccccda43c405848800533c4c3fa58e8e242"
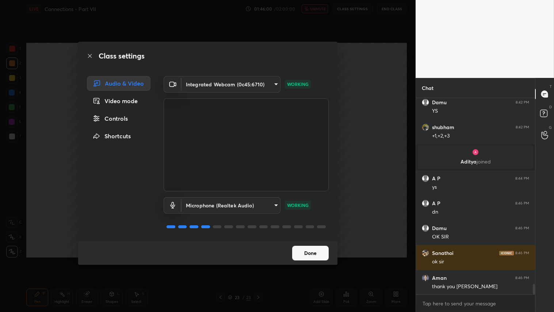
scroll to position [3430, 0]
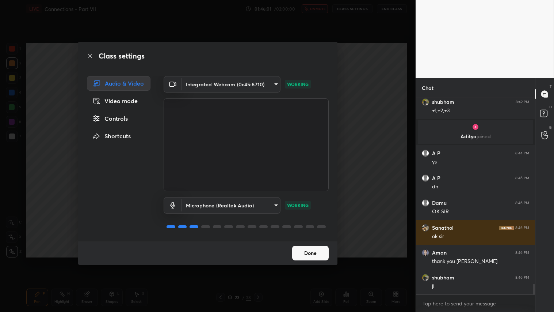
click at [317, 257] on button "Done" at bounding box center [310, 253] width 37 height 15
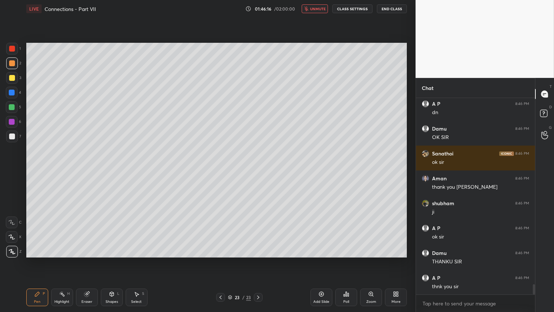
scroll to position [2, 2]
click at [398, 8] on button "End Class" at bounding box center [392, 8] width 30 height 9
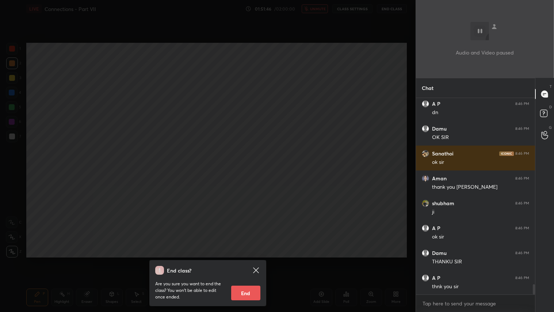
drag, startPoint x: 246, startPoint y: 295, endPoint x: 247, endPoint y: 301, distance: 6.3
click at [247, 260] on div "End class? Are you sure you want to end the class? You won’t be able to edit on…" at bounding box center [207, 283] width 117 height 46
click at [244, 260] on button "End" at bounding box center [245, 292] width 29 height 15
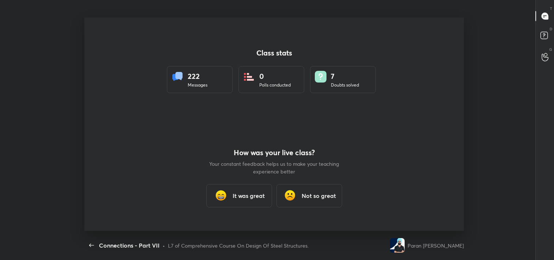
scroll to position [36334, 35998]
type textarea "x"
